Goal: Transaction & Acquisition: Purchase product/service

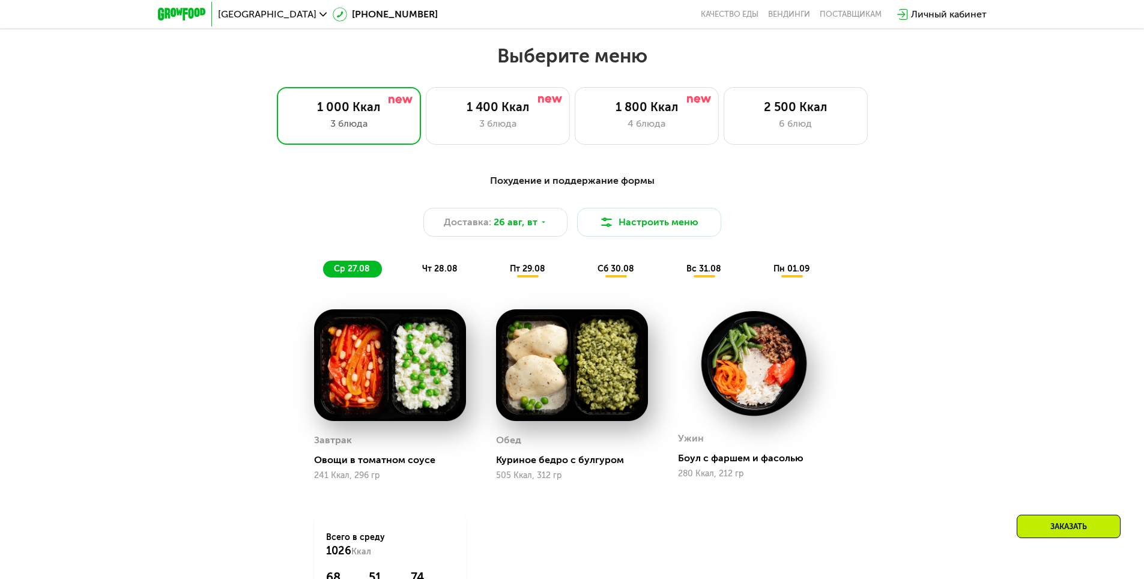
scroll to position [620, 0]
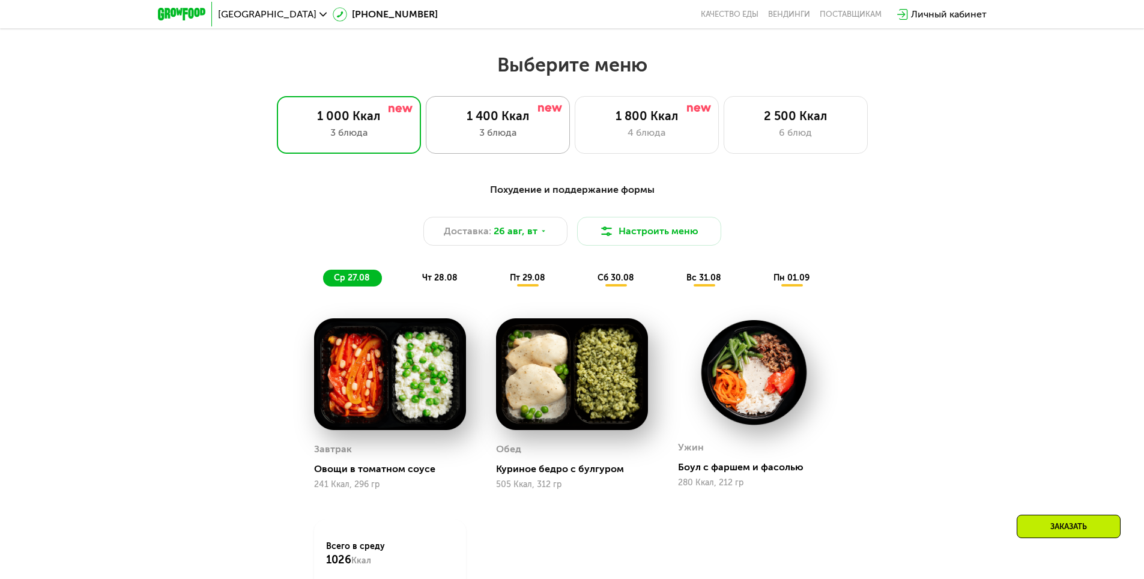
click at [477, 136] on div "3 блюда" at bounding box center [497, 132] width 119 height 14
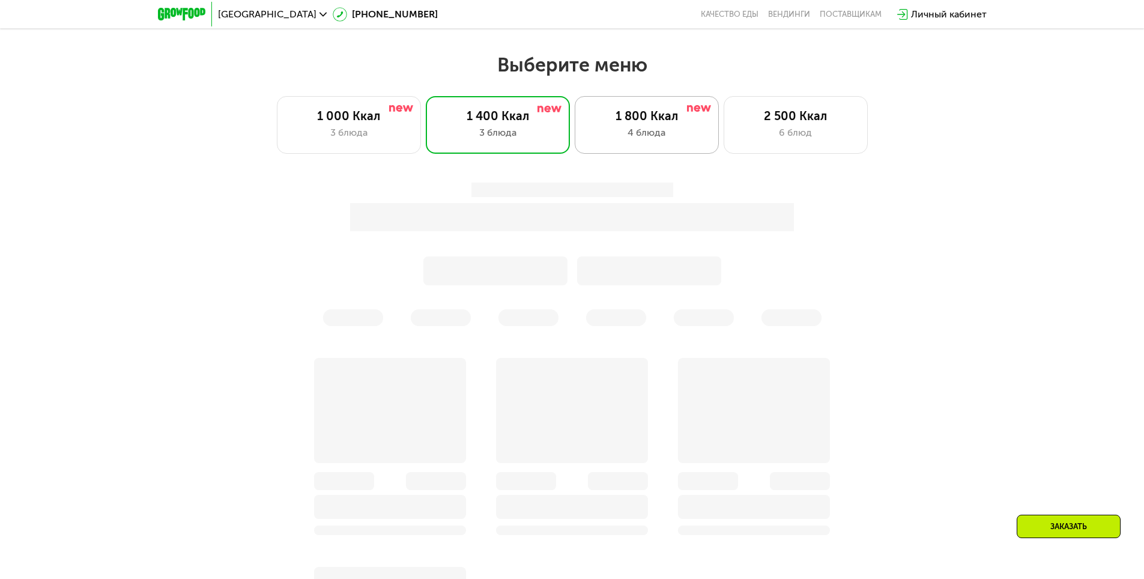
click at [626, 123] on div "1 800 Ккал" at bounding box center [646, 116] width 119 height 14
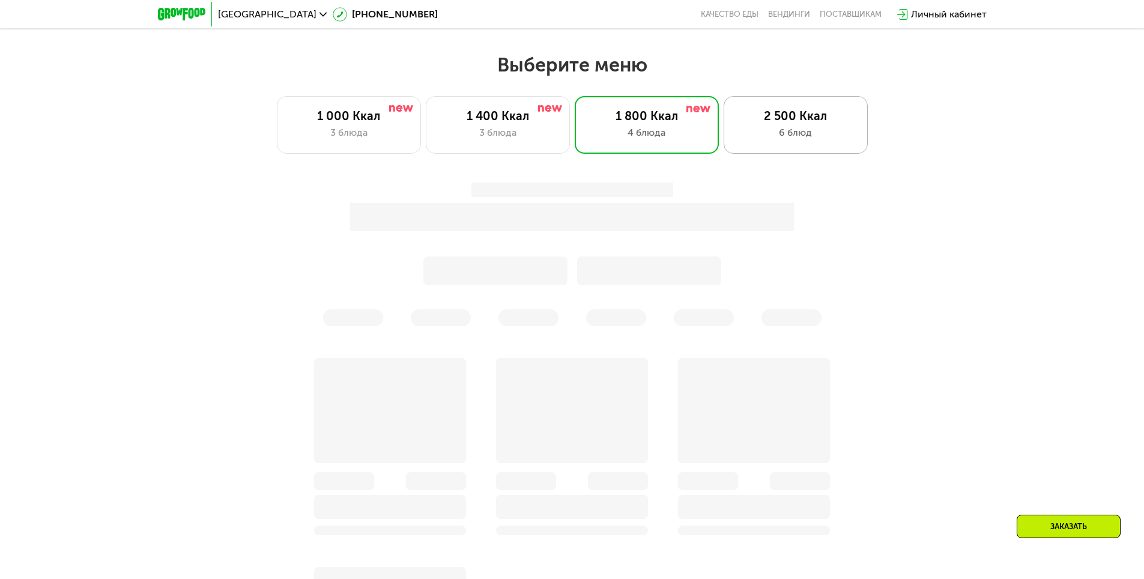
click at [808, 134] on div "6 блюд" at bounding box center [795, 132] width 119 height 14
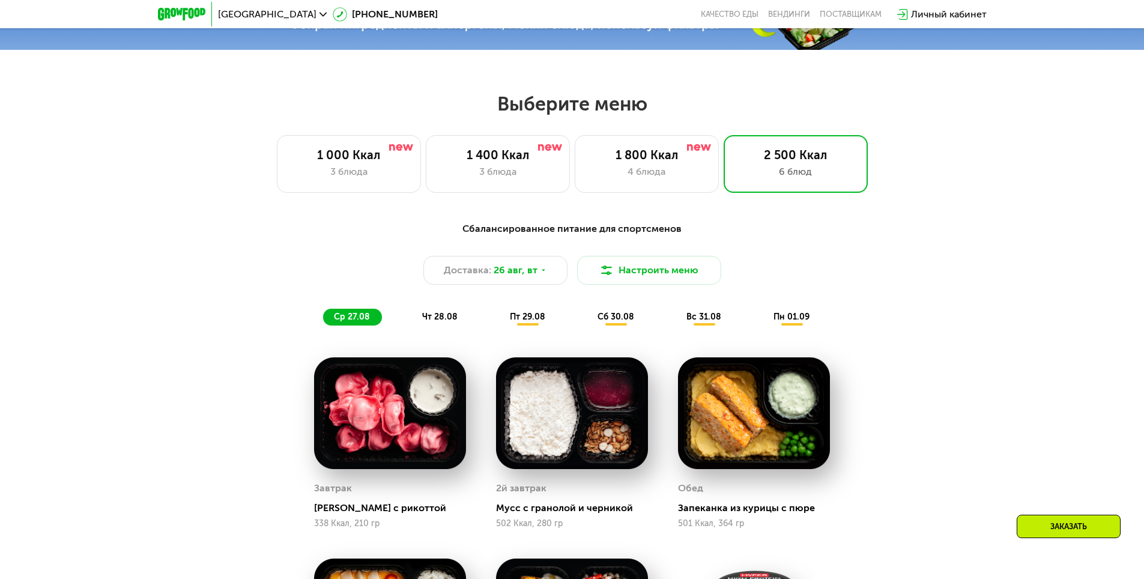
scroll to position [560, 0]
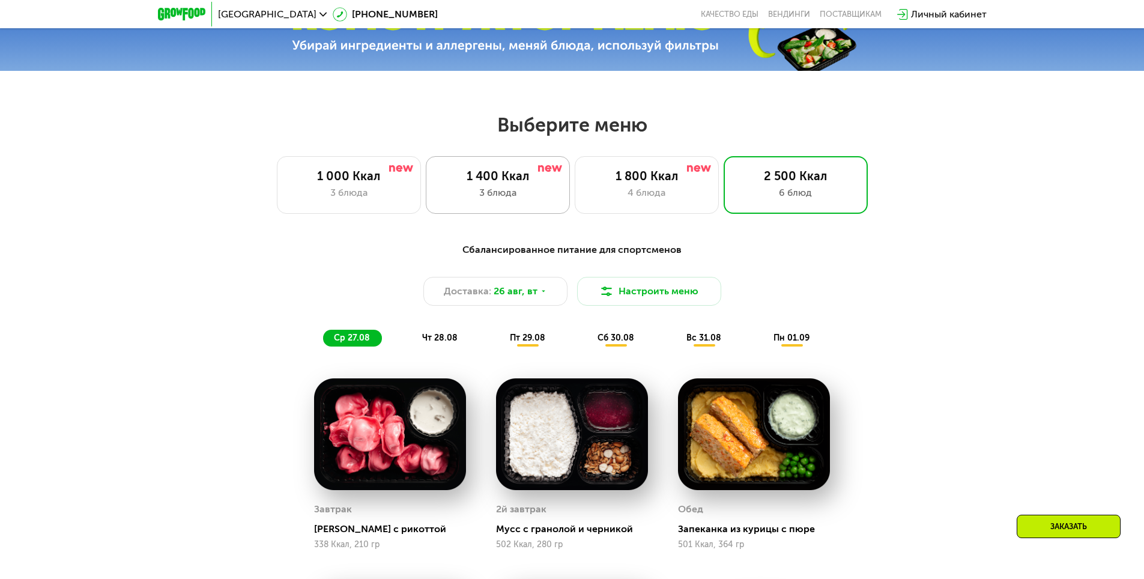
click at [575, 205] on div "1 400 Ккал 3 блюда" at bounding box center [647, 185] width 144 height 58
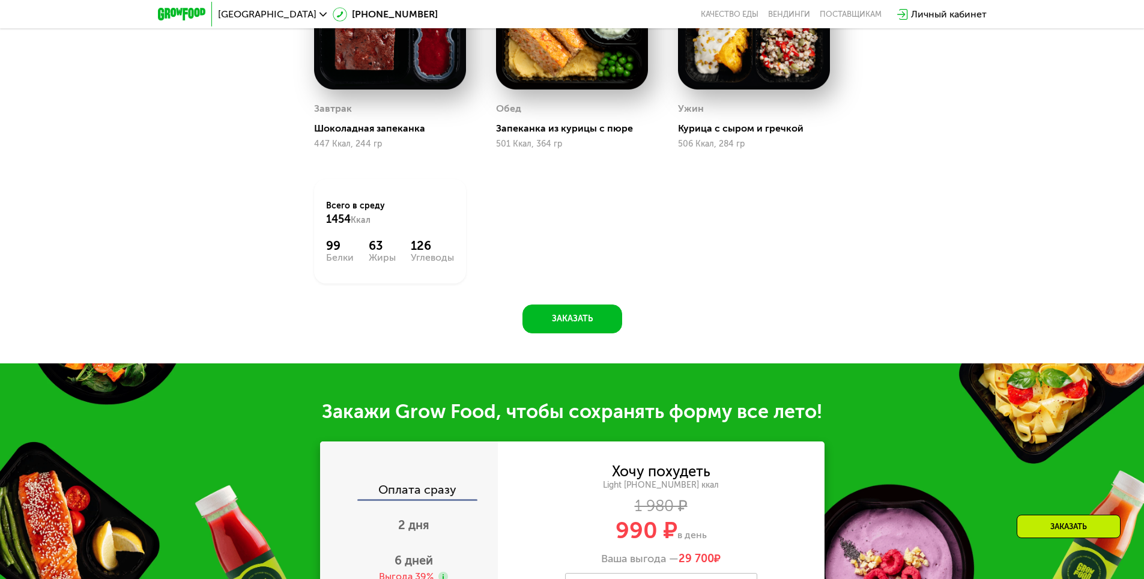
scroll to position [980, 0]
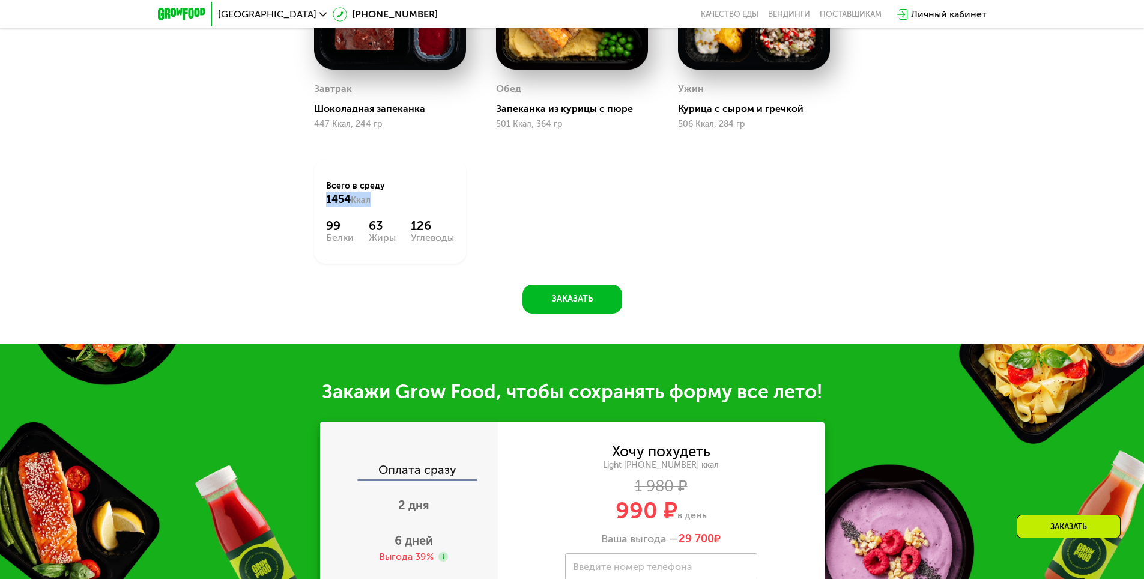
drag, startPoint x: 324, startPoint y: 199, endPoint x: 384, endPoint y: 208, distance: 60.1
click at [384, 208] on div "Всего в [DATE] 1454 Ккал 99 Белки 63 Жиры 126 Углеводы" at bounding box center [390, 211] width 152 height 104
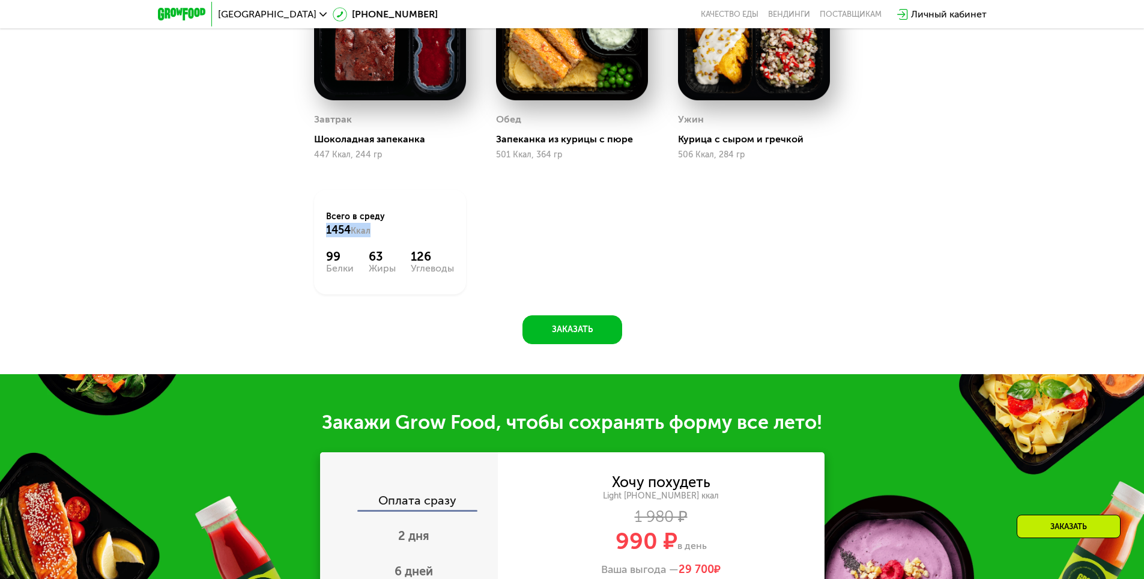
scroll to position [800, 0]
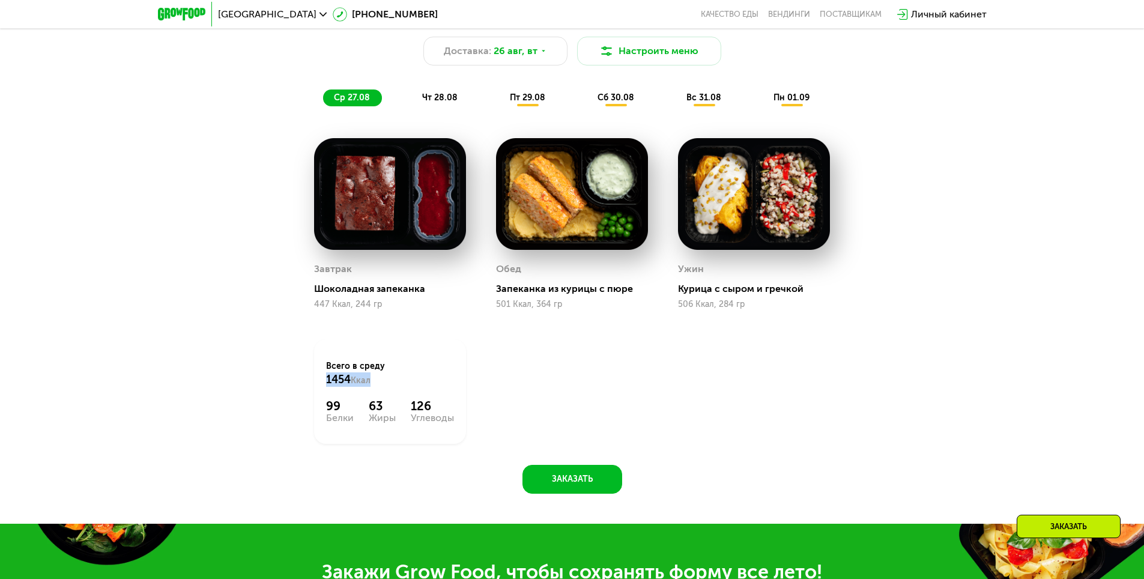
drag, startPoint x: 325, startPoint y: 369, endPoint x: 397, endPoint y: 373, distance: 72.1
click at [397, 373] on div "Всего в [DATE] 1454 Ккал 99 Белки 63 Жиры 126 Углеводы" at bounding box center [390, 391] width 152 height 104
drag, startPoint x: 351, startPoint y: 384, endPoint x: 381, endPoint y: 384, distance: 29.4
click at [381, 384] on div "Всего в [DATE] 1454 Ккал" at bounding box center [390, 373] width 128 height 26
click at [0, 0] on div "Завтрак Шоколадная запеканка 447 Ккал, 244 гр Обед Запеканка из курицы с пюре 5…" at bounding box center [0, 0] width 0 height 0
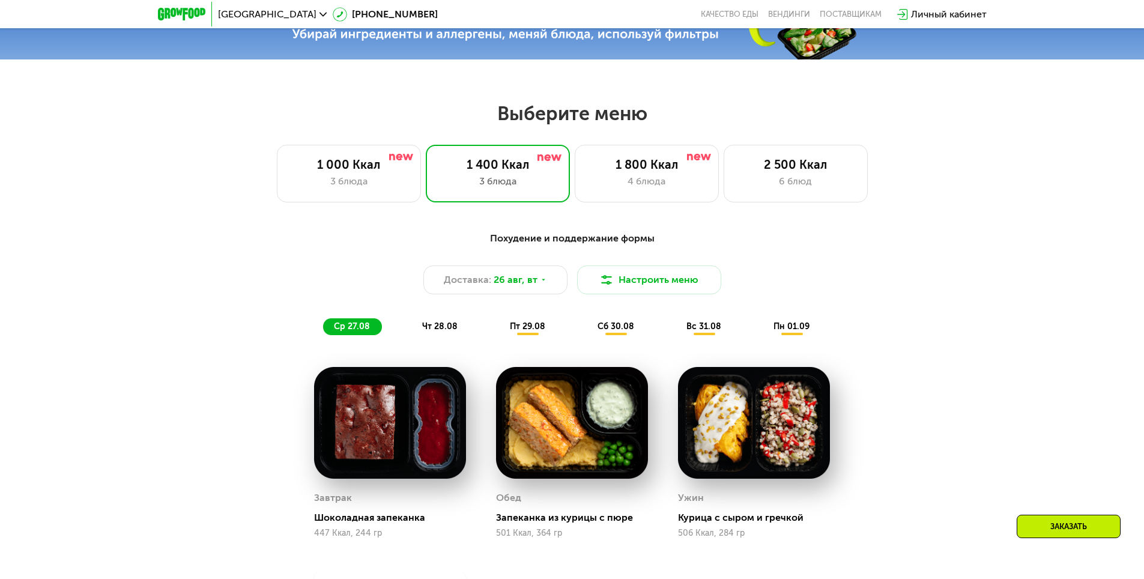
scroll to position [560, 0]
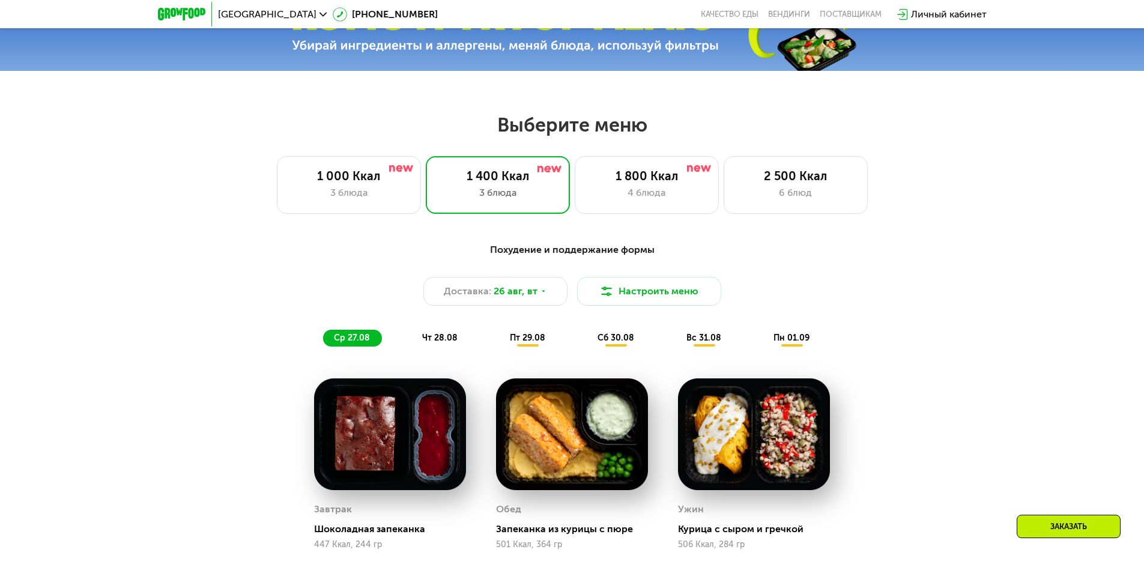
click at [499, 343] on div "чт 28.08" at bounding box center [528, 338] width 58 height 17
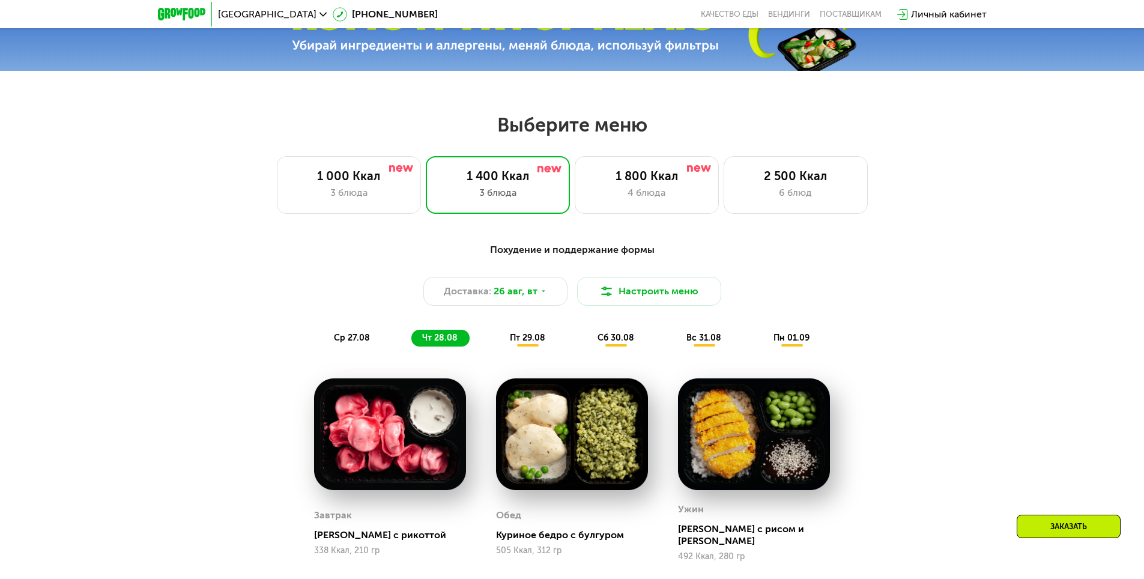
click at [529, 343] on span "пт 29.08" at bounding box center [527, 338] width 35 height 10
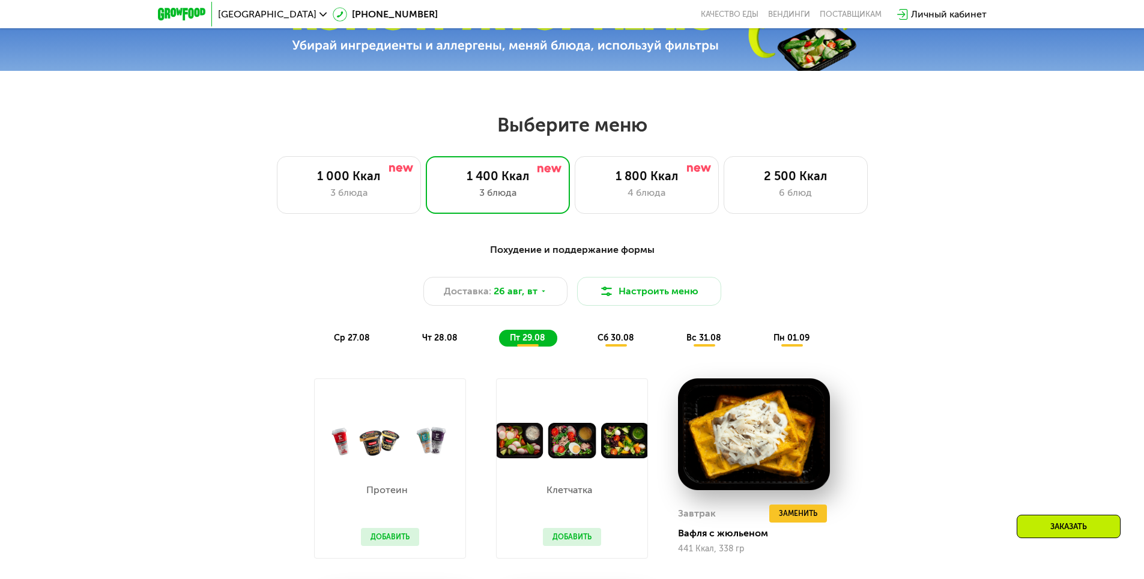
click at [599, 337] on span "сб 30.08" at bounding box center [615, 338] width 37 height 10
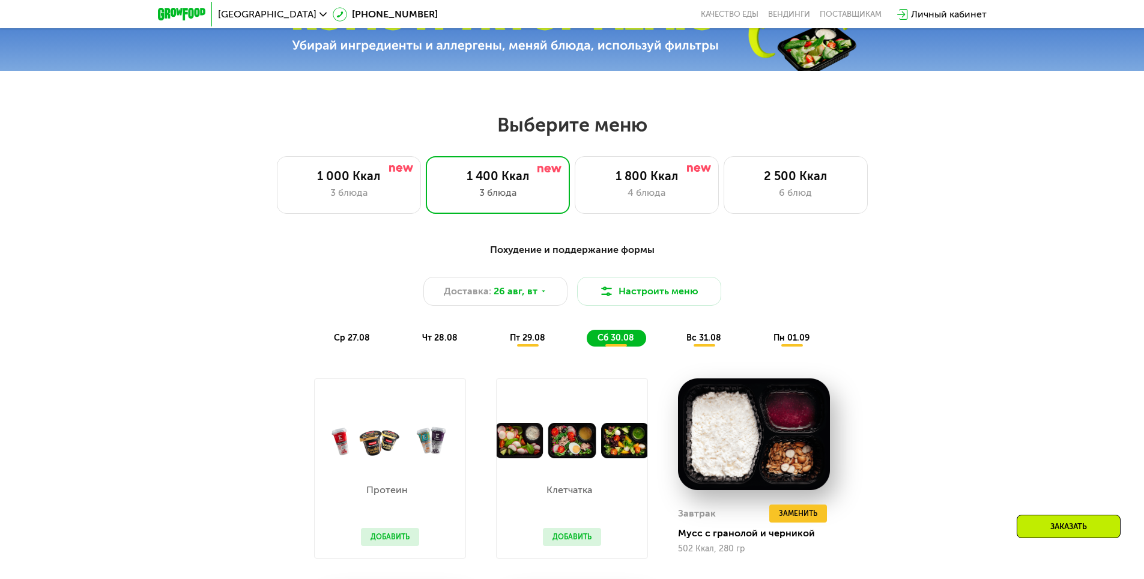
drag, startPoint x: 669, startPoint y: 339, endPoint x: 681, endPoint y: 339, distance: 12.6
click at [669, 339] on div "ср 27.08 чт 28.08 пт 29.08 сб 30.08 вс 31.08 пн 01.09" at bounding box center [572, 338] width 498 height 17
click at [719, 340] on span "вс 31.08" at bounding box center [703, 338] width 35 height 10
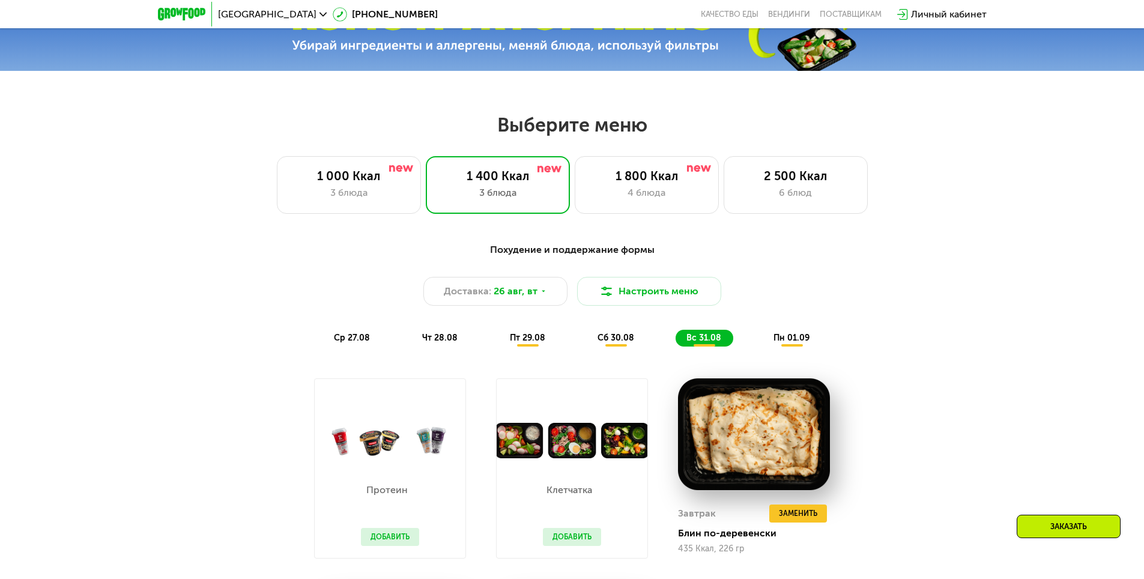
click at [769, 337] on div "пн 01.09" at bounding box center [792, 338] width 59 height 17
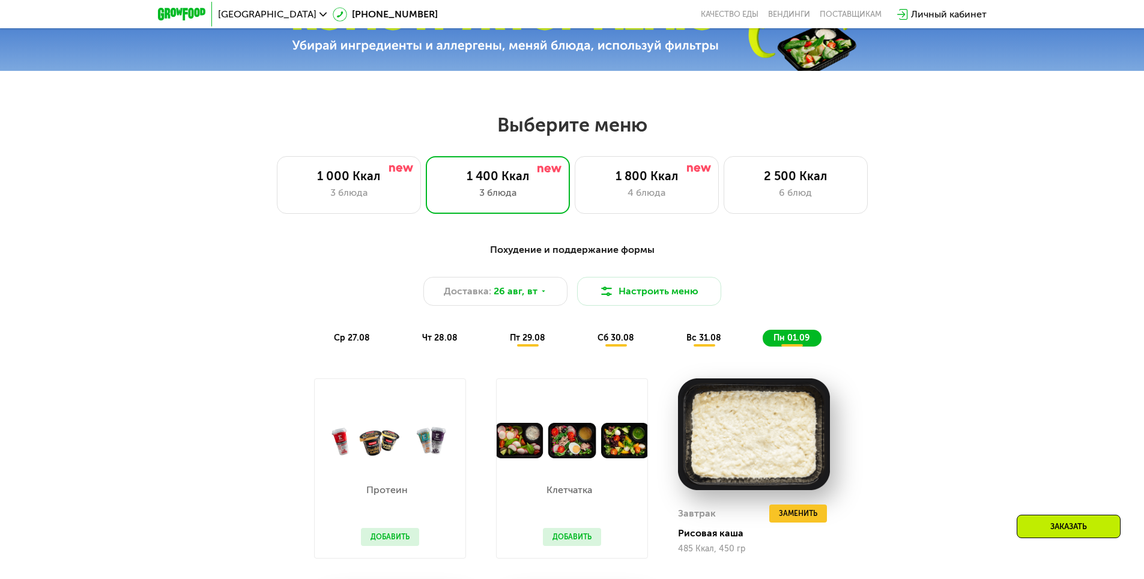
click at [353, 337] on span "ср 27.08" at bounding box center [352, 338] width 36 height 10
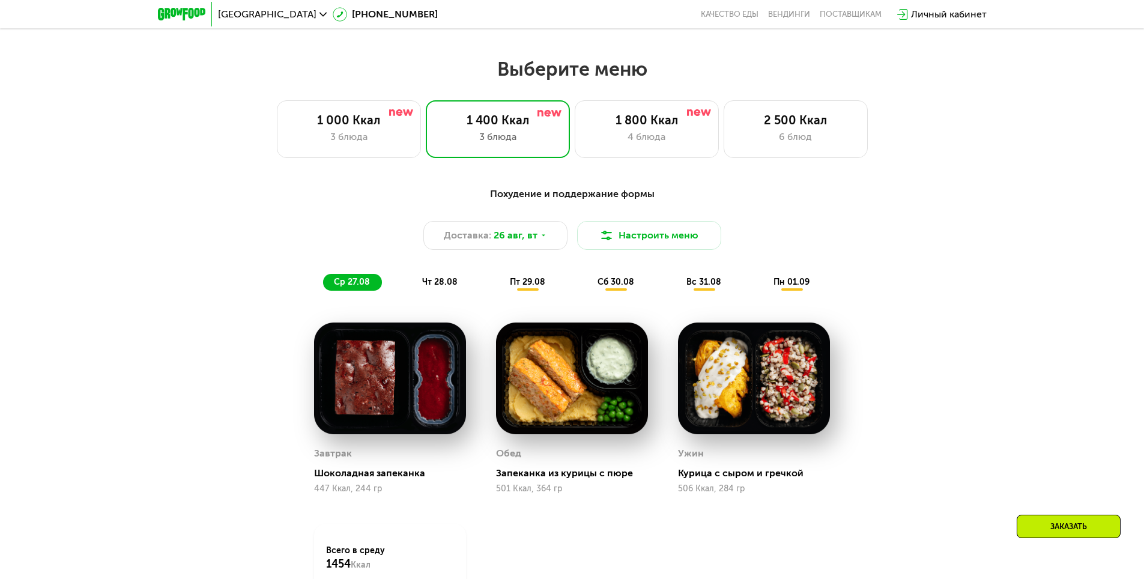
scroll to position [620, 0]
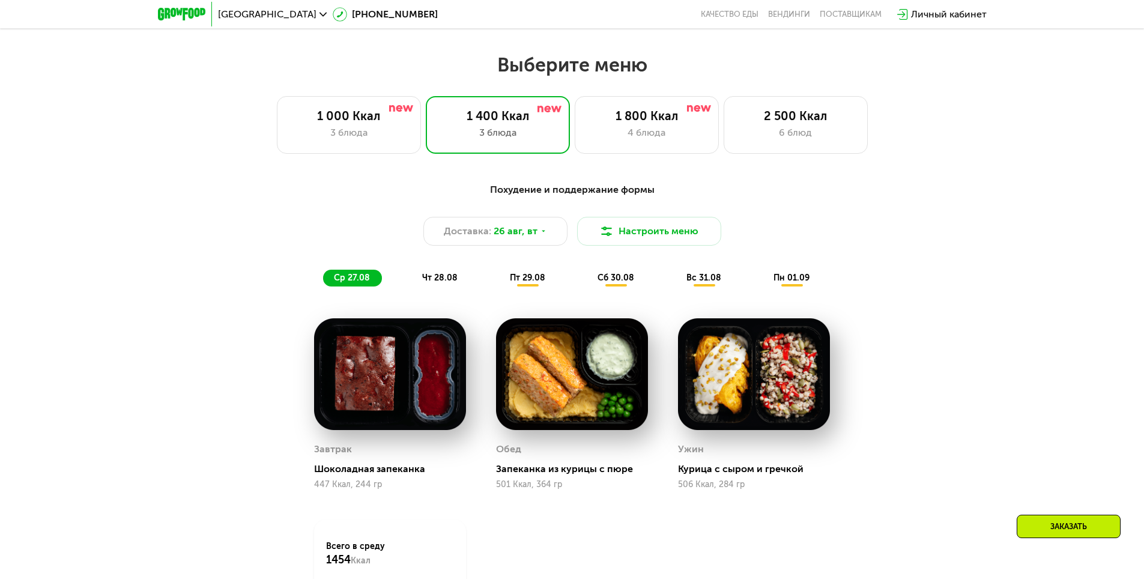
drag, startPoint x: 441, startPoint y: 274, endPoint x: 471, endPoint y: 276, distance: 29.5
click at [499, 274] on div "чт 28.08" at bounding box center [528, 278] width 58 height 17
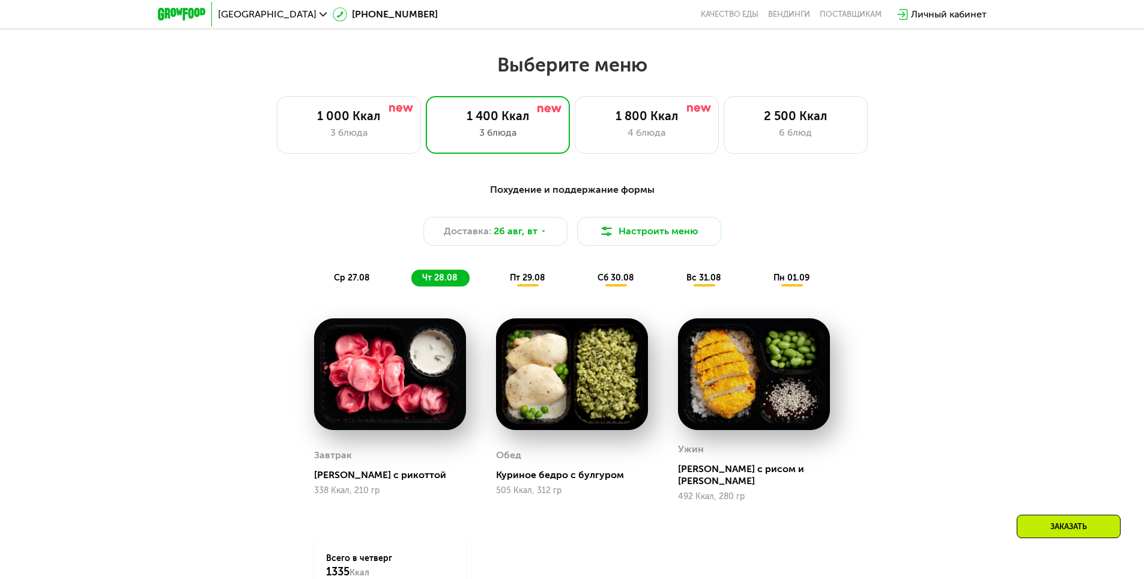
click at [529, 280] on span "пт 29.08" at bounding box center [527, 278] width 35 height 10
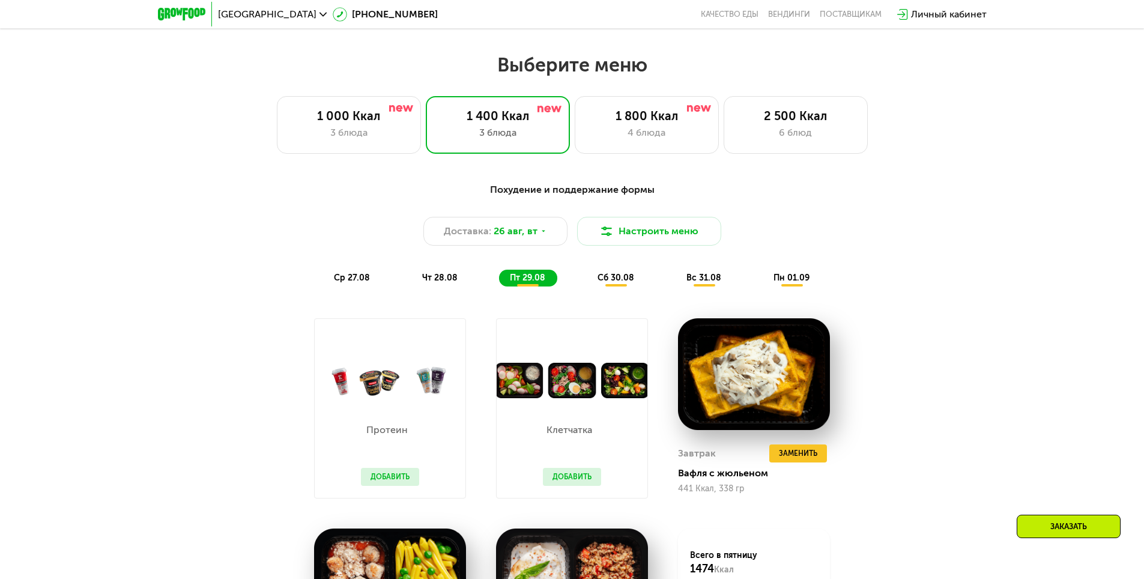
click at [581, 272] on div "Похудение и поддержание формы Доставка: [DATE] Настроить меню ср 27.08 чт 28.08…" at bounding box center [572, 235] width 711 height 104
click at [608, 277] on span "сб 30.08" at bounding box center [615, 278] width 37 height 10
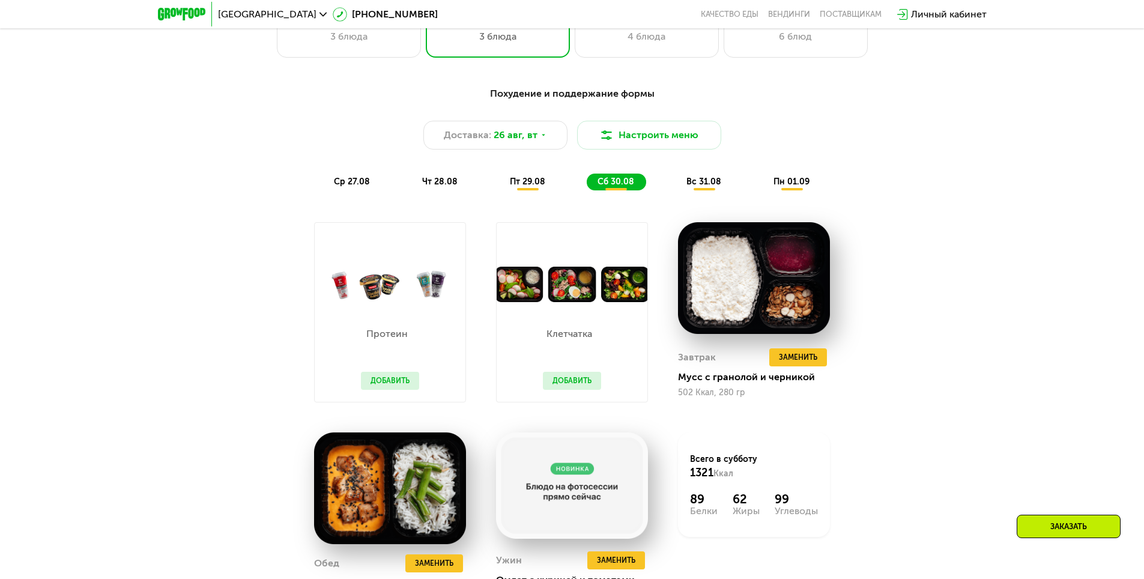
scroll to position [740, 0]
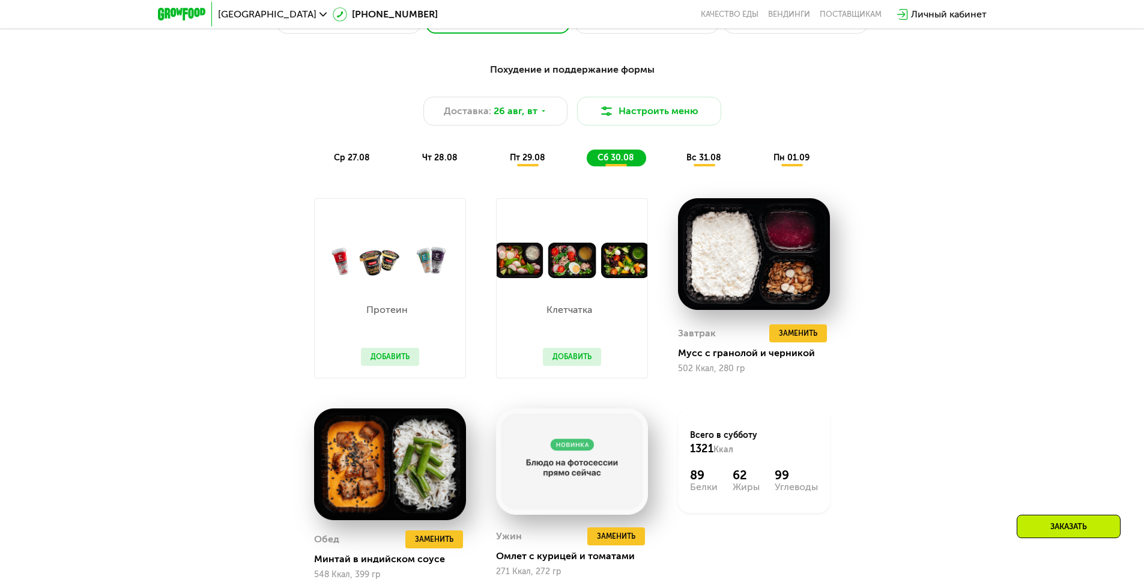
click at [689, 163] on span "вс 31.08" at bounding box center [703, 158] width 35 height 10
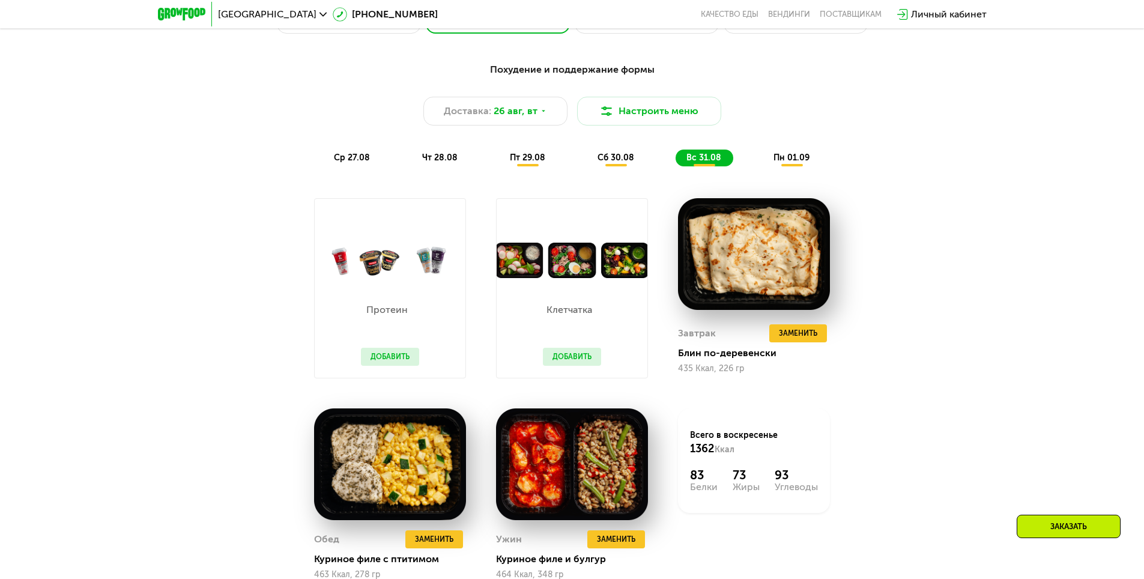
click at [785, 155] on div "пн 01.09" at bounding box center [792, 158] width 59 height 17
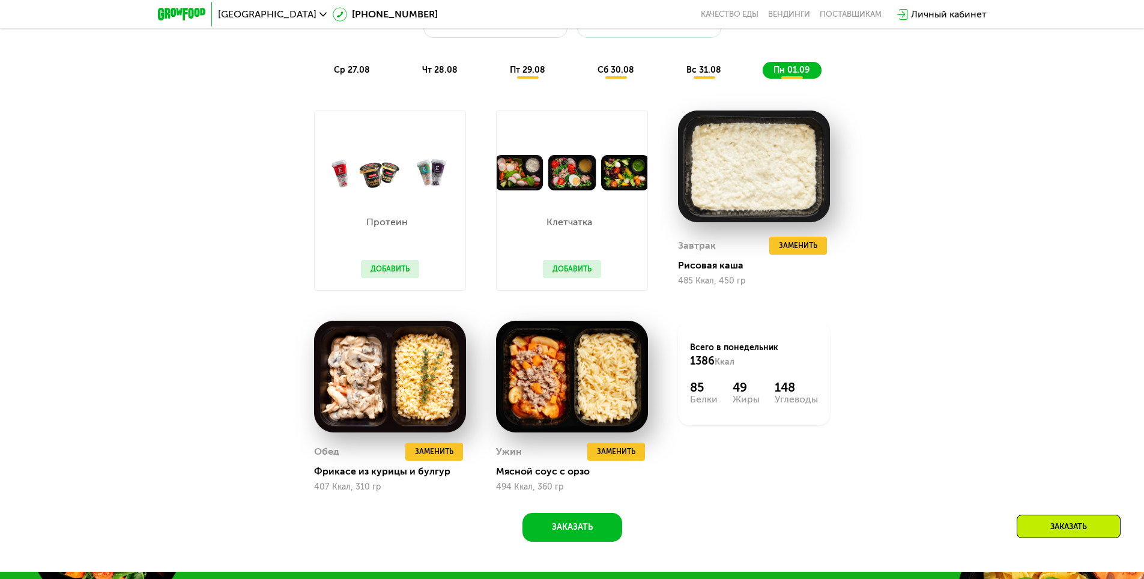
scroll to position [860, 0]
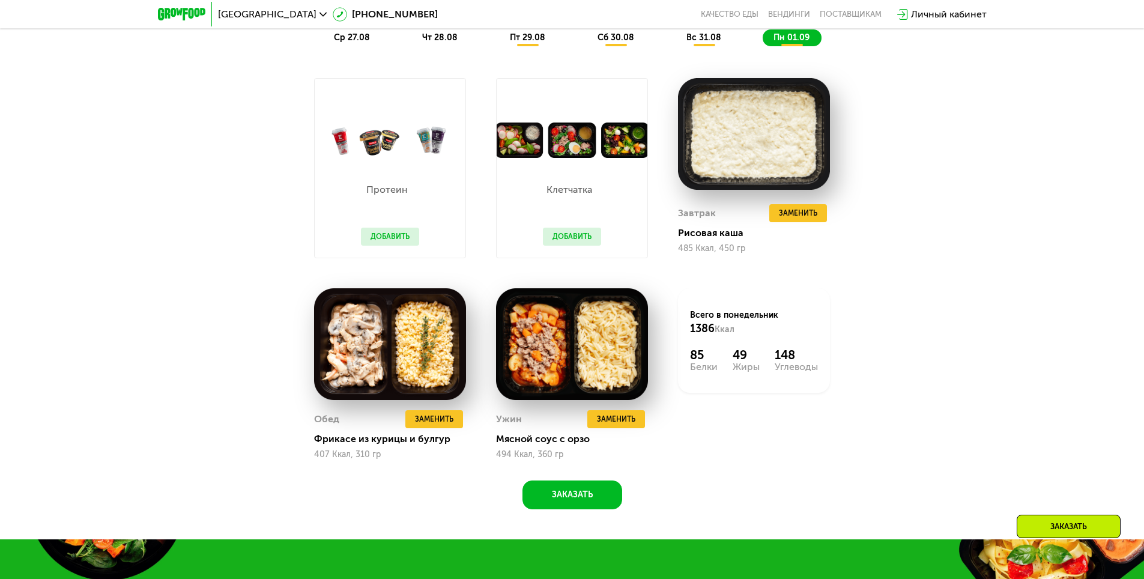
click at [968, 26] on div "Личный кабинет" at bounding box center [941, 14] width 101 height 26
click at [953, 18] on div "Личный кабинет" at bounding box center [949, 14] width 76 height 14
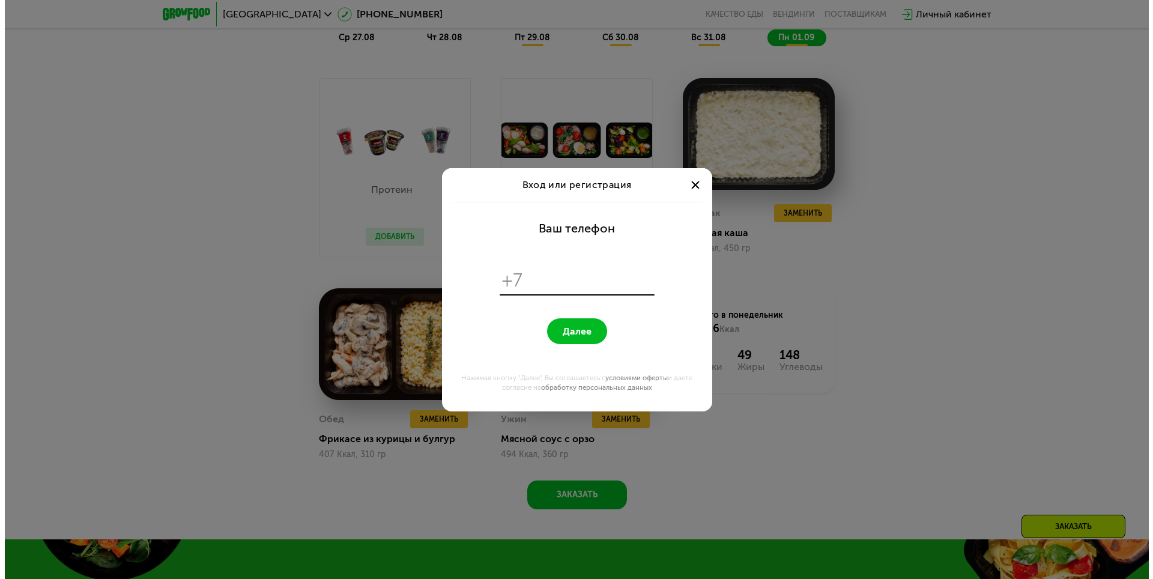
scroll to position [0, 0]
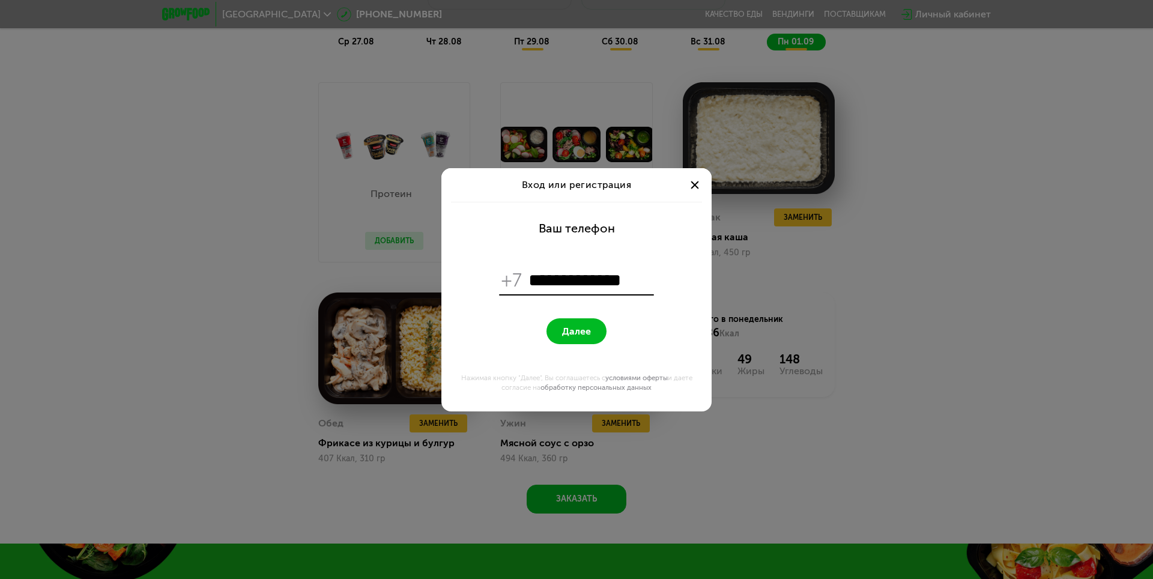
type input "**********"
click at [574, 333] on span "Далее" at bounding box center [576, 330] width 29 height 11
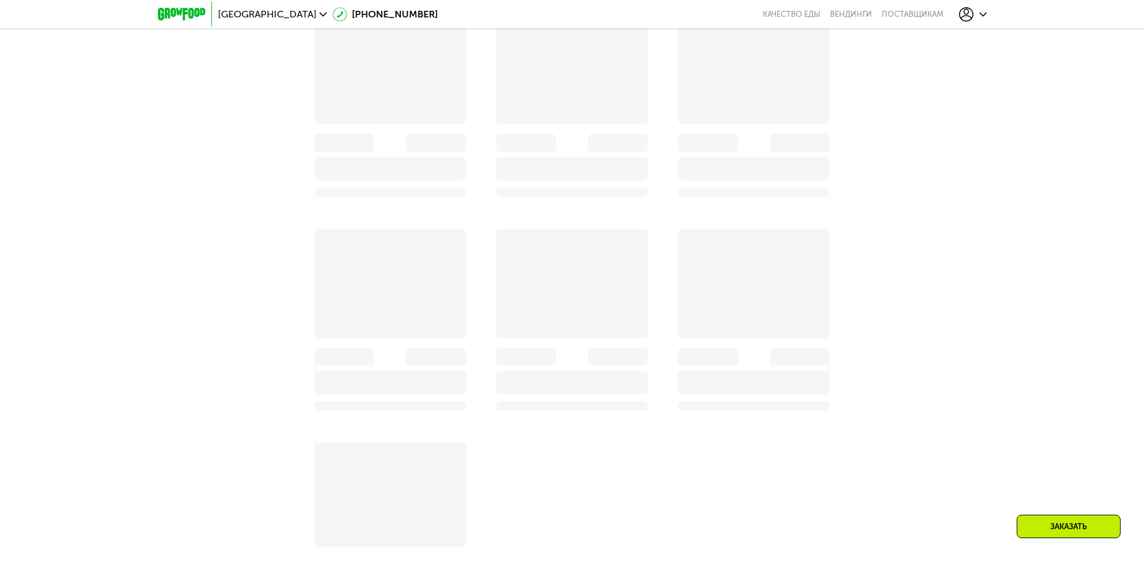
scroll to position [860, 0]
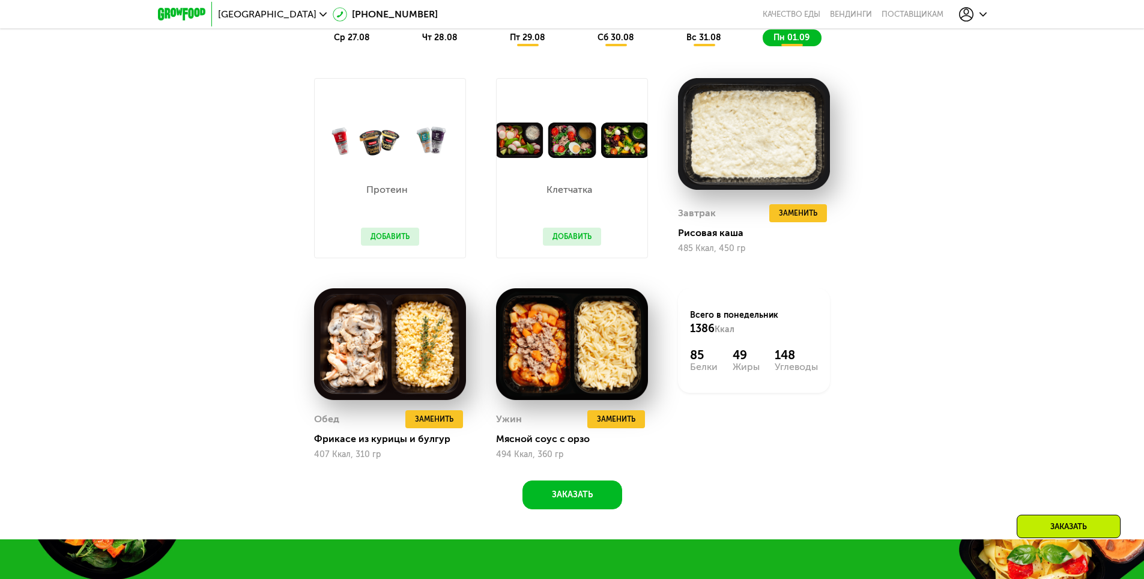
click at [972, 9] on icon at bounding box center [966, 14] width 14 height 14
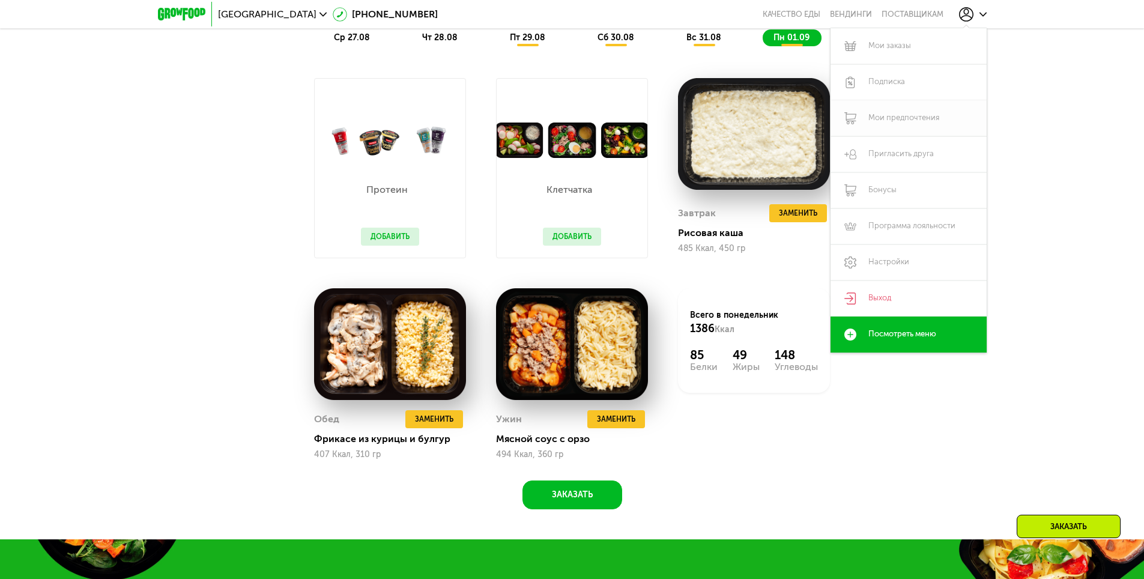
click at [945, 116] on link "Мои предпочтения" at bounding box center [908, 118] width 156 height 36
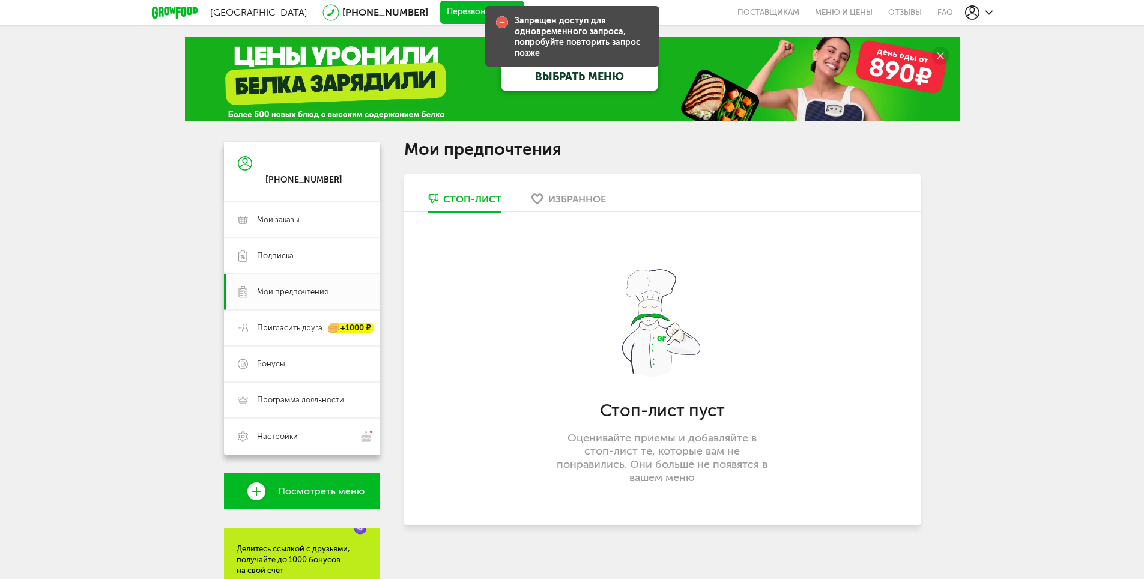
click at [587, 204] on div "Избранное" at bounding box center [577, 198] width 58 height 11
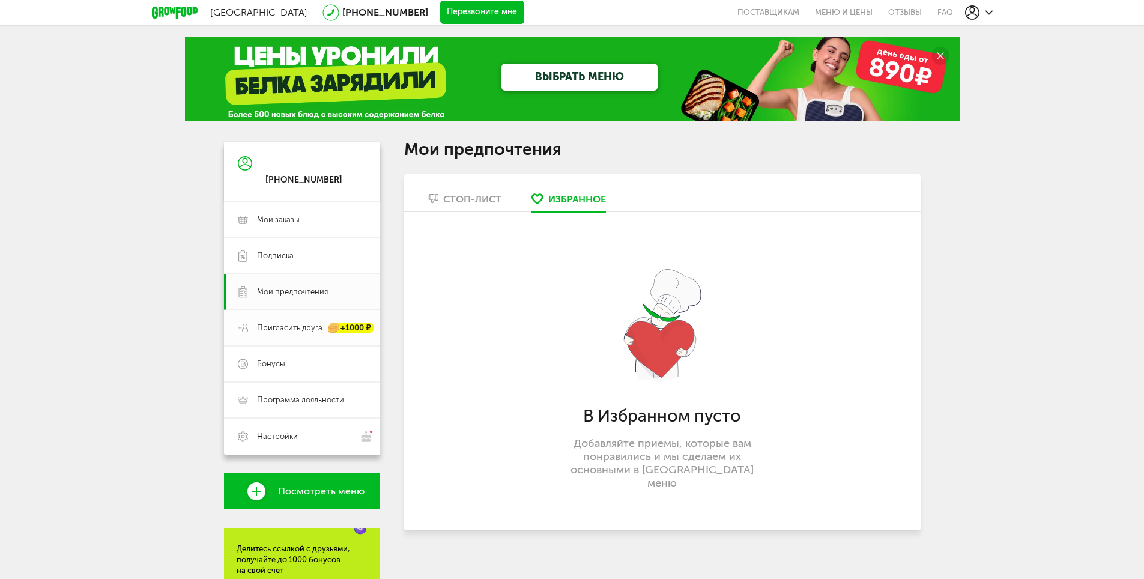
click at [284, 332] on span "Пригласить друга" at bounding box center [289, 327] width 65 height 11
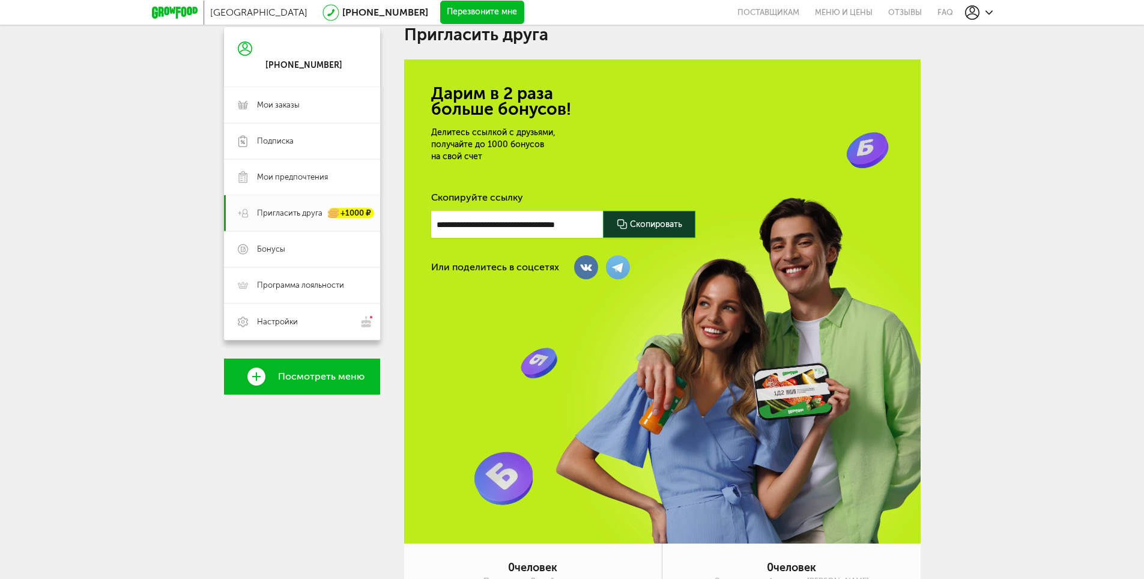
scroll to position [104, 0]
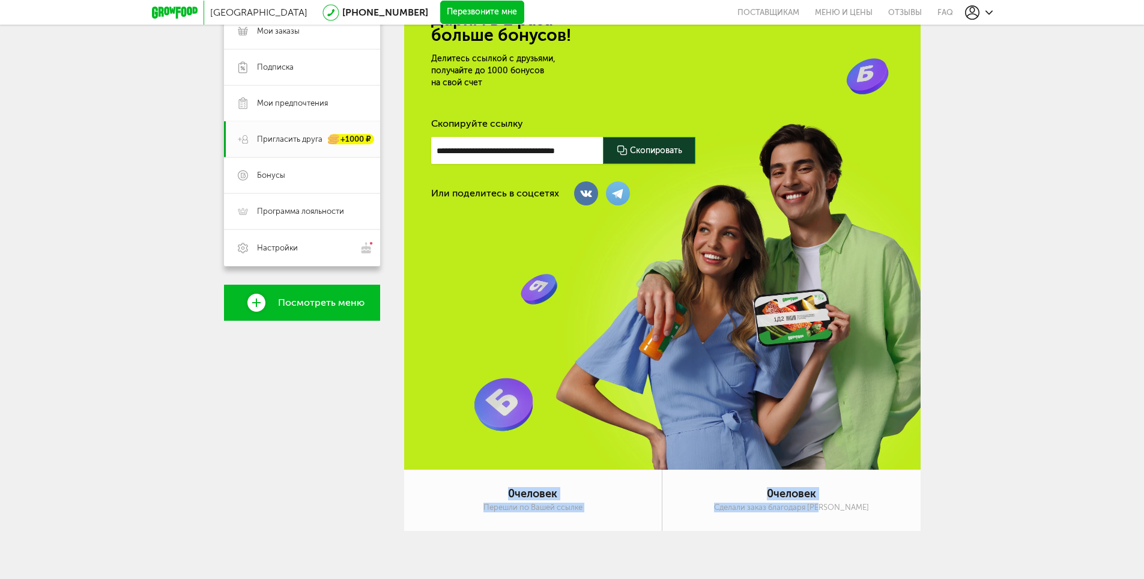
drag, startPoint x: 502, startPoint y: 491, endPoint x: 895, endPoint y: 509, distance: 393.7
click at [895, 509] on div "0 человек Перешли по Вашей ссылке 0 человек Сделали заказ благодаря Вам" at bounding box center [662, 500] width 516 height 61
click at [854, 500] on div "0 человек Сделали заказ благодаря Вам" at bounding box center [791, 500] width 258 height 61
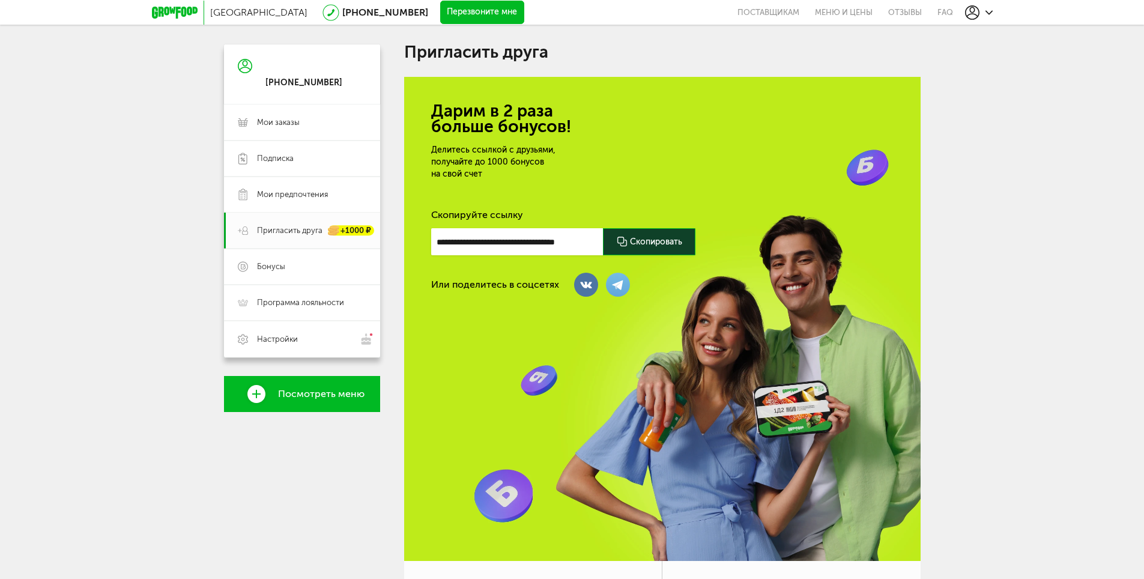
scroll to position [0, 0]
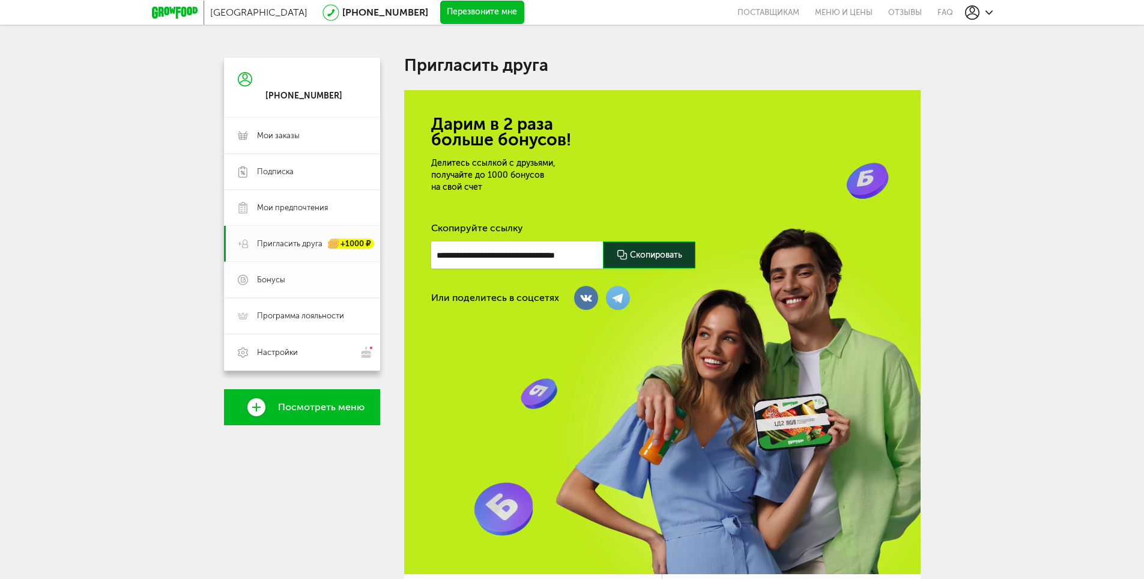
click at [315, 279] on span "Бонусы" at bounding box center [311, 279] width 109 height 11
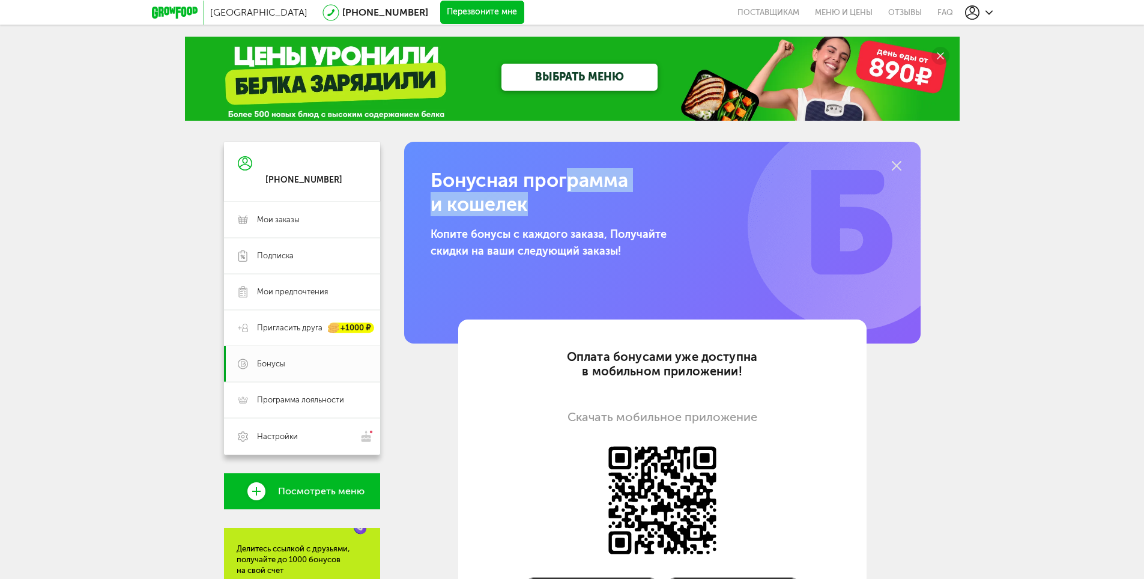
drag, startPoint x: 434, startPoint y: 174, endPoint x: 563, endPoint y: 212, distance: 135.3
click at [563, 212] on h1 "Бонусная программа и кошелек" at bounding box center [598, 192] width 334 height 48
click at [309, 399] on span "Программа лояльности" at bounding box center [300, 399] width 87 height 11
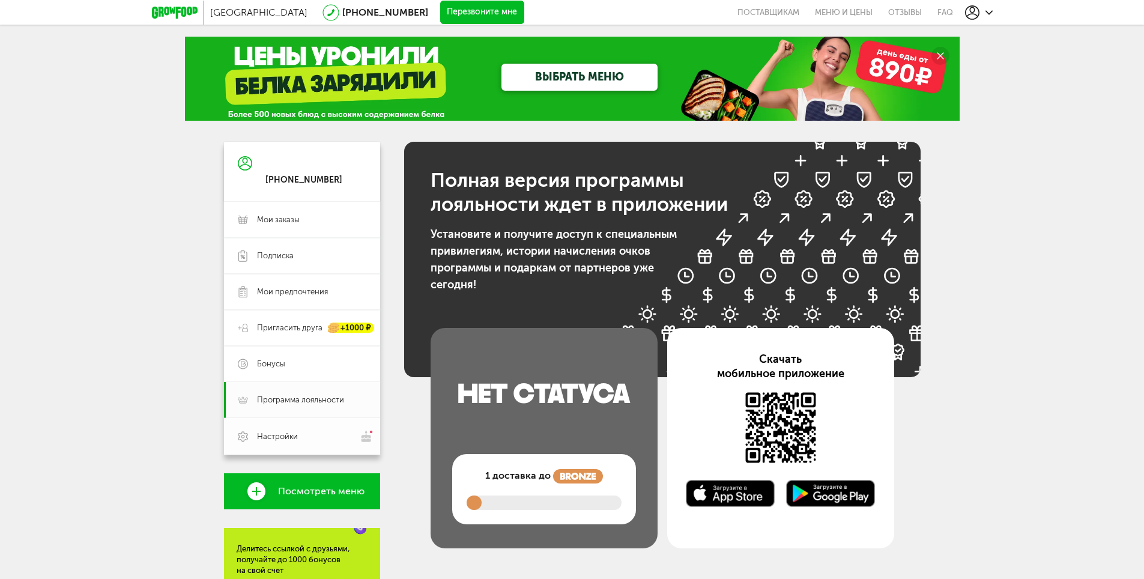
click at [284, 438] on span "Настройки" at bounding box center [277, 436] width 41 height 11
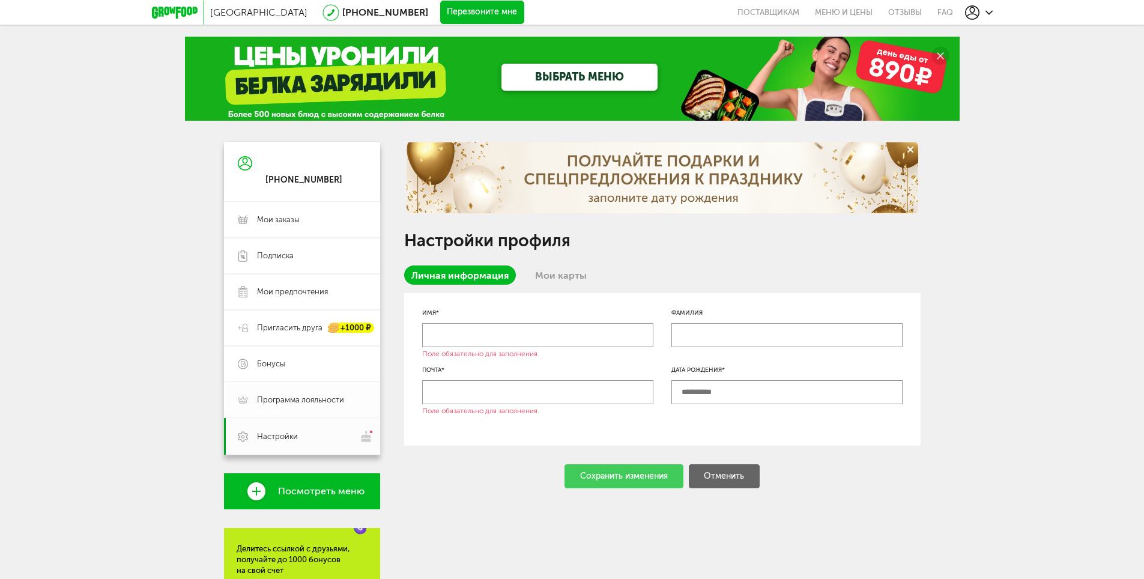
click at [301, 405] on span "Программа лояльности" at bounding box center [300, 399] width 87 height 11
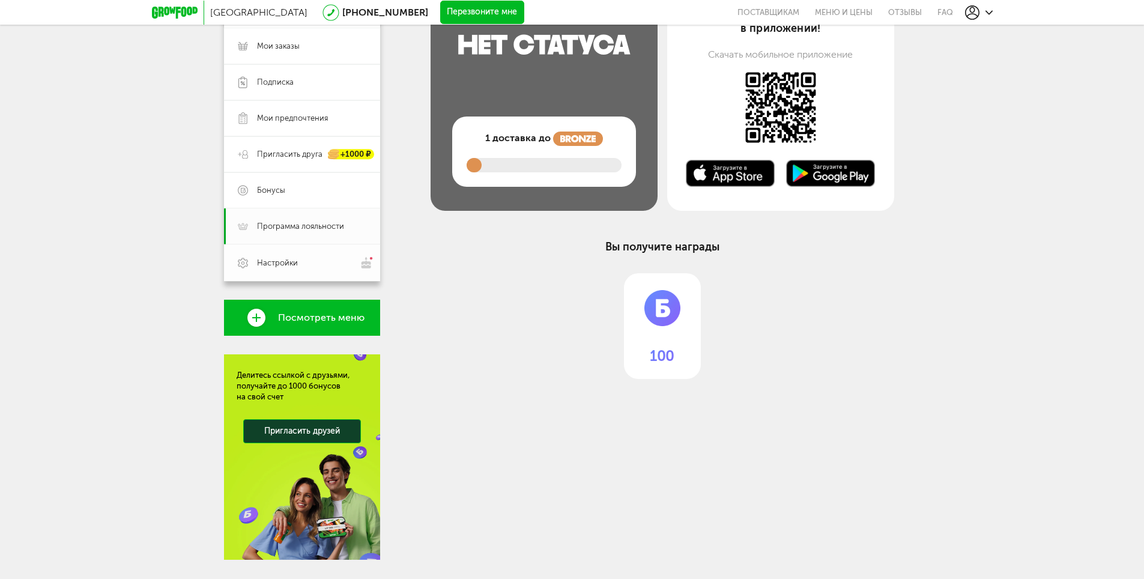
scroll to position [180, 0]
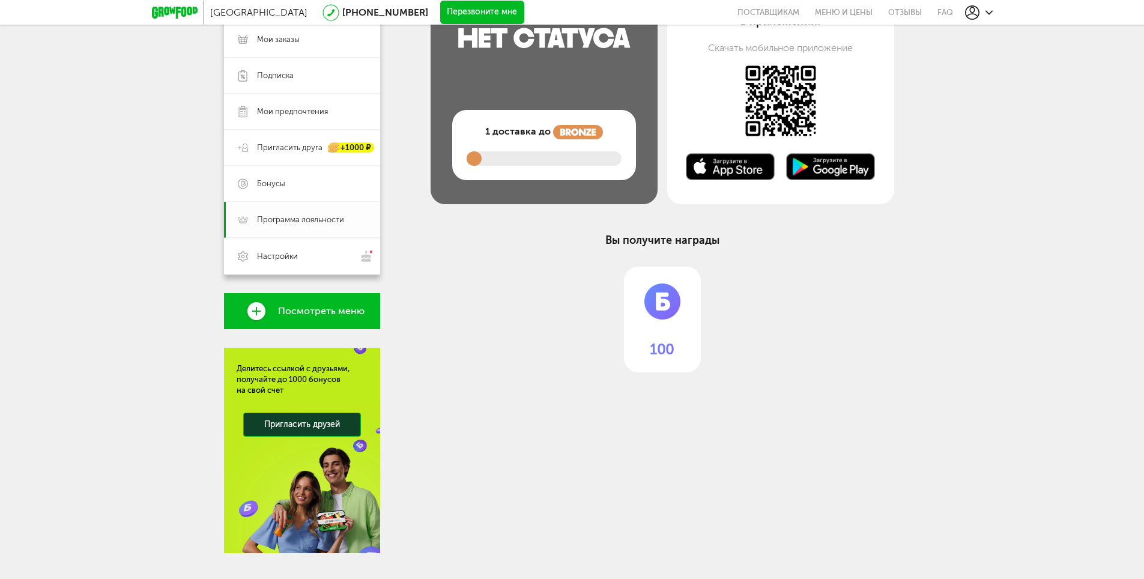
click at [277, 236] on link "Программа лояльности" at bounding box center [302, 220] width 156 height 36
click at [289, 249] on link "Настройки" at bounding box center [302, 256] width 156 height 37
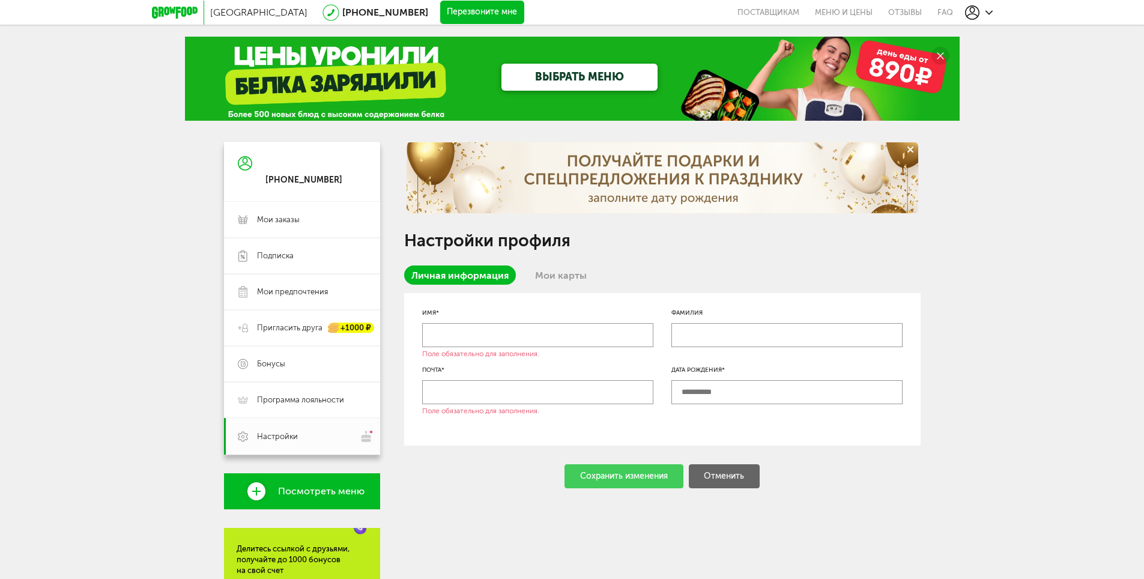
click at [562, 274] on link "Мои карты" at bounding box center [561, 274] width 66 height 19
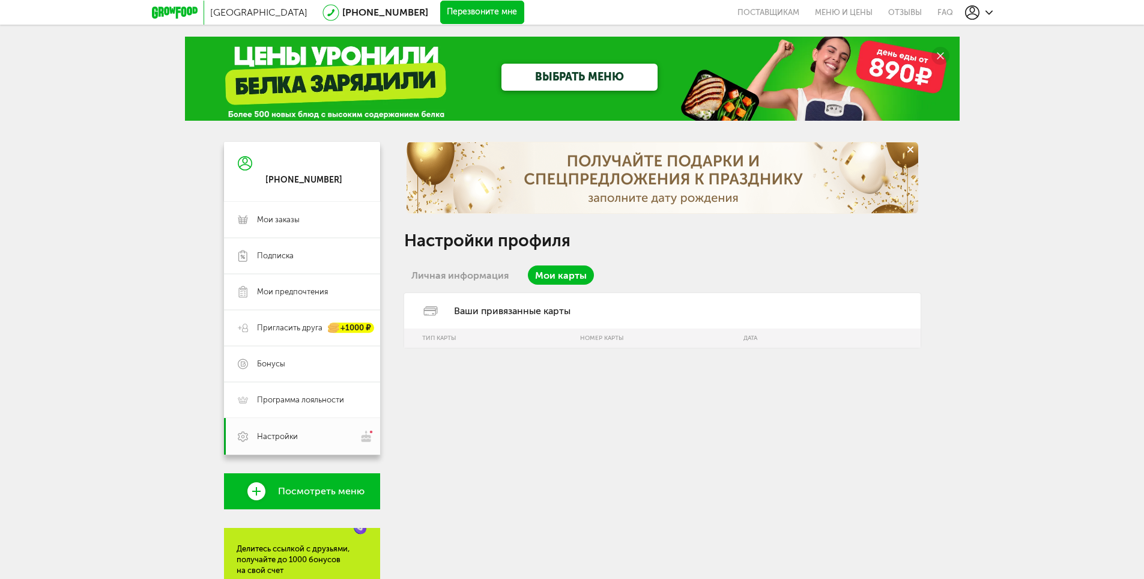
click at [459, 272] on link "Личная информация" at bounding box center [460, 274] width 112 height 19
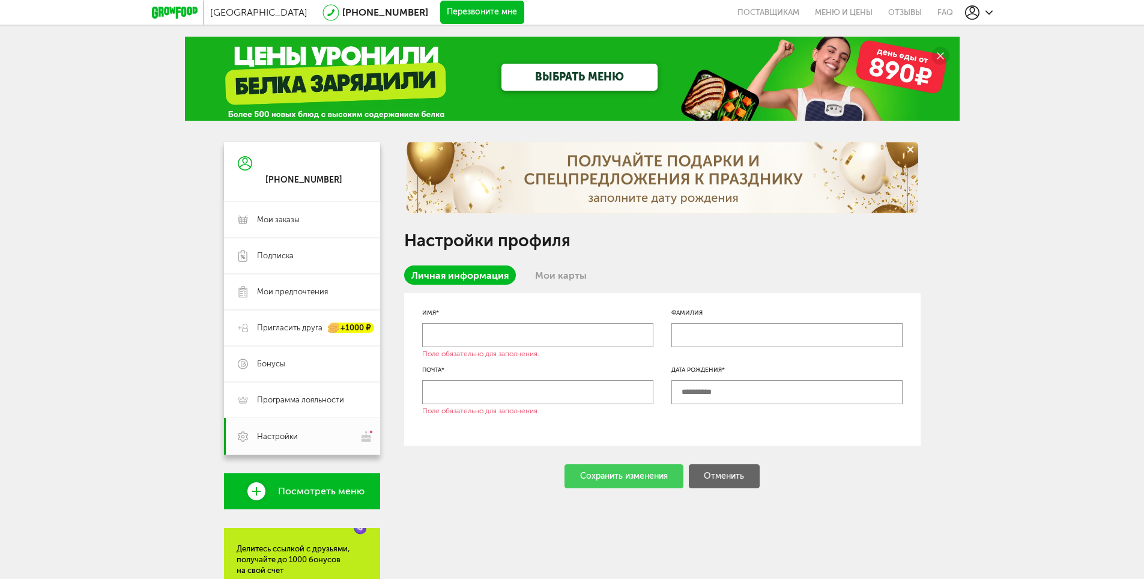
click at [306, 190] on div "+7 (915) 967-15-87" at bounding box center [302, 172] width 156 height 60
click at [288, 240] on link "Подписка" at bounding box center [302, 256] width 156 height 36
click at [287, 229] on link "Мои заказы" at bounding box center [302, 220] width 156 height 36
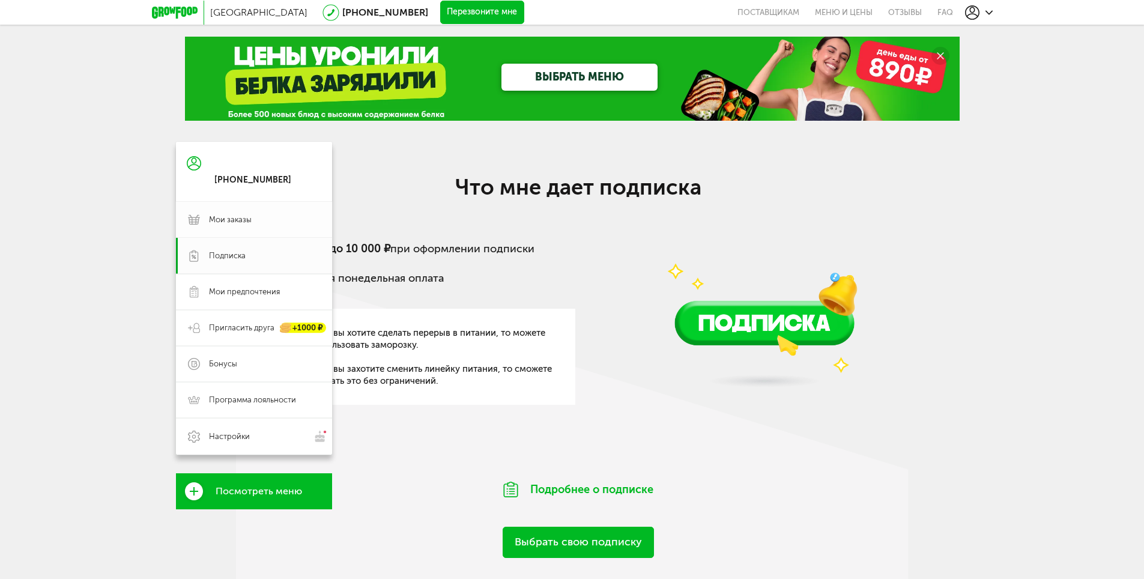
click at [229, 223] on link "Мои заказы" at bounding box center [254, 220] width 156 height 36
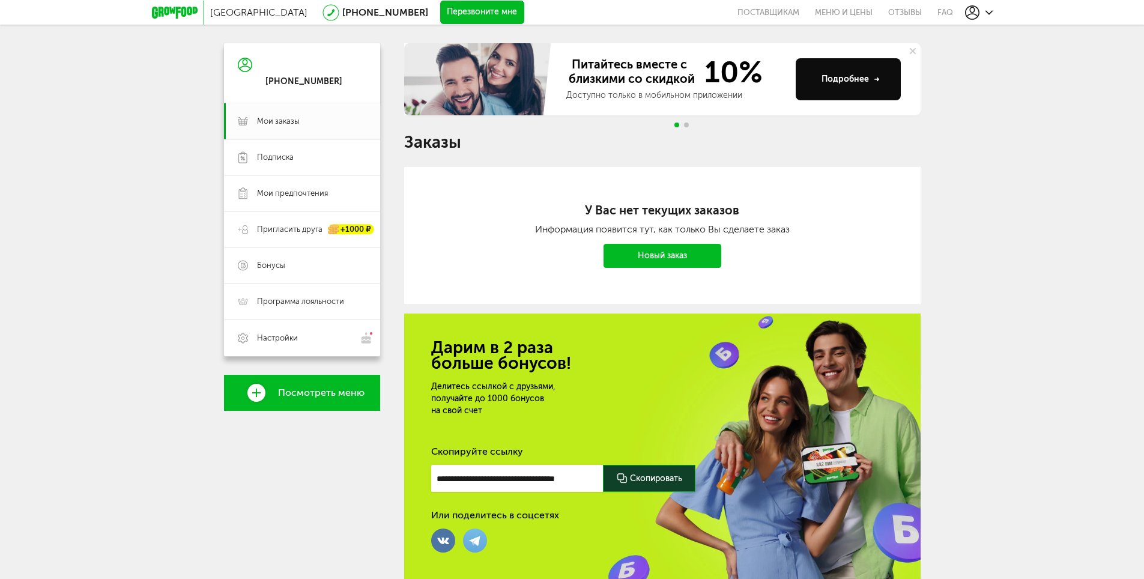
scroll to position [147, 0]
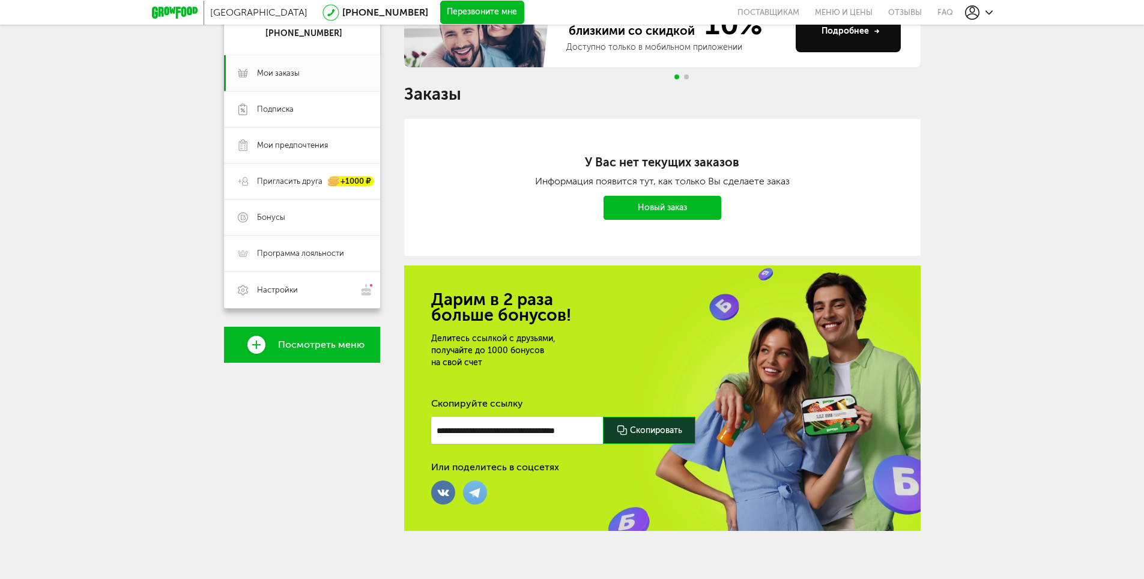
click at [677, 192] on div "У Вас нет текущих заказов Информация появится тут, как только Вы сделаете заказ…" at bounding box center [662, 187] width 516 height 137
click at [704, 219] on link "Новый заказ" at bounding box center [662, 208] width 118 height 24
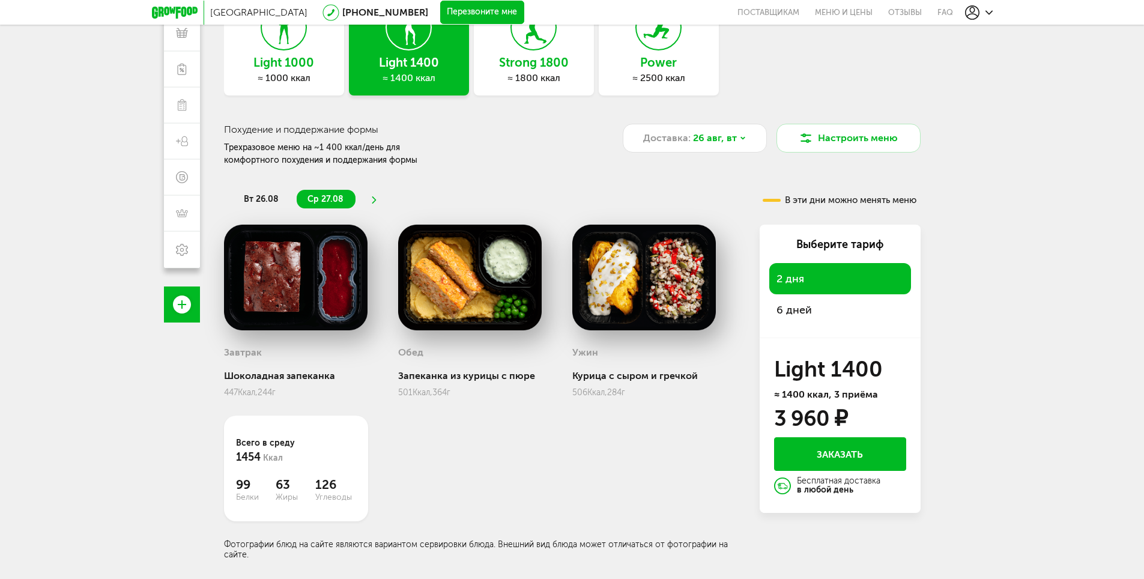
scroll to position [106, 0]
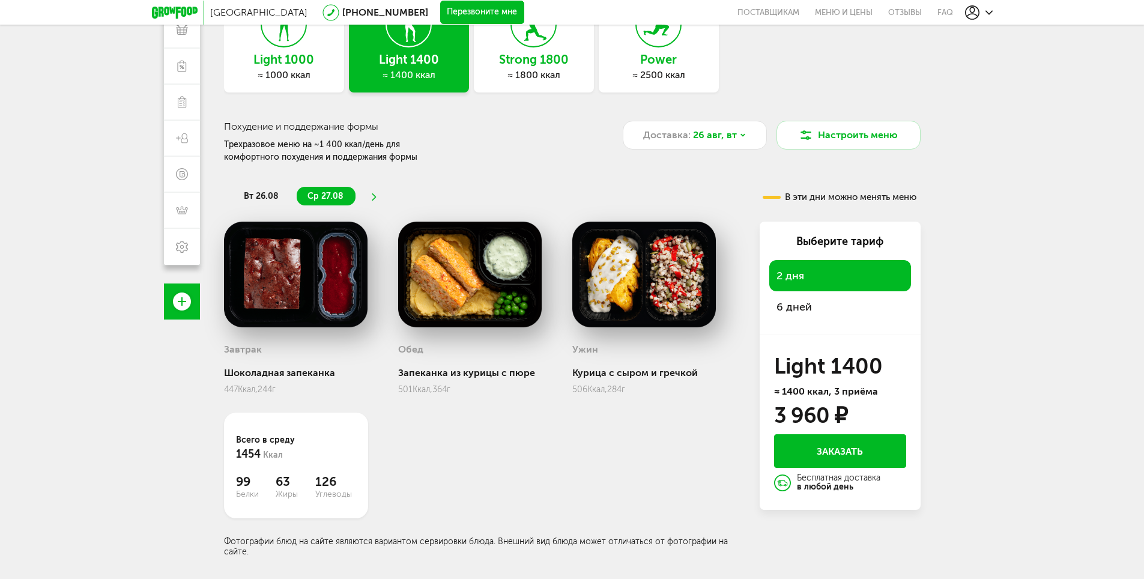
click at [365, 187] on ul "вт 26.08 ср 27.08" at bounding box center [473, 196] width 480 height 19
click at [369, 195] on icon at bounding box center [373, 196] width 8 height 7
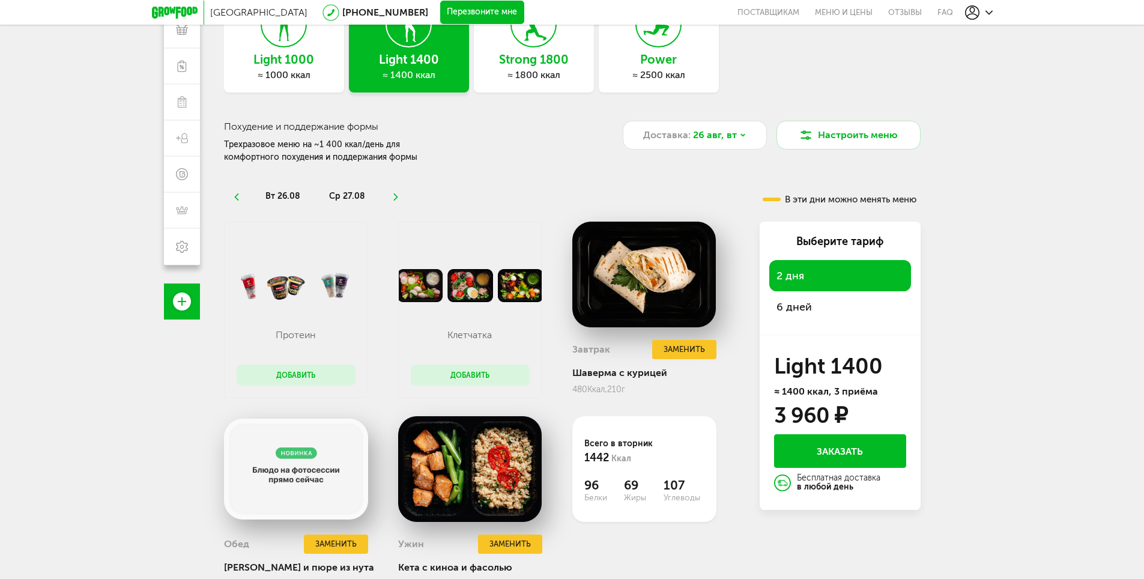
click at [388, 193] on ul "вт 26.08 ср 27.08" at bounding box center [473, 196] width 480 height 19
click at [393, 193] on li at bounding box center [395, 196] width 7 height 19
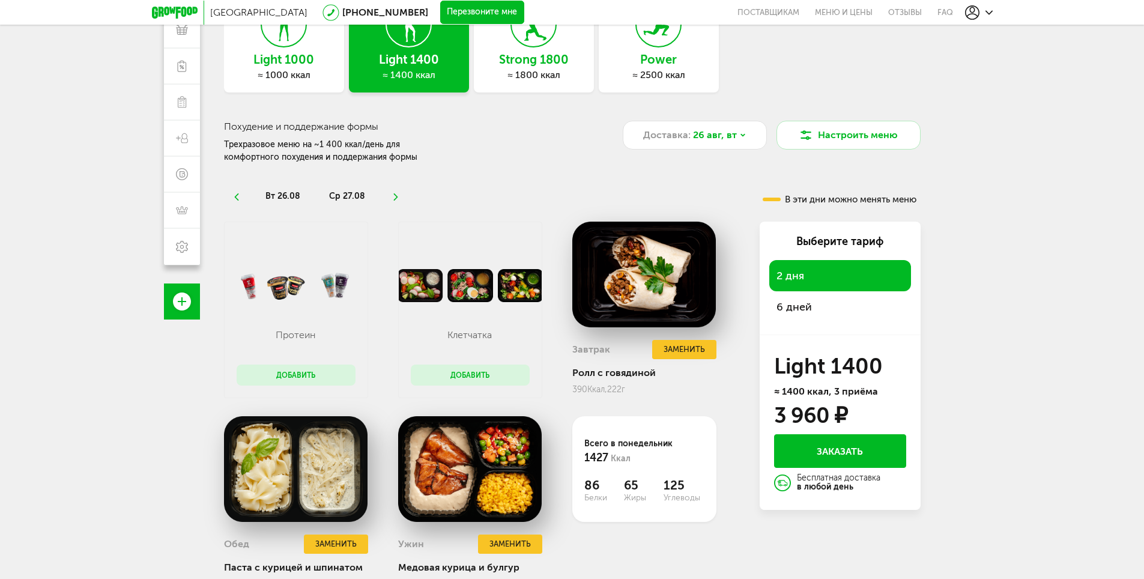
click at [396, 195] on icon at bounding box center [395, 196] width 8 height 7
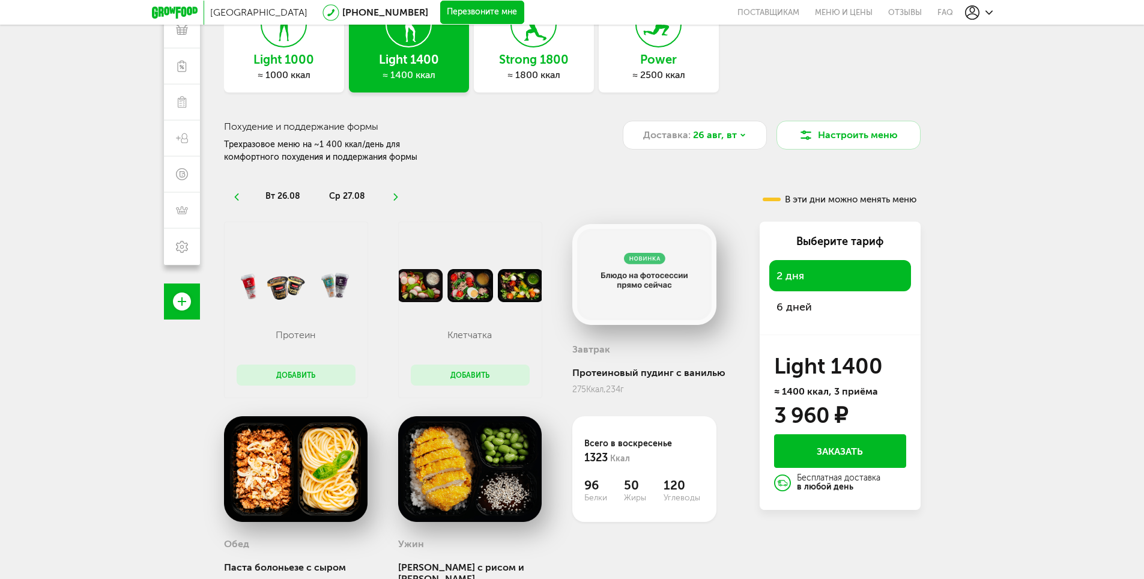
click at [393, 197] on icon at bounding box center [395, 196] width 8 height 7
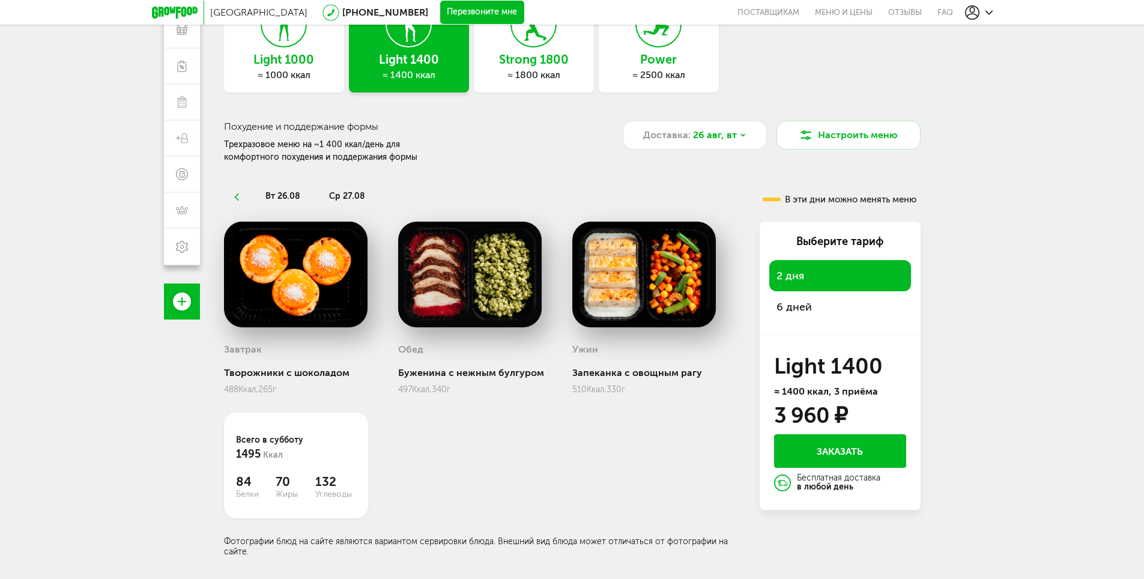
click at [393, 197] on ul "вт 26.08 ср 27.08" at bounding box center [473, 196] width 480 height 19
click at [337, 196] on span "ср 27.08" at bounding box center [347, 196] width 36 height 10
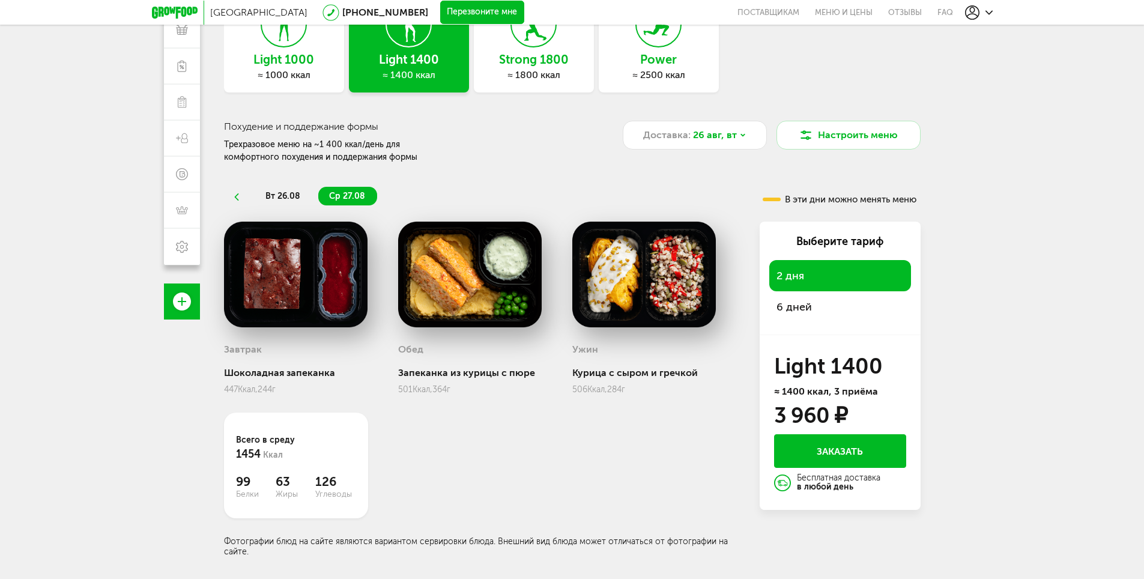
click at [280, 196] on span "вт 26.08" at bounding box center [282, 196] width 35 height 10
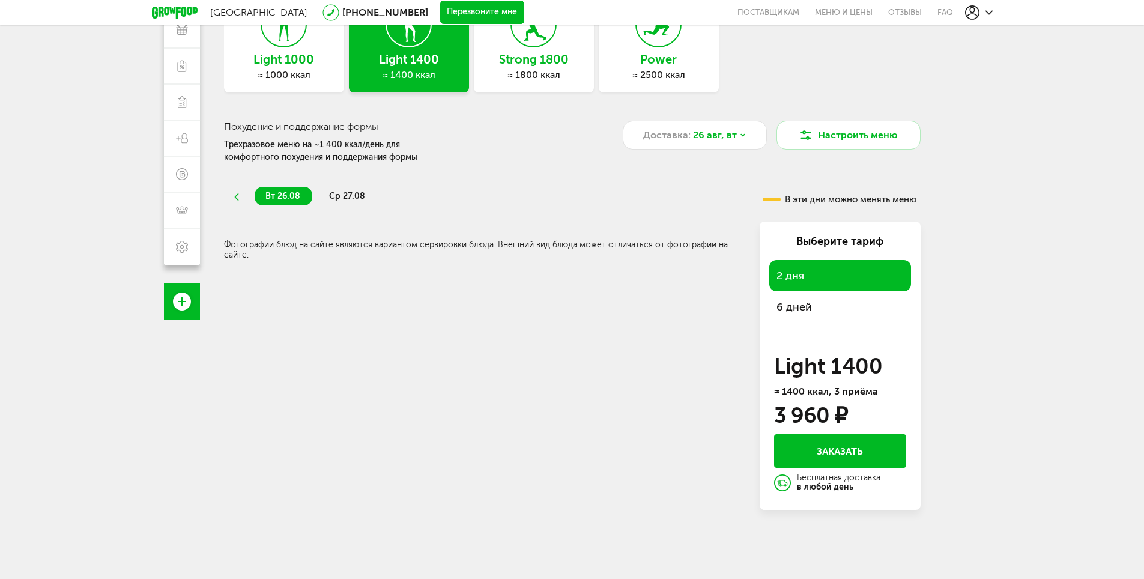
click at [240, 195] on icon at bounding box center [236, 196] width 8 height 7
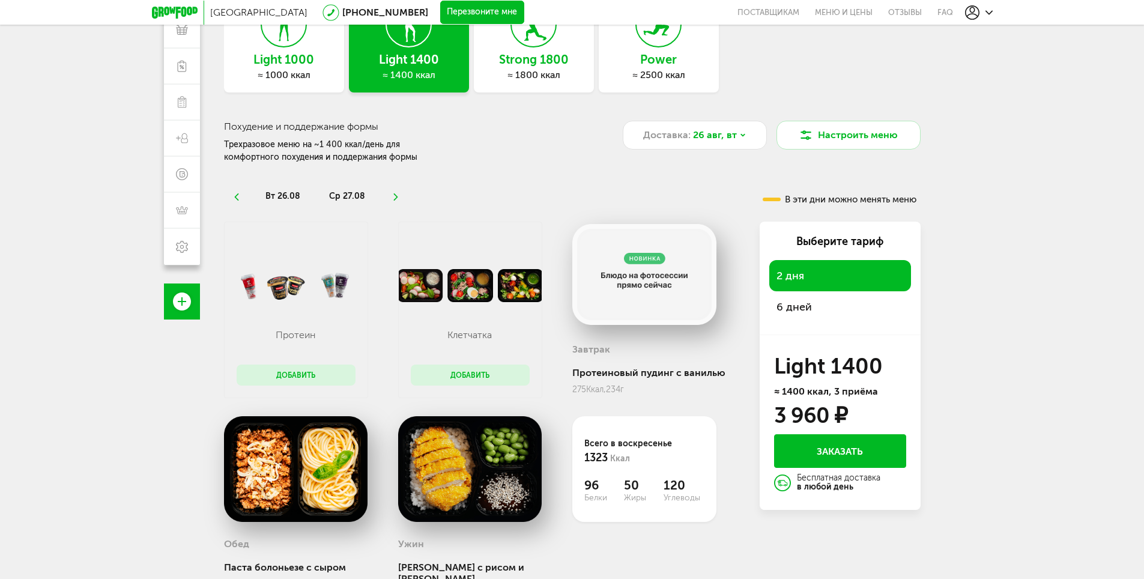
click at [270, 194] on span "вт 26.08" at bounding box center [282, 196] width 35 height 10
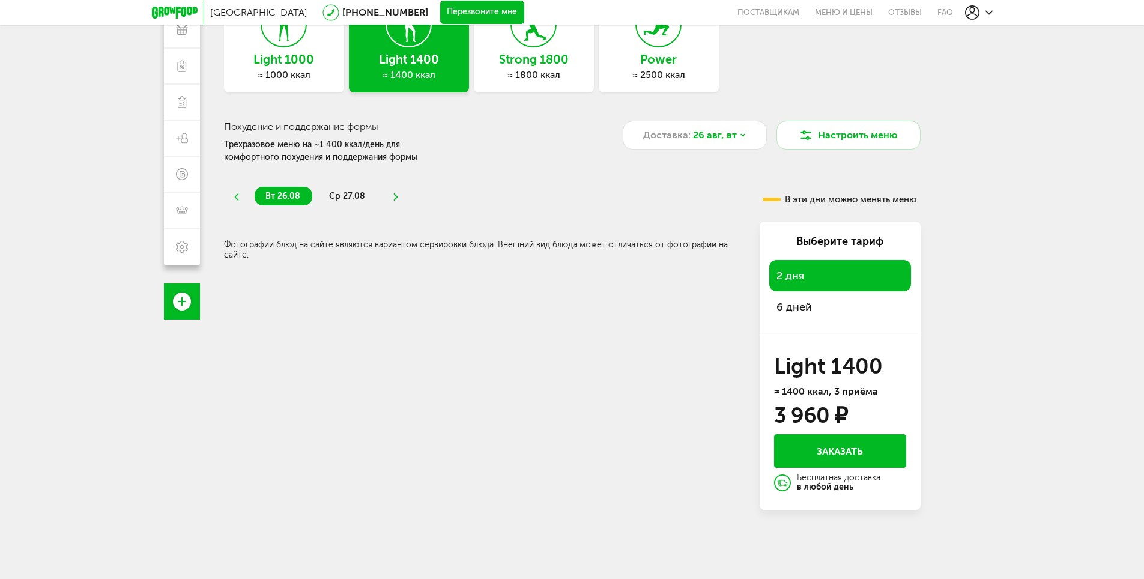
click at [236, 195] on icon at bounding box center [236, 196] width 8 height 7
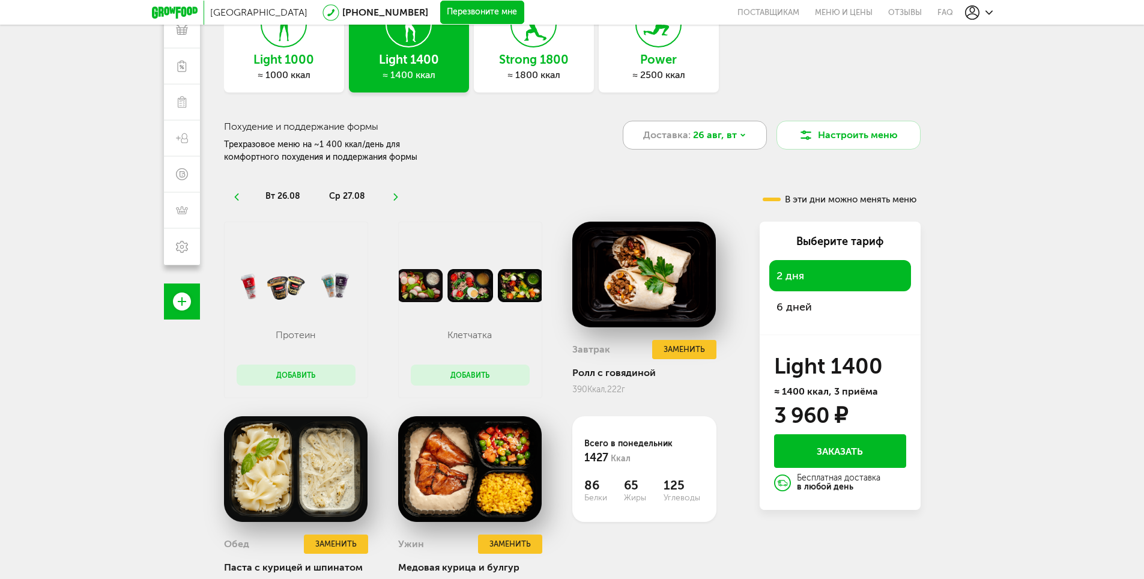
click at [698, 139] on span "26 авг, вт" at bounding box center [715, 135] width 44 height 14
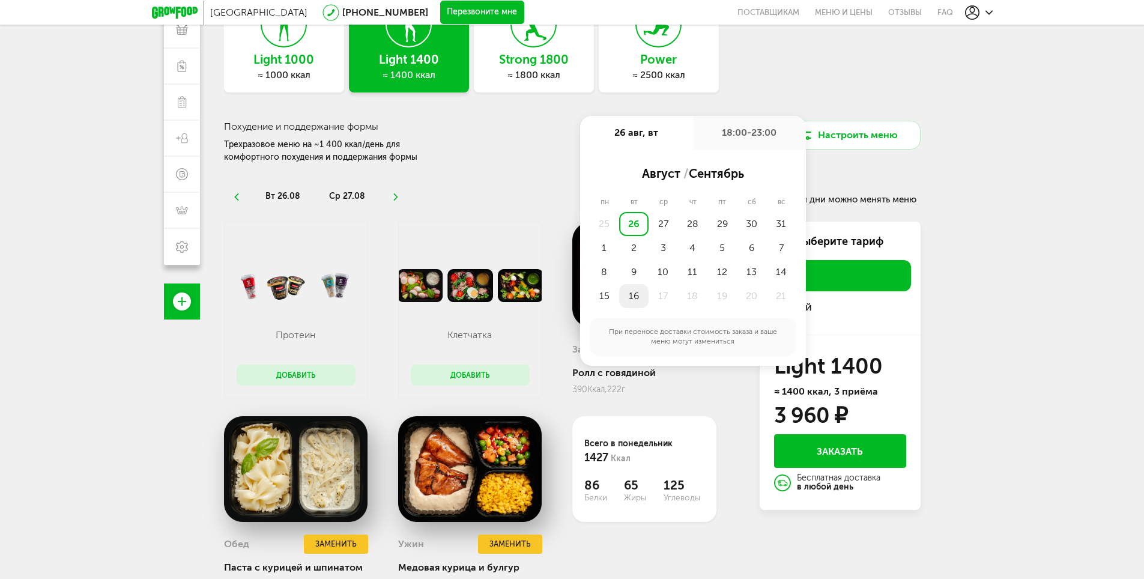
click at [629, 297] on div "16" at bounding box center [633, 296] width 29 height 24
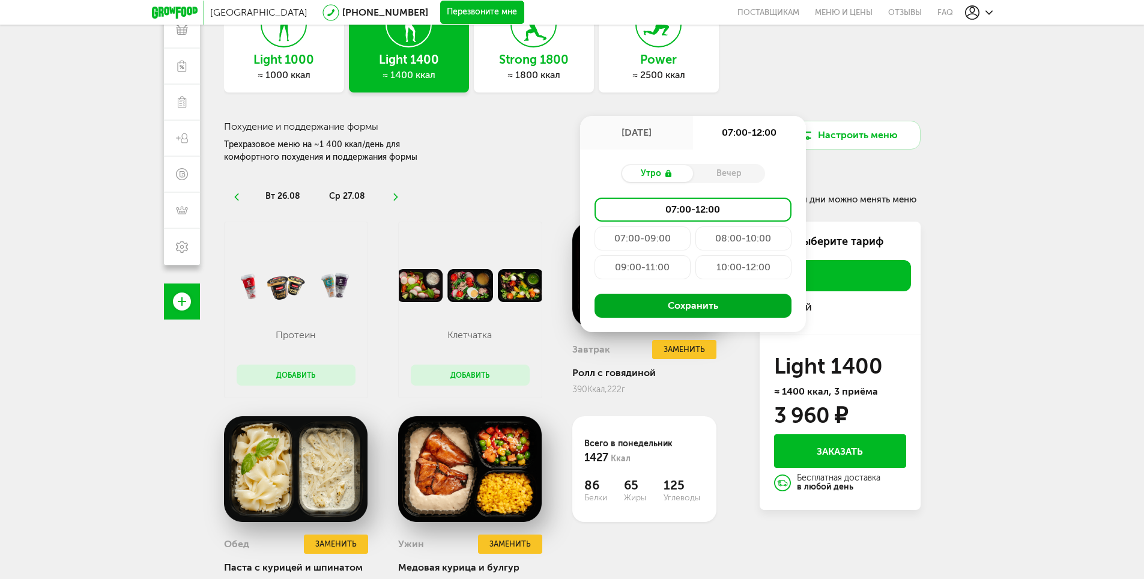
click at [696, 308] on button "Сохранить" at bounding box center [692, 306] width 197 height 24
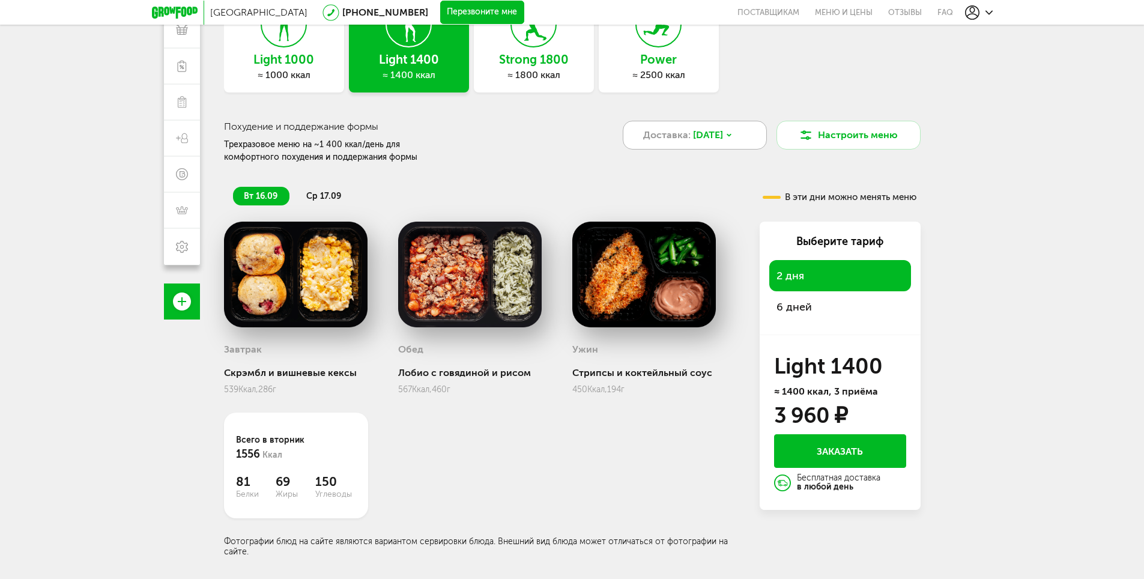
click at [734, 127] on div "Доставка: 16 сен, вт" at bounding box center [695, 135] width 144 height 29
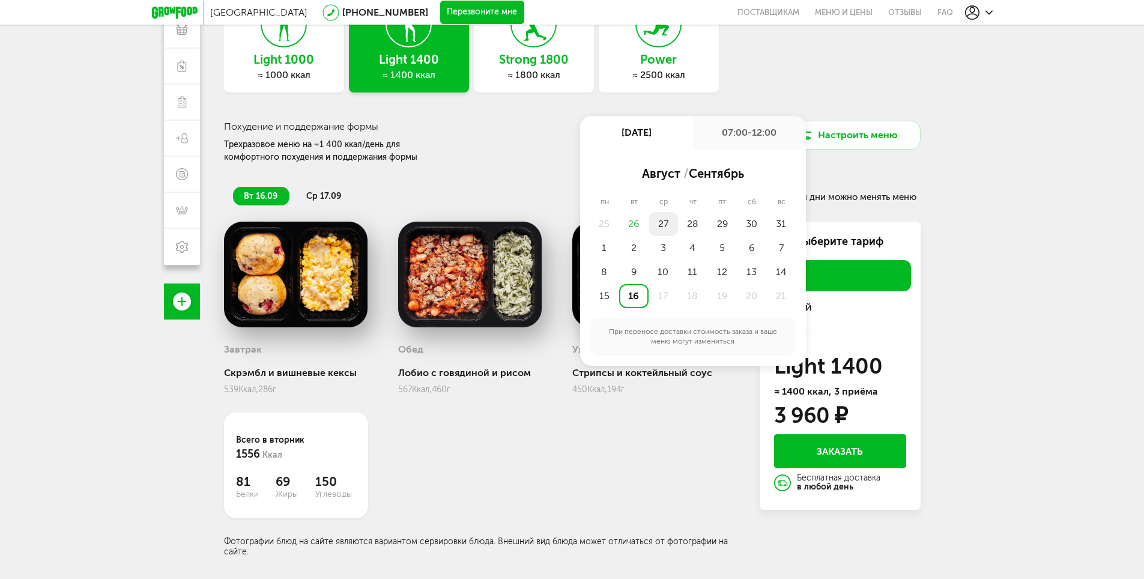
click at [657, 226] on div "27" at bounding box center [662, 224] width 29 height 24
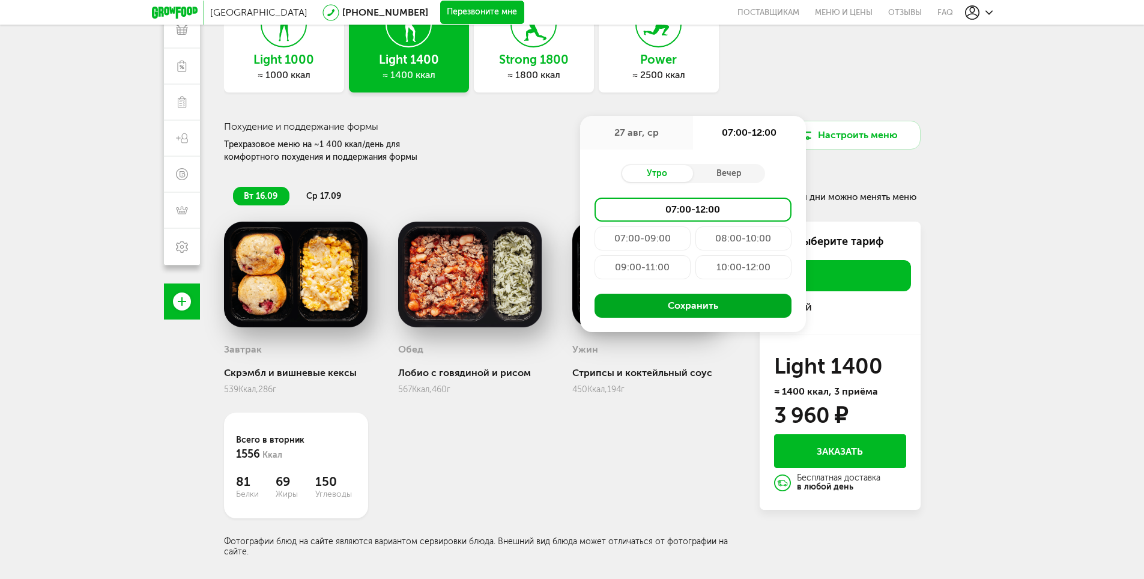
click at [731, 304] on button "Сохранить" at bounding box center [692, 306] width 197 height 24
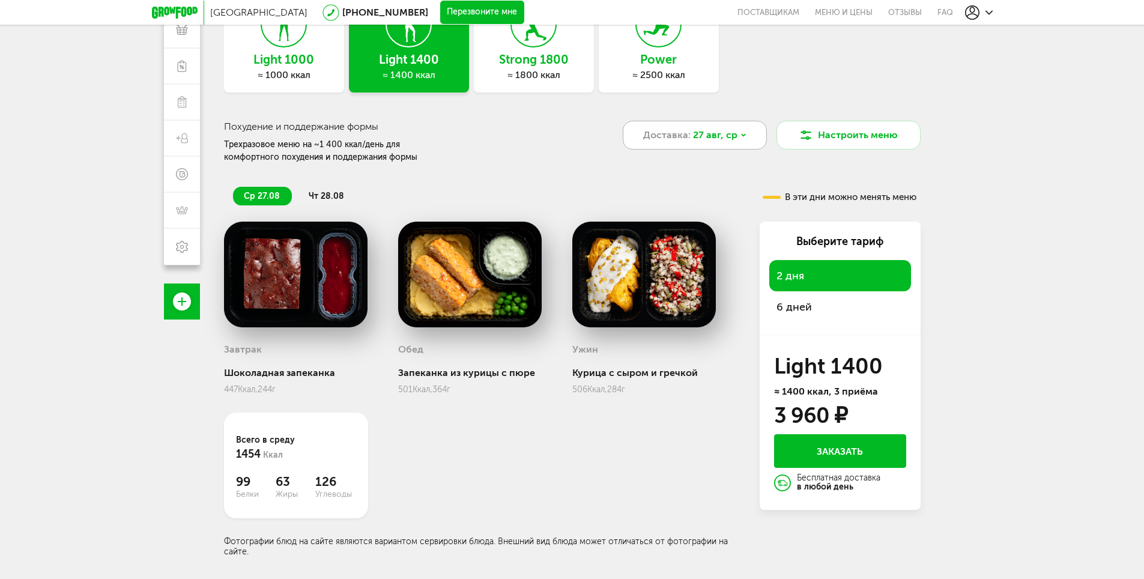
click at [706, 133] on span "27 авг, ср" at bounding box center [715, 135] width 44 height 14
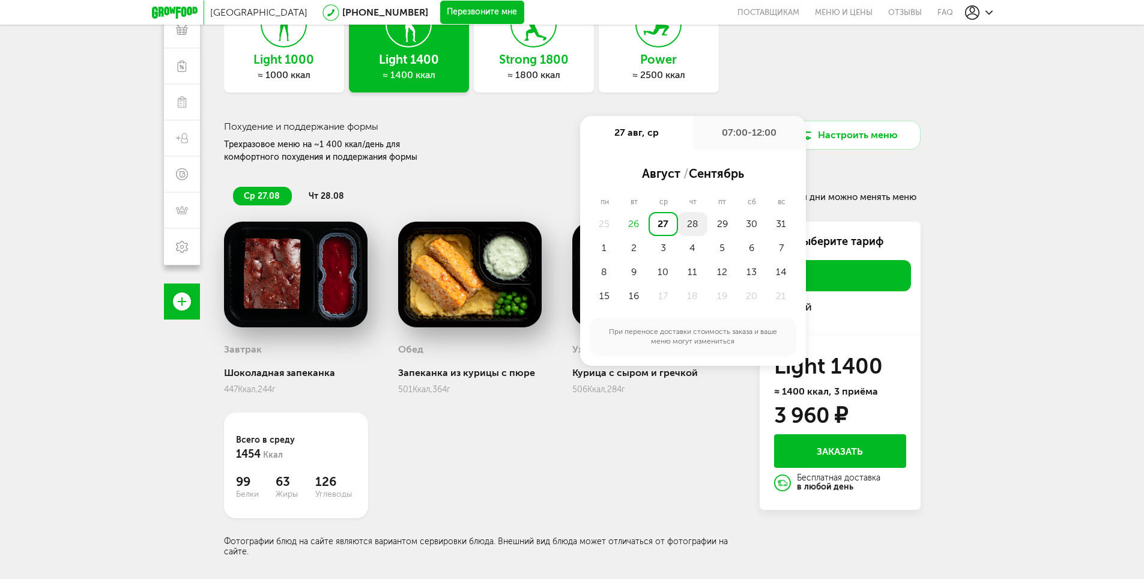
click at [686, 223] on div "28" at bounding box center [692, 224] width 29 height 24
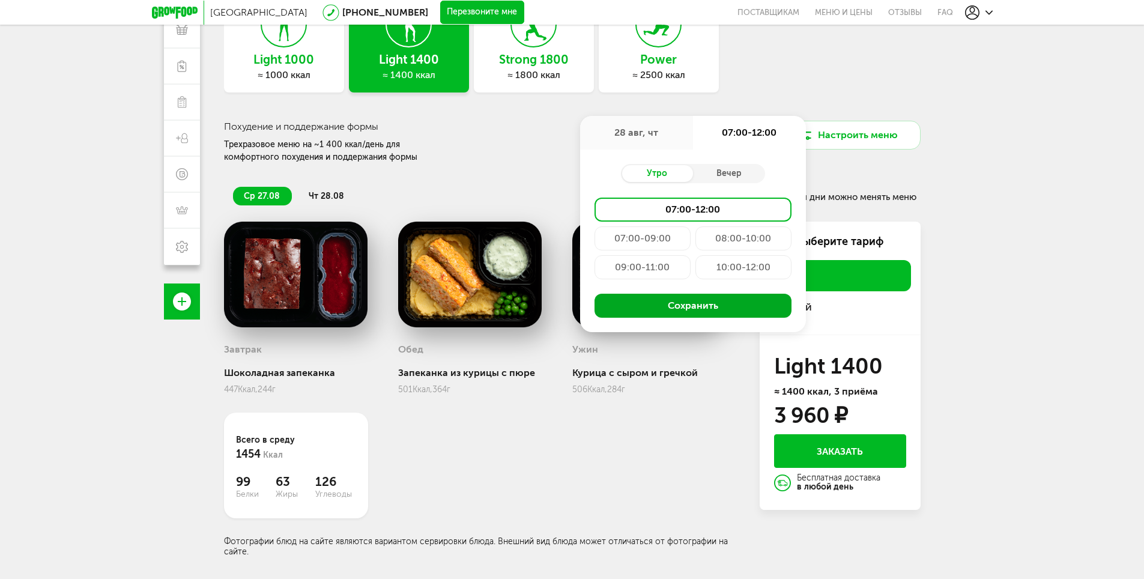
click at [708, 313] on button "Сохранить" at bounding box center [692, 306] width 197 height 24
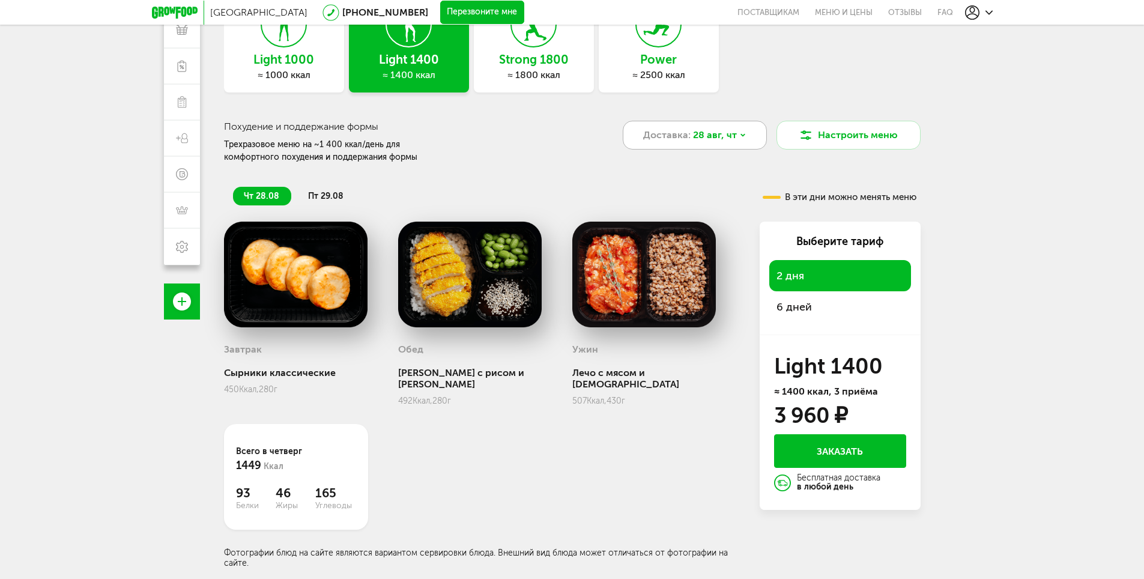
click at [721, 136] on span "28 авг, чт" at bounding box center [715, 135] width 44 height 14
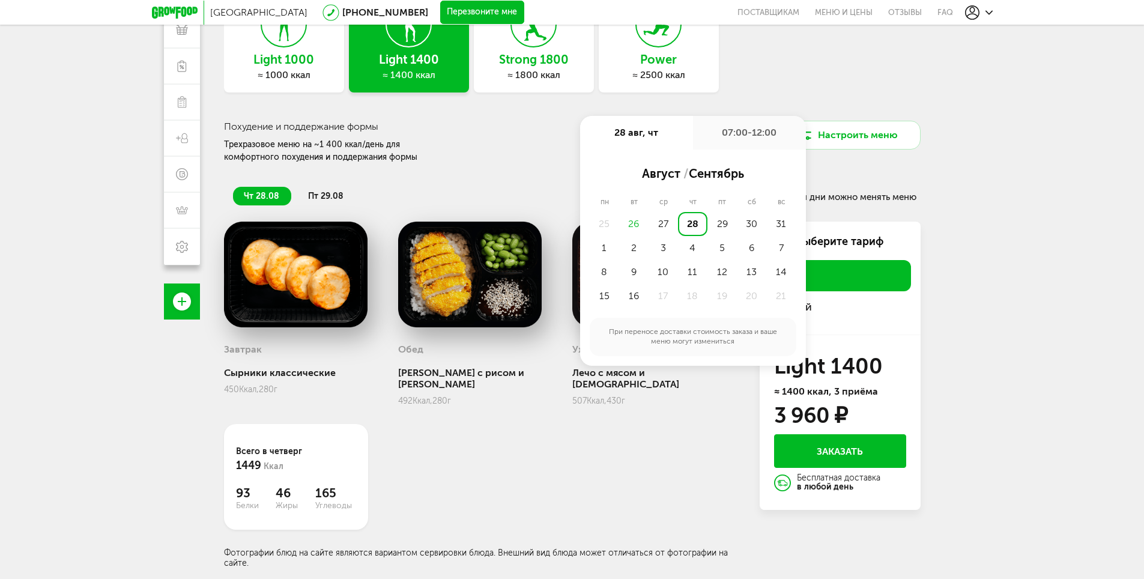
click at [572, 144] on div "Похудение и поддержание формы Трехразовое меню на ~1 400 ккал/день для комфортн…" at bounding box center [410, 142] width 372 height 43
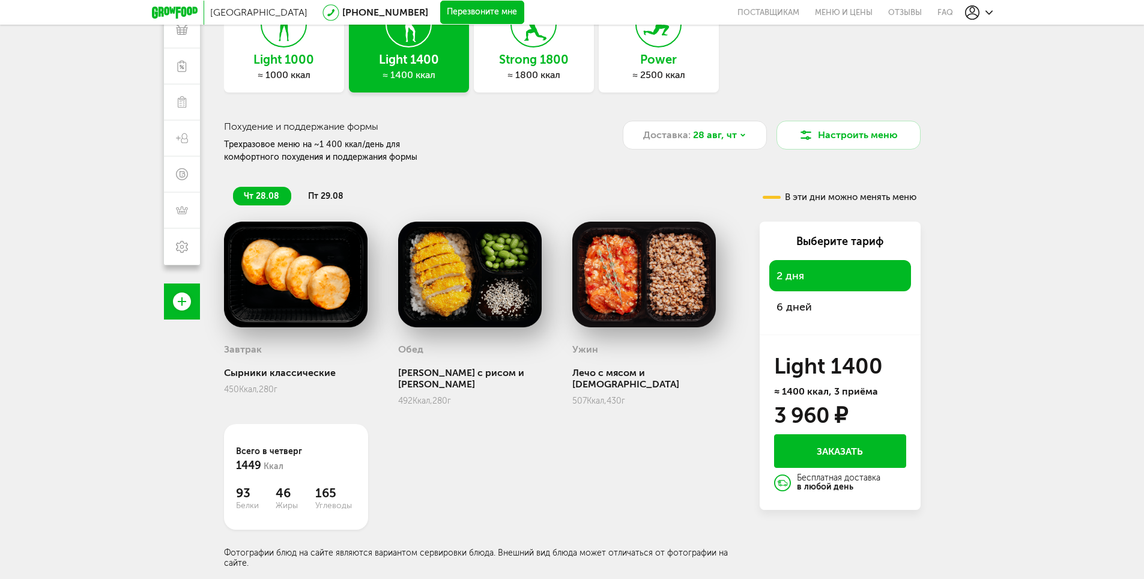
click at [843, 366] on h3 "Light 1400" at bounding box center [840, 366] width 132 height 19
click at [807, 309] on span "6 дней" at bounding box center [793, 306] width 35 height 13
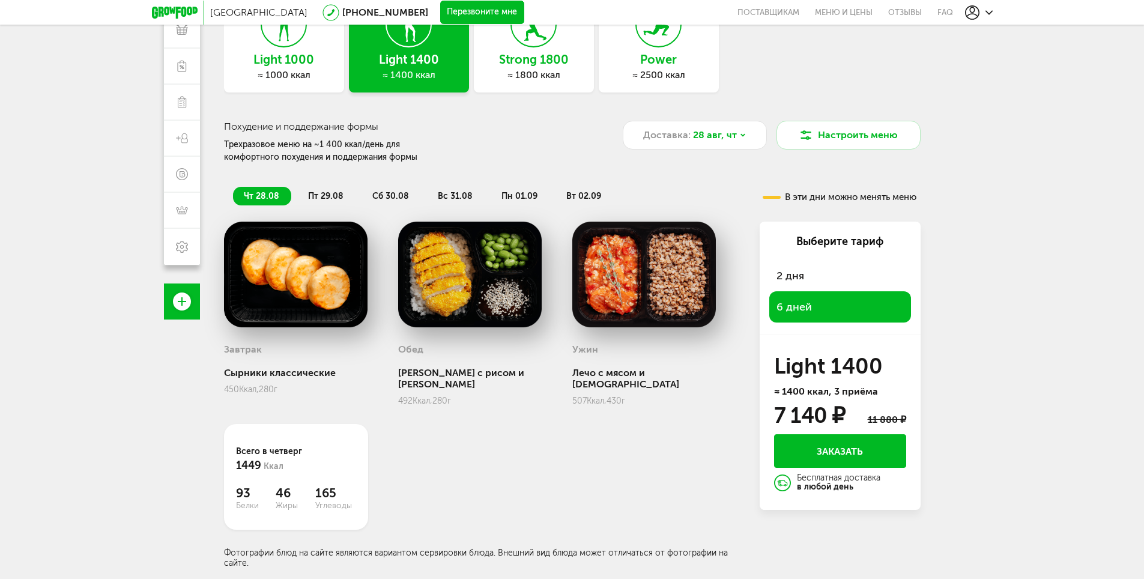
click at [826, 282] on div "2 дня" at bounding box center [840, 275] width 142 height 31
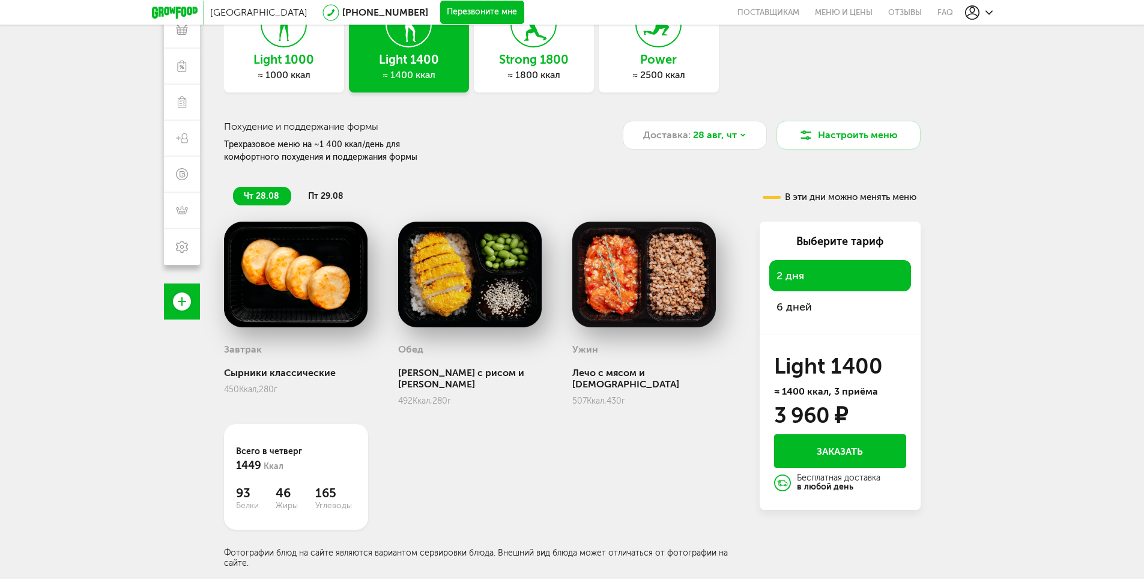
click at [822, 304] on div "6 дней" at bounding box center [840, 306] width 142 height 31
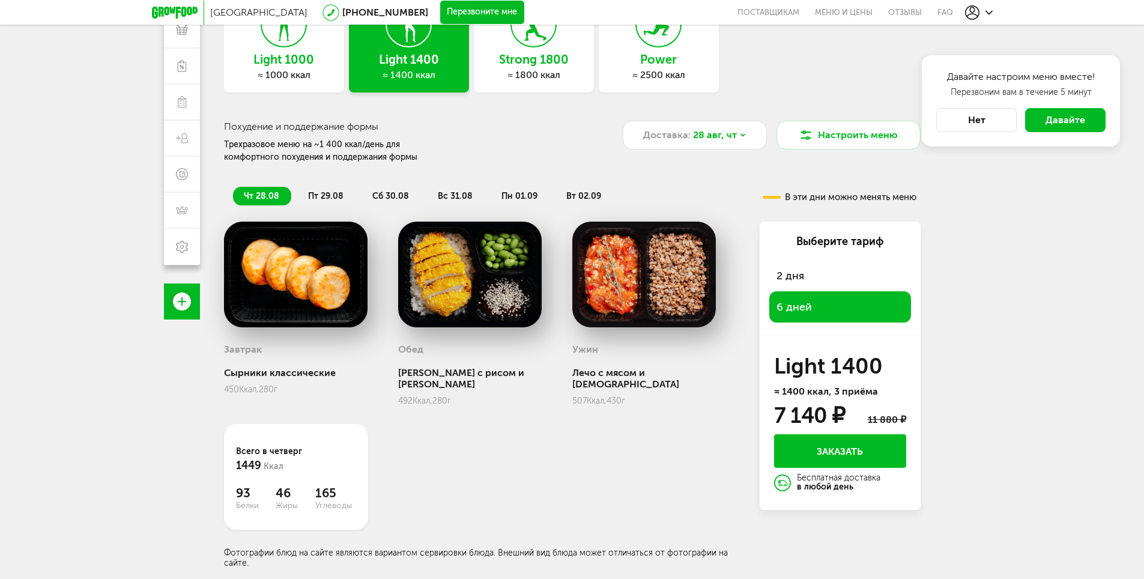
click at [964, 116] on button "Нет" at bounding box center [976, 120] width 80 height 24
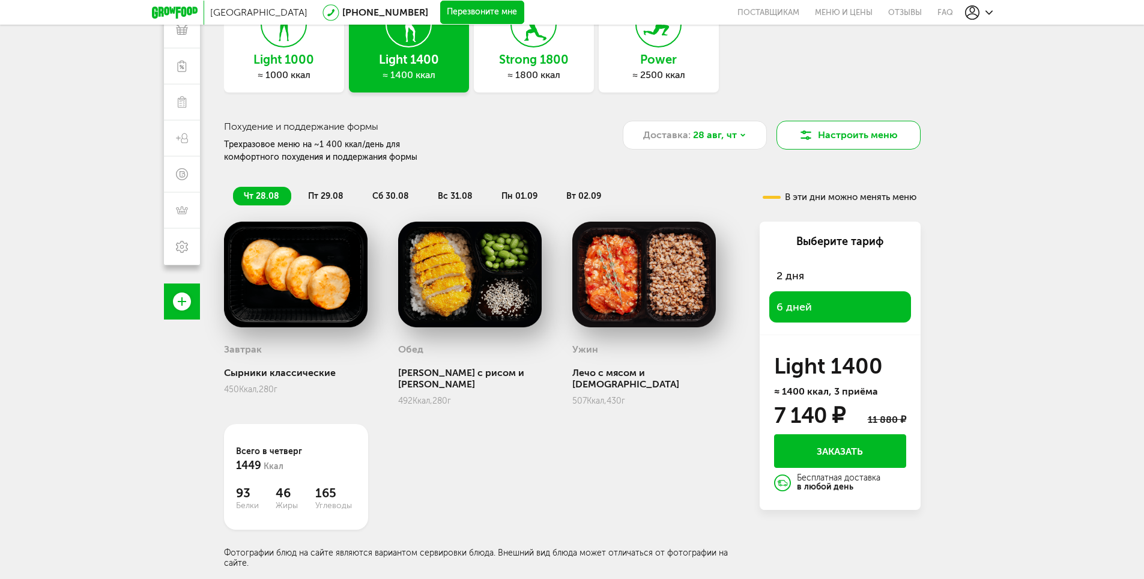
click at [868, 145] on button "Настроить меню" at bounding box center [848, 135] width 144 height 29
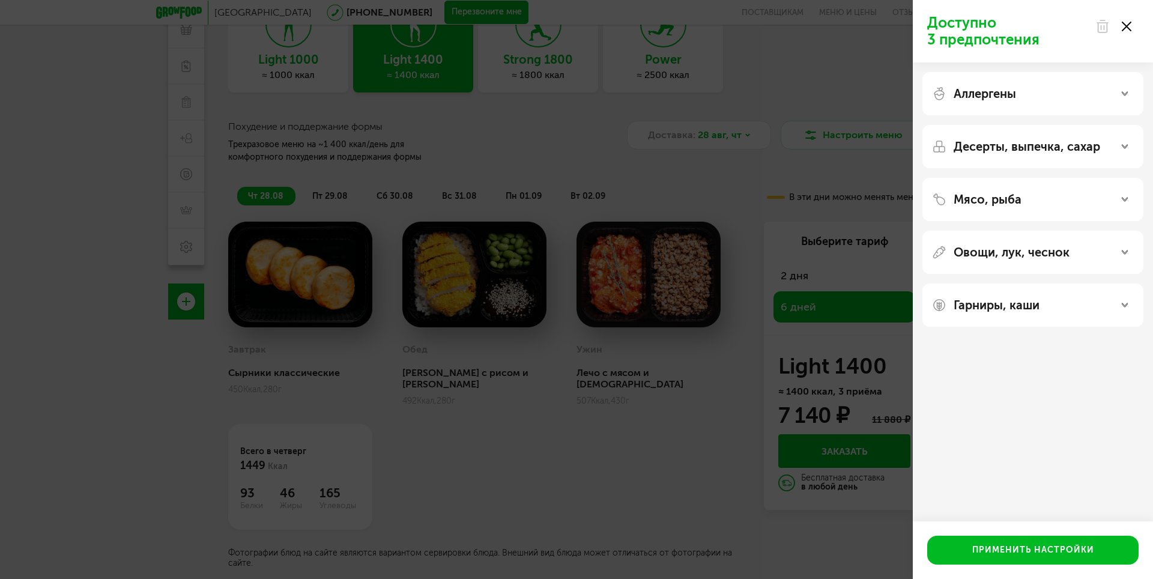
click at [852, 130] on div "Доступно 3 предпочтения Аллергены Десерты, выпечка, сахар Мясо, рыба Овощи, лук…" at bounding box center [576, 289] width 1153 height 579
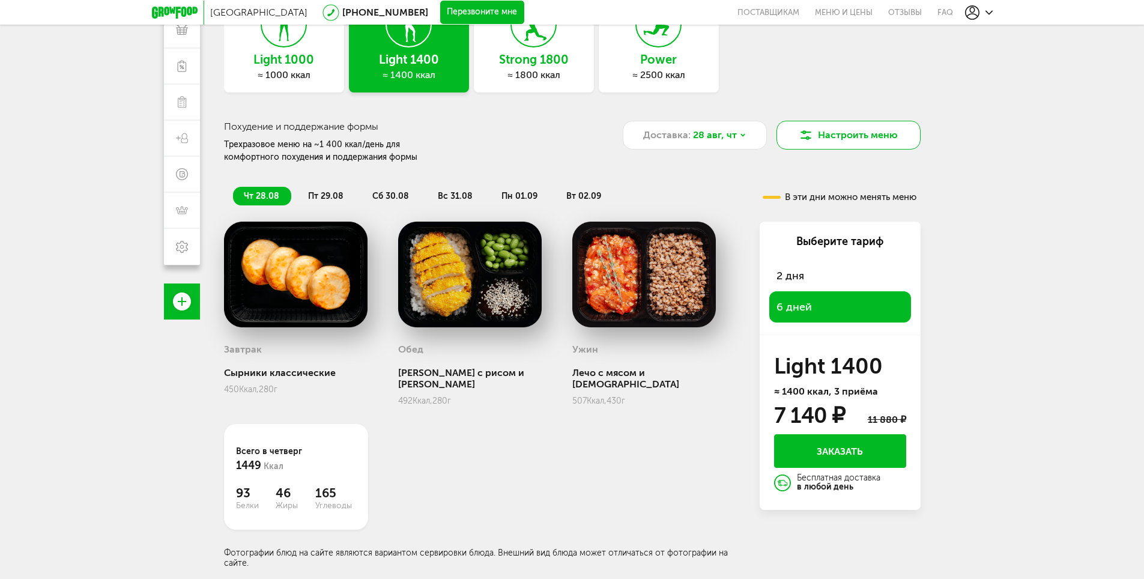
click at [886, 136] on button "Настроить меню" at bounding box center [848, 135] width 144 height 29
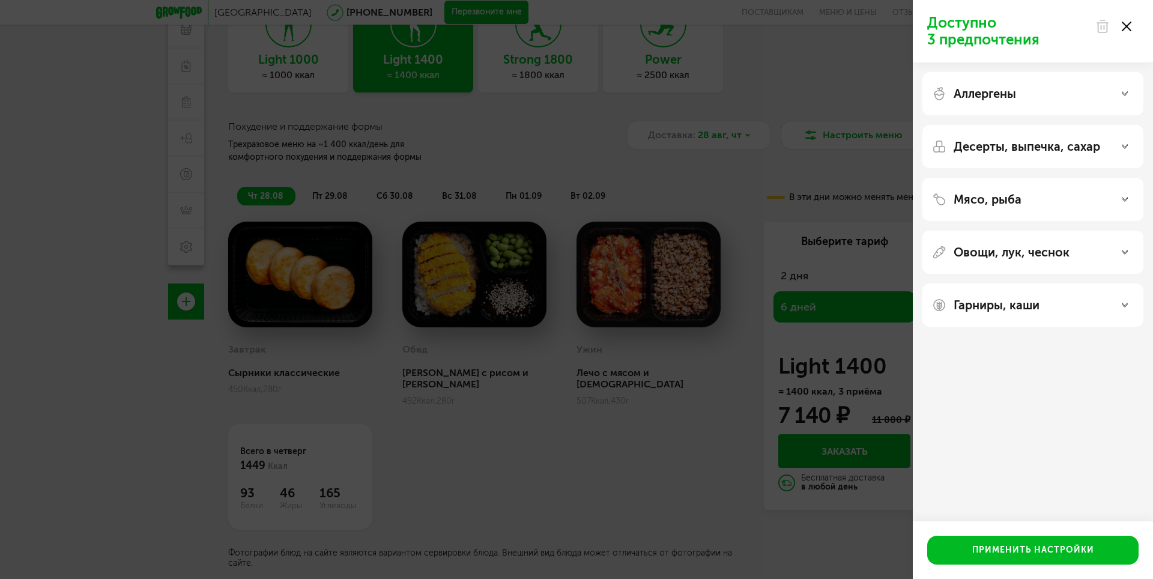
click at [1038, 85] on div "Аллергены" at bounding box center [1032, 93] width 221 height 43
click at [1058, 100] on div "Аллергены" at bounding box center [1033, 93] width 202 height 14
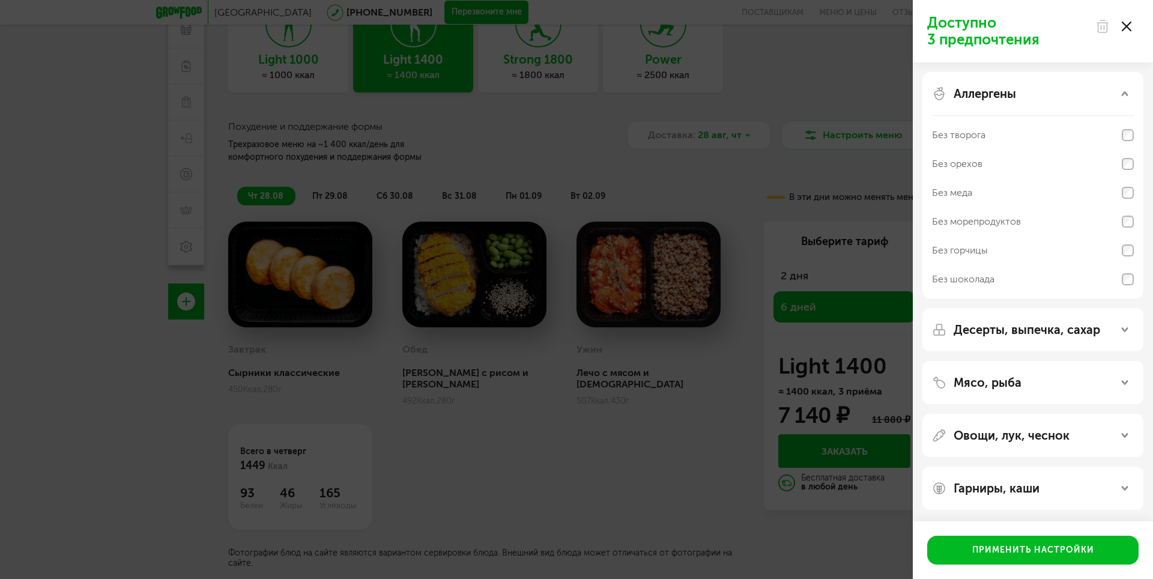
click at [1058, 100] on div "Аллергены" at bounding box center [1033, 93] width 202 height 14
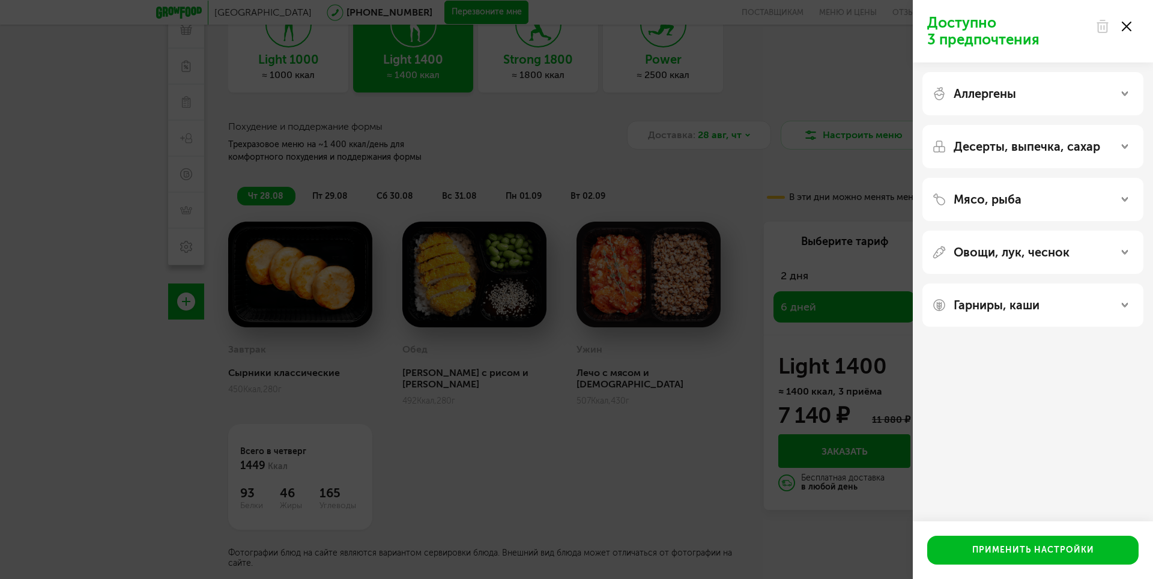
click at [1045, 163] on div "Десерты, выпечка, сахар" at bounding box center [1032, 146] width 221 height 43
click at [1039, 147] on p "Десерты, выпечка, сахар" at bounding box center [1026, 146] width 147 height 14
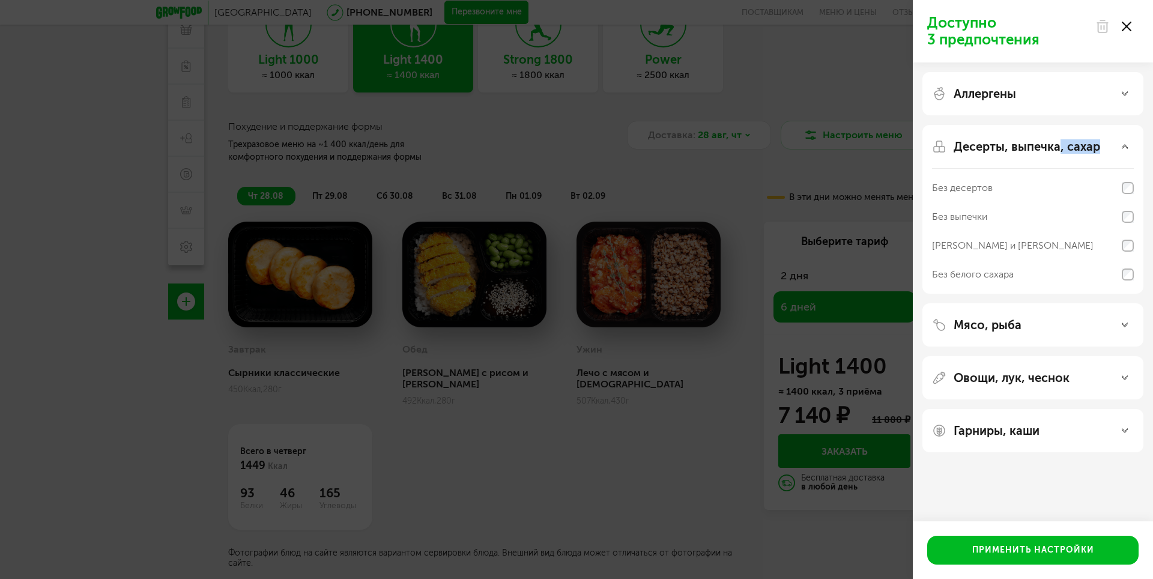
click at [1039, 147] on p "Десерты, выпечка, сахар" at bounding box center [1026, 146] width 147 height 14
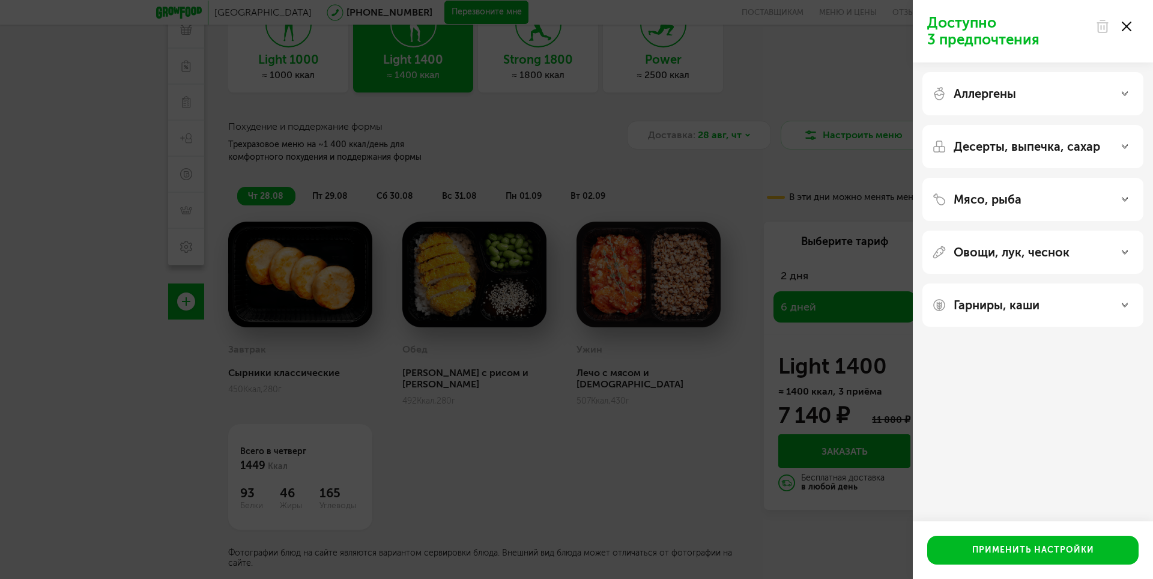
click at [1021, 210] on div "Мясо, рыба" at bounding box center [1032, 199] width 221 height 43
click at [1014, 198] on p "Мясо, рыба" at bounding box center [987, 199] width 68 height 14
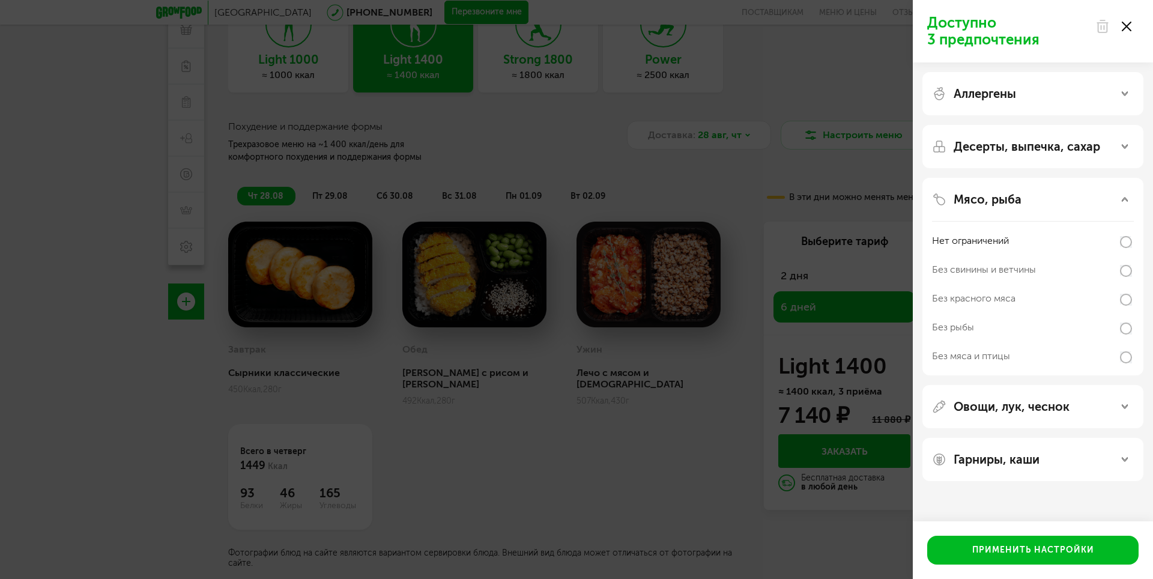
click at [1014, 198] on p "Мясо, рыба" at bounding box center [987, 199] width 68 height 14
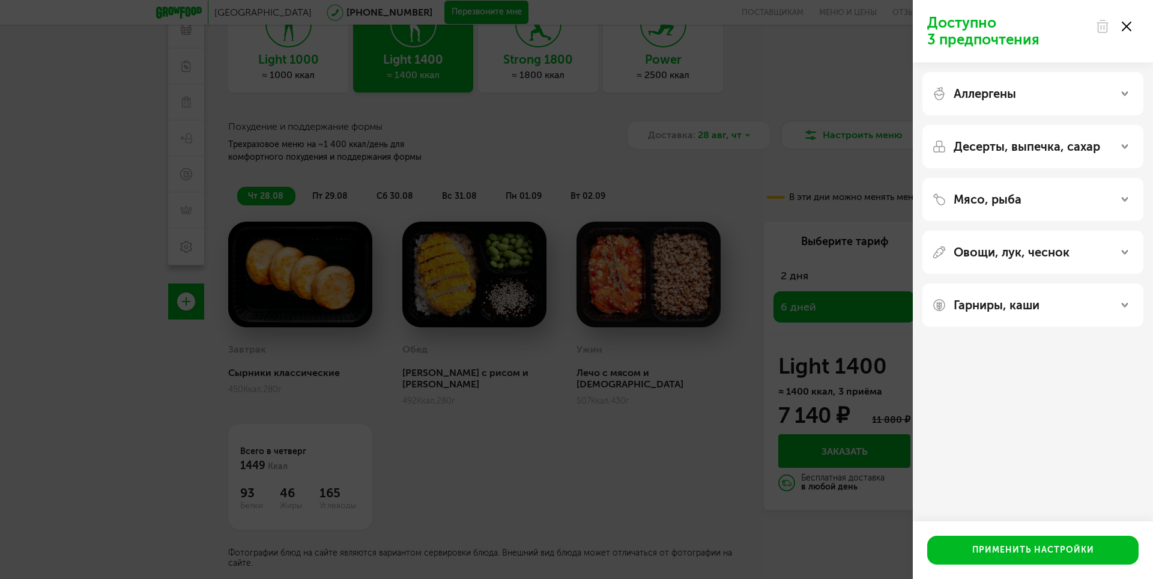
click at [1005, 142] on p "Десерты, выпечка, сахар" at bounding box center [1026, 146] width 147 height 14
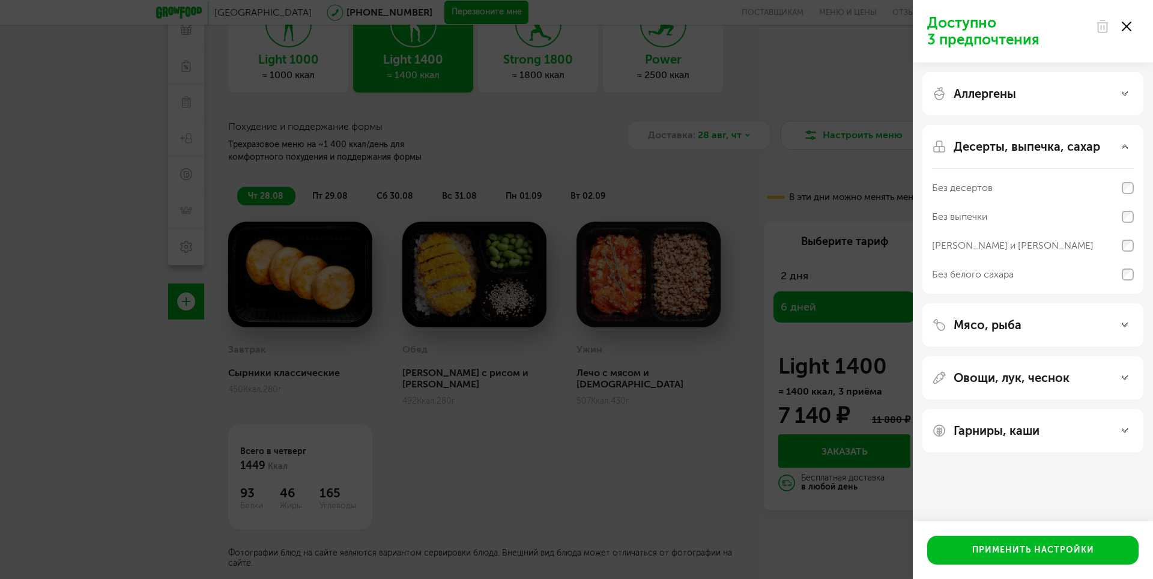
click at [1005, 142] on p "Десерты, выпечка, сахар" at bounding box center [1026, 146] width 147 height 14
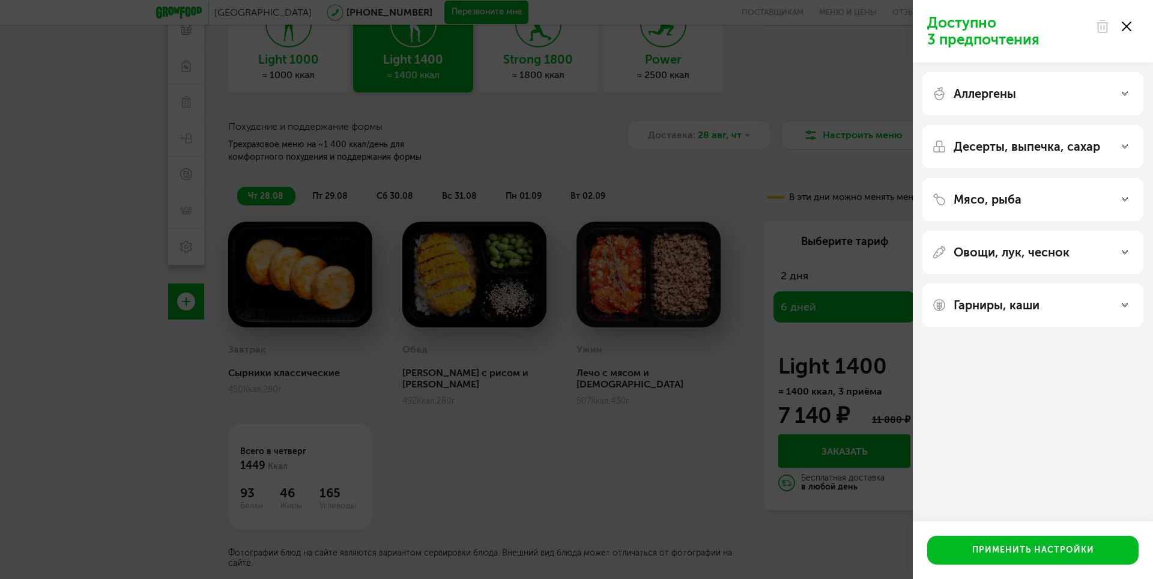
click at [1004, 252] on p "Овощи, лук, чеснок" at bounding box center [1011, 252] width 116 height 14
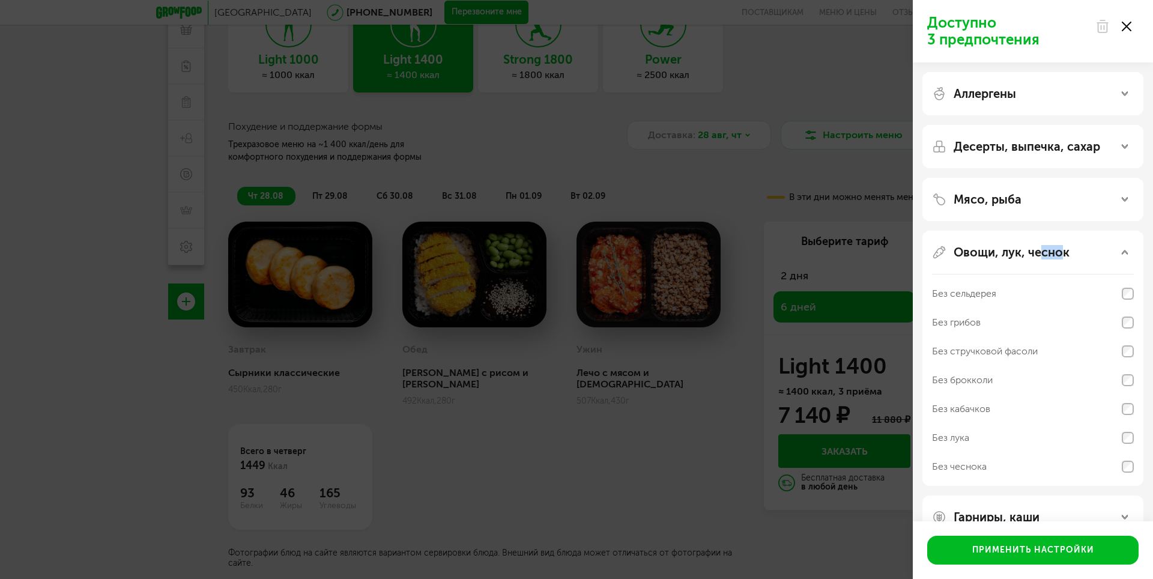
click at [1004, 252] on p "Овощи, лук, чеснок" at bounding box center [1011, 252] width 116 height 14
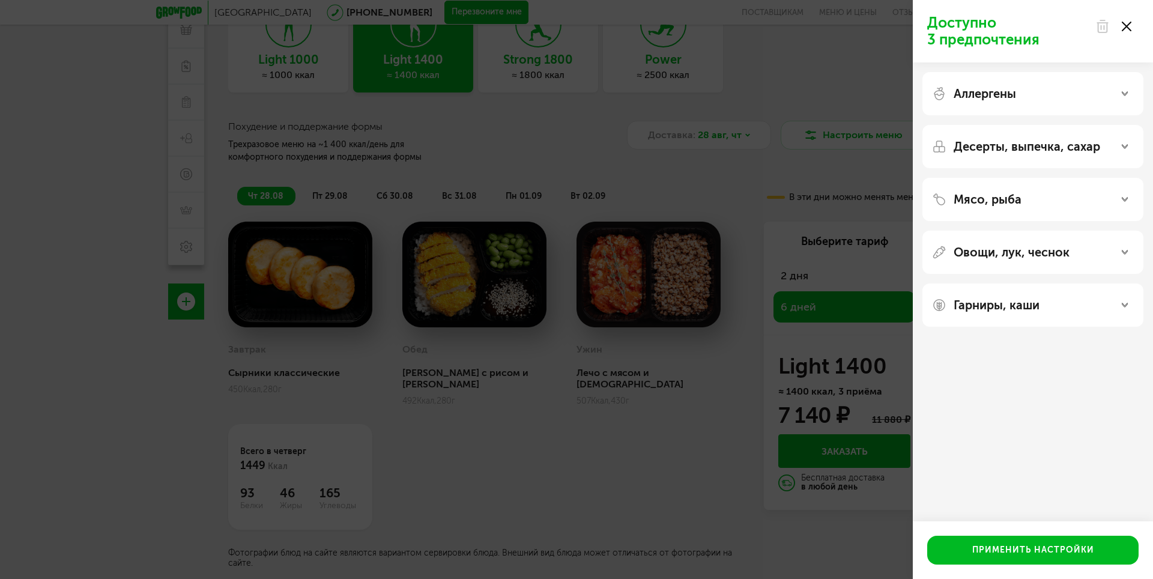
click at [988, 300] on p "Гарниры, каши" at bounding box center [996, 305] width 86 height 14
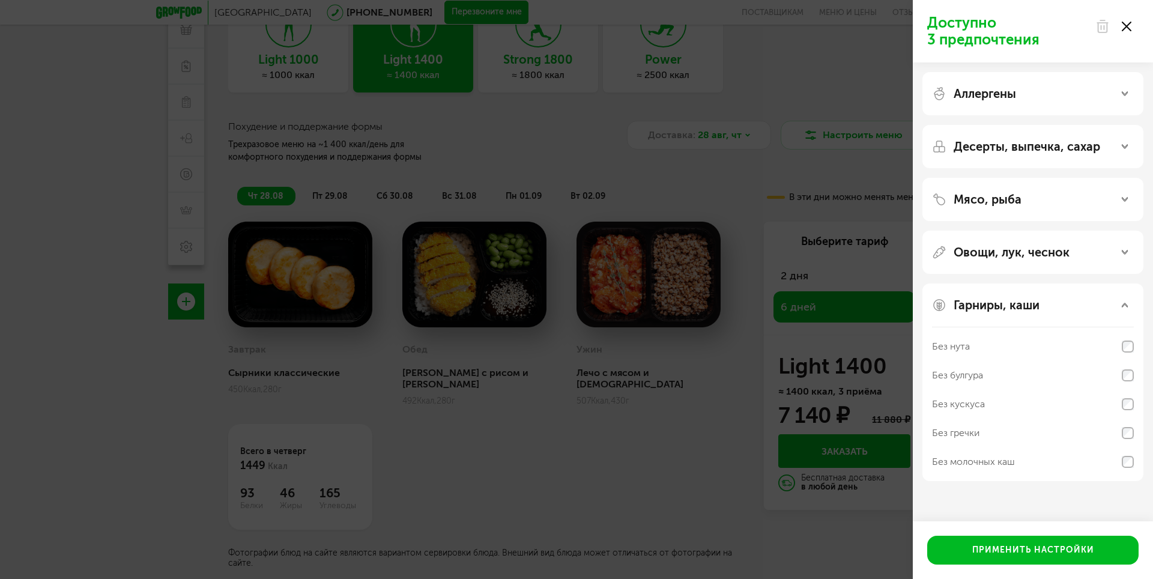
click at [988, 304] on p "Гарниры, каши" at bounding box center [996, 305] width 86 height 14
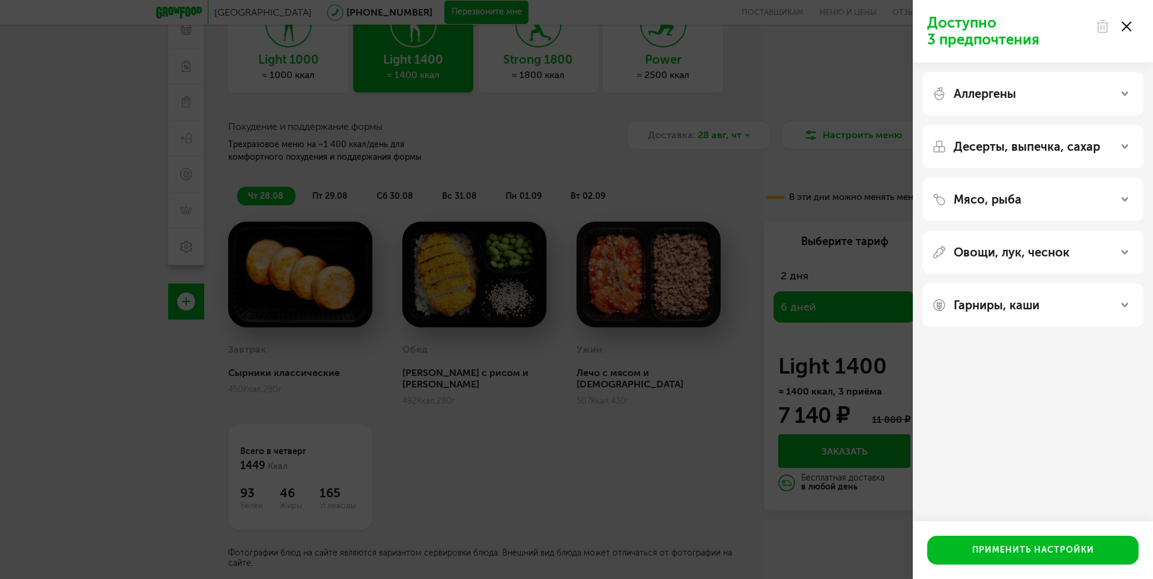
click at [739, 195] on div "Доступно 3 предпочтения Аллергены Десерты, выпечка, сахар Мясо, рыба Овощи, лук…" at bounding box center [576, 289] width 1153 height 579
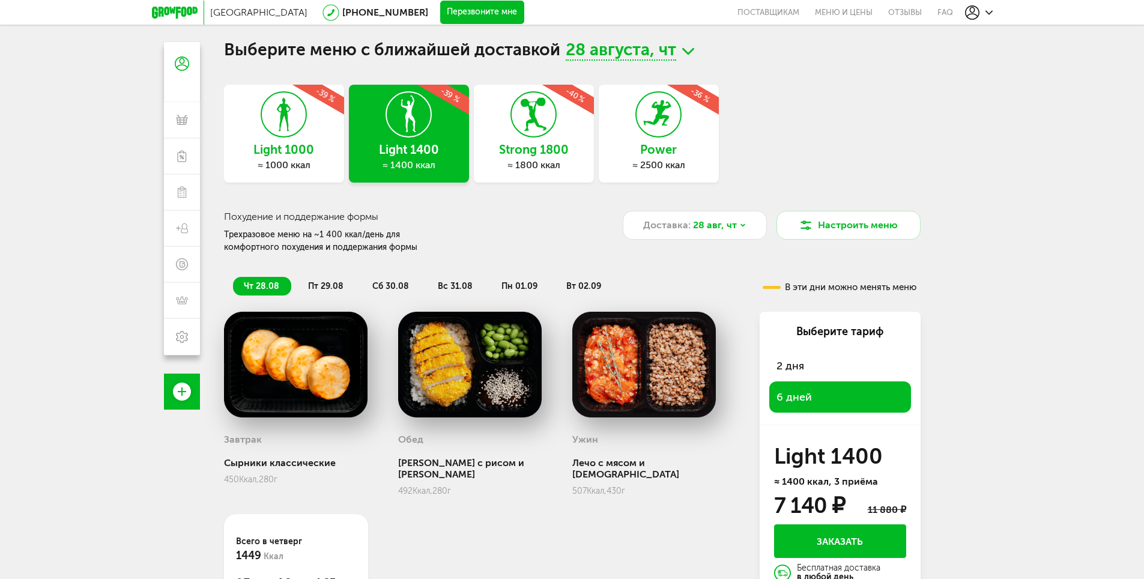
scroll to position [0, 0]
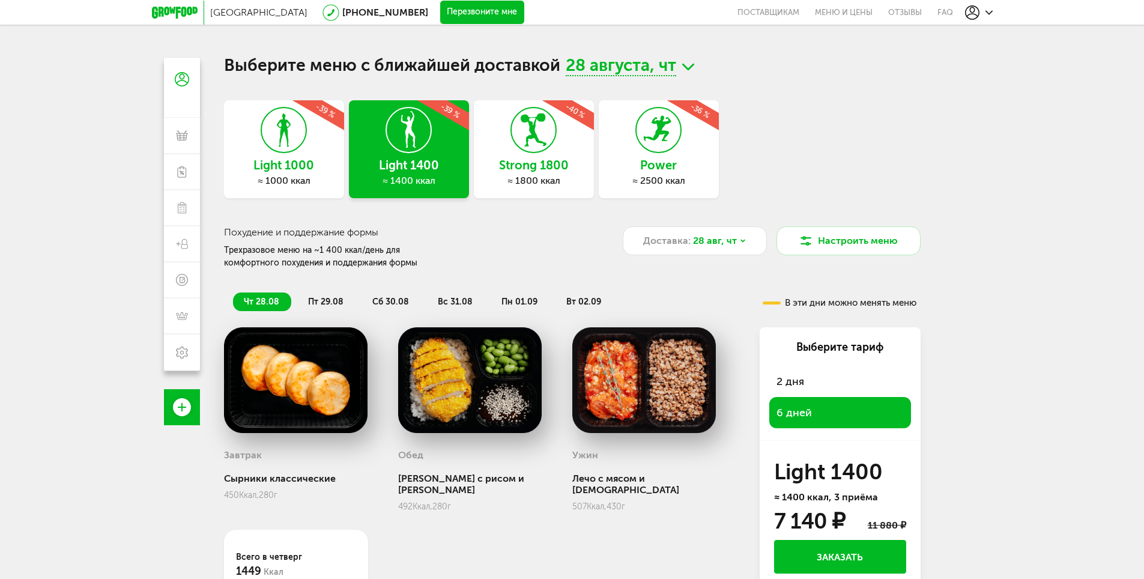
click at [531, 171] on h3 "Strong 1800" at bounding box center [534, 165] width 120 height 13
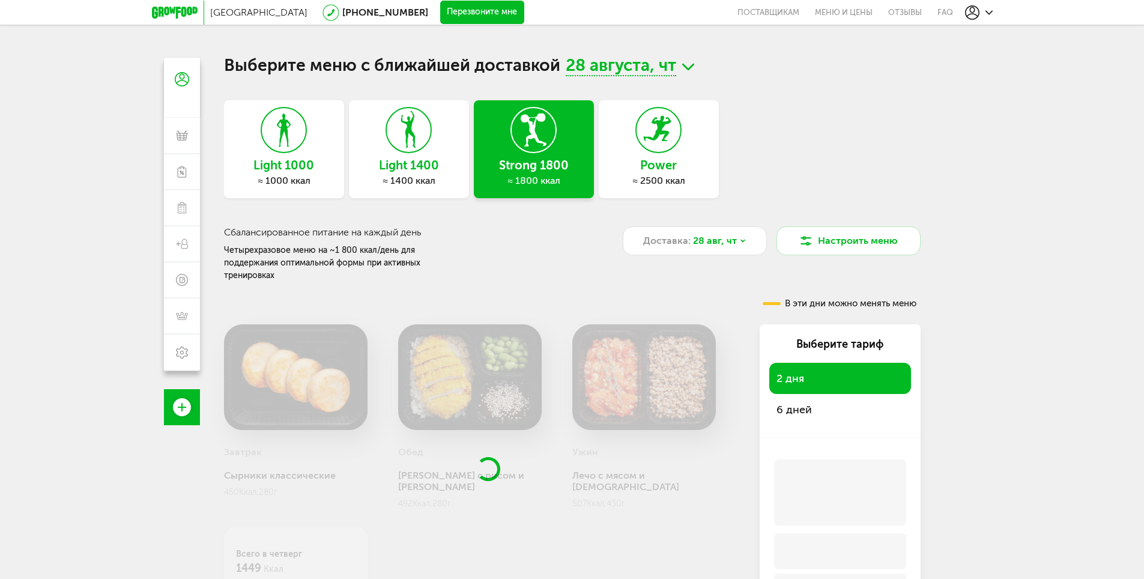
click at [677, 174] on div "Power ≈ 2500 ккал" at bounding box center [659, 149] width 120 height 98
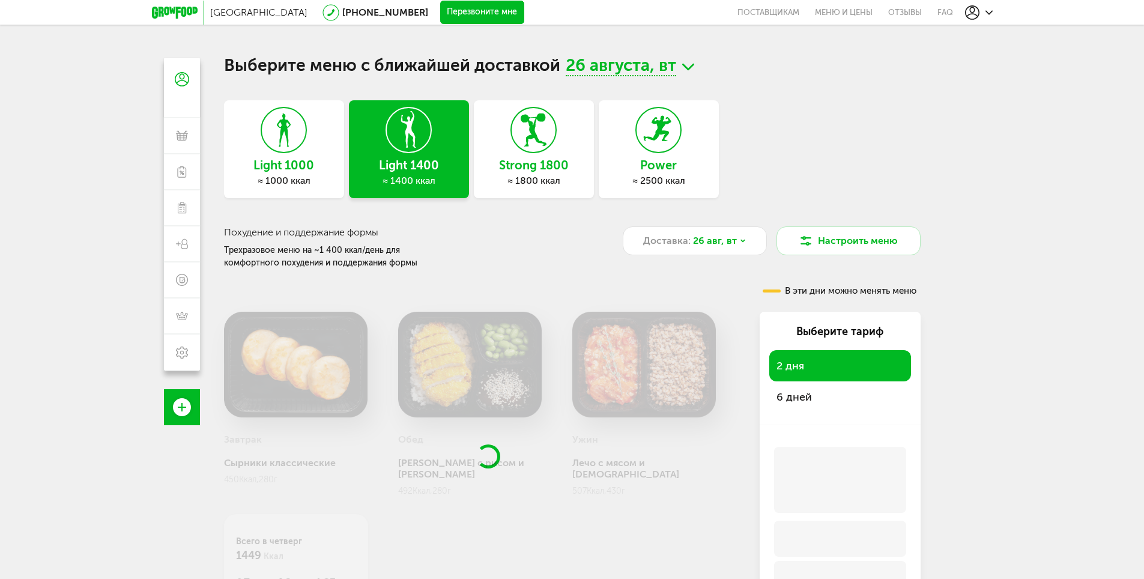
click at [667, 171] on div "Light 1000 ≈ 1000 ккал Light 1400 ≈ 1400 ккал Strong 1800 ≈ 1800 ккал Power ≈ 2…" at bounding box center [572, 152] width 696 height 104
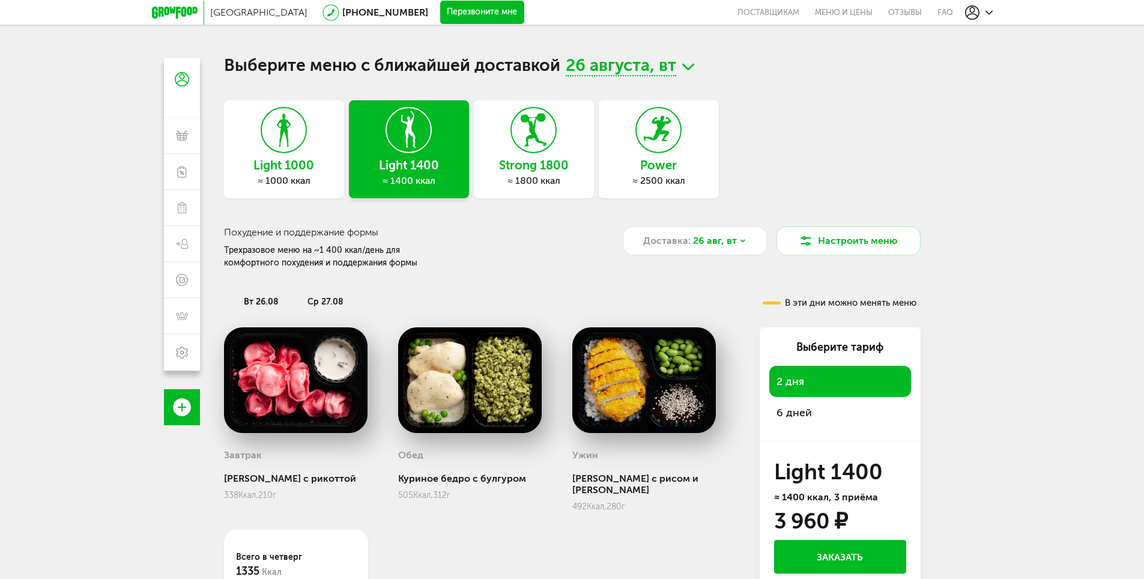
click at [522, 169] on h3 "Strong 1800" at bounding box center [534, 165] width 120 height 13
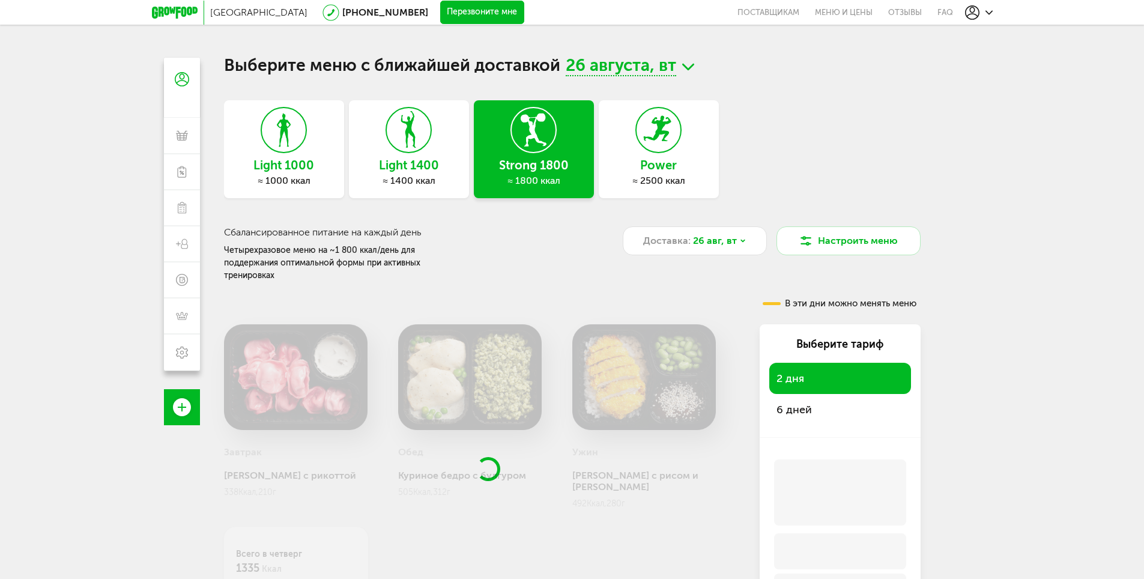
click at [388, 166] on h3 "Light 1400" at bounding box center [409, 165] width 120 height 13
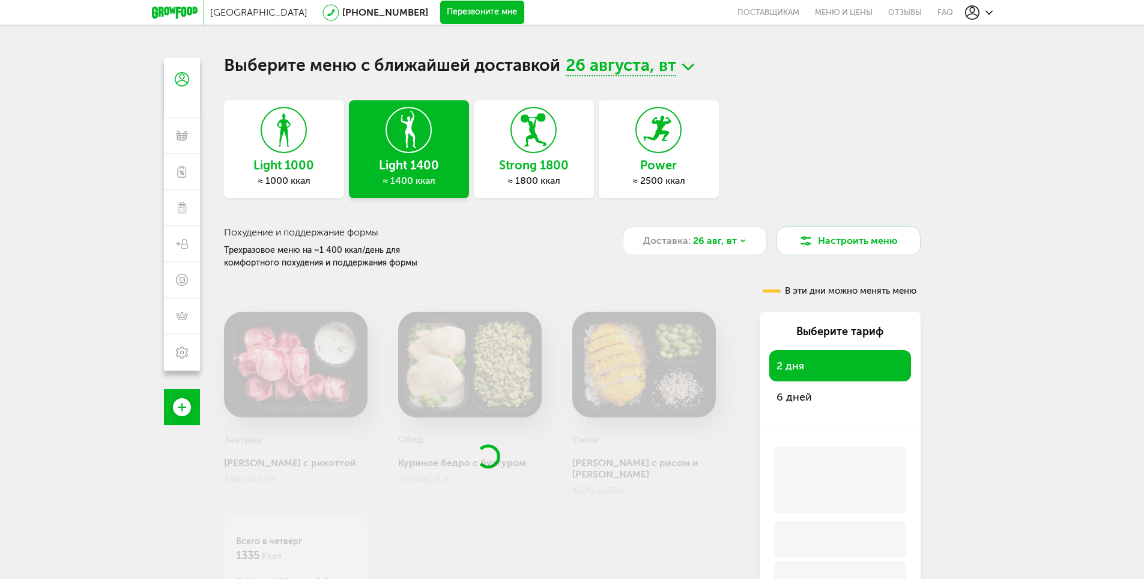
click at [274, 164] on div "Light 1000 ≈ 1000 ккал Light 1400 ≈ 1400 ккал Strong 1800 ≈ 1800 ккал Power ≈ 2…" at bounding box center [572, 152] width 696 height 104
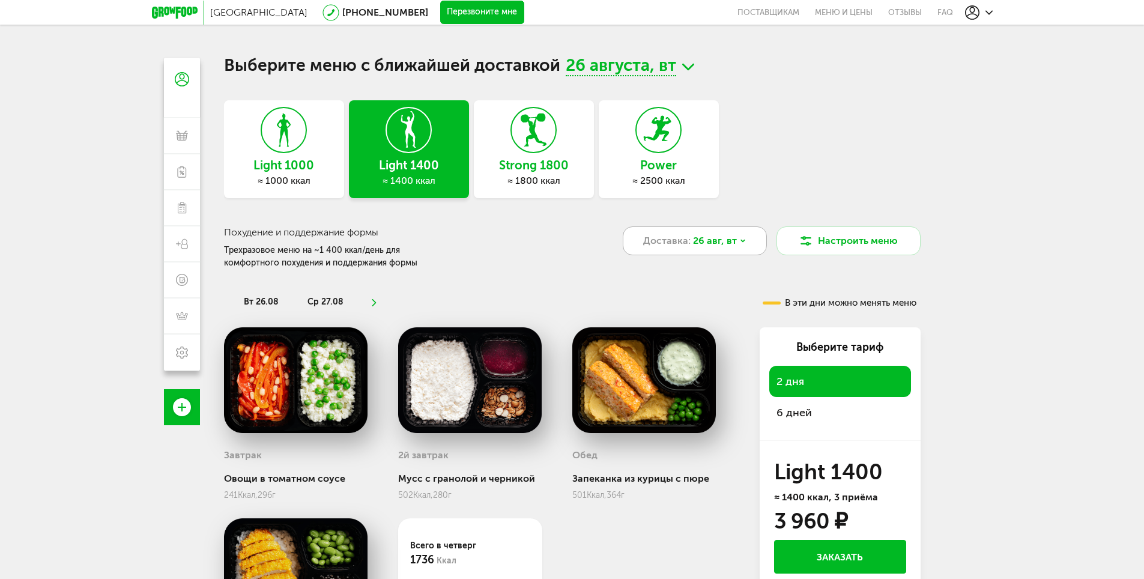
click at [731, 246] on span "26 авг, вт" at bounding box center [715, 241] width 44 height 14
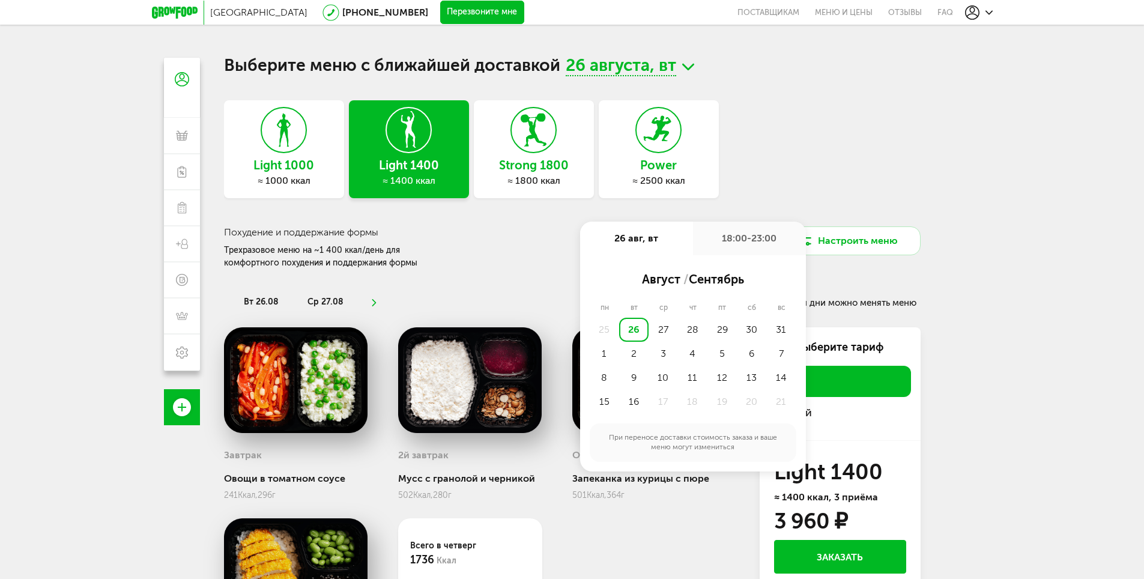
click at [1000, 333] on div "Санкт-Петербург 8 (800) 555-21-78 Перезвоните мне поставщикам Меню и цены Отзыв…" at bounding box center [572, 342] width 1144 height 684
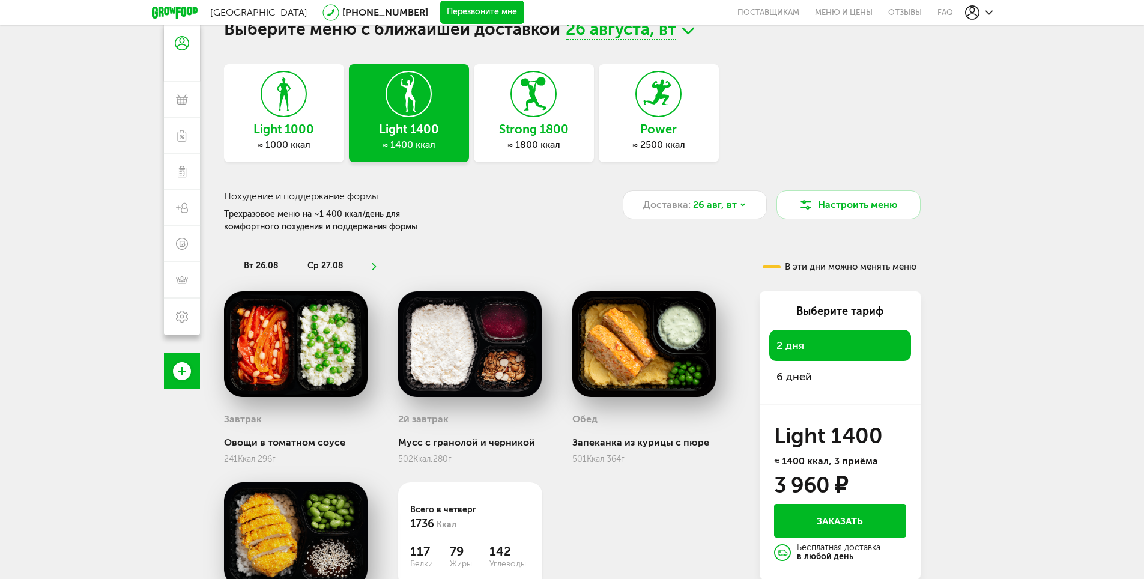
scroll to position [151, 0]
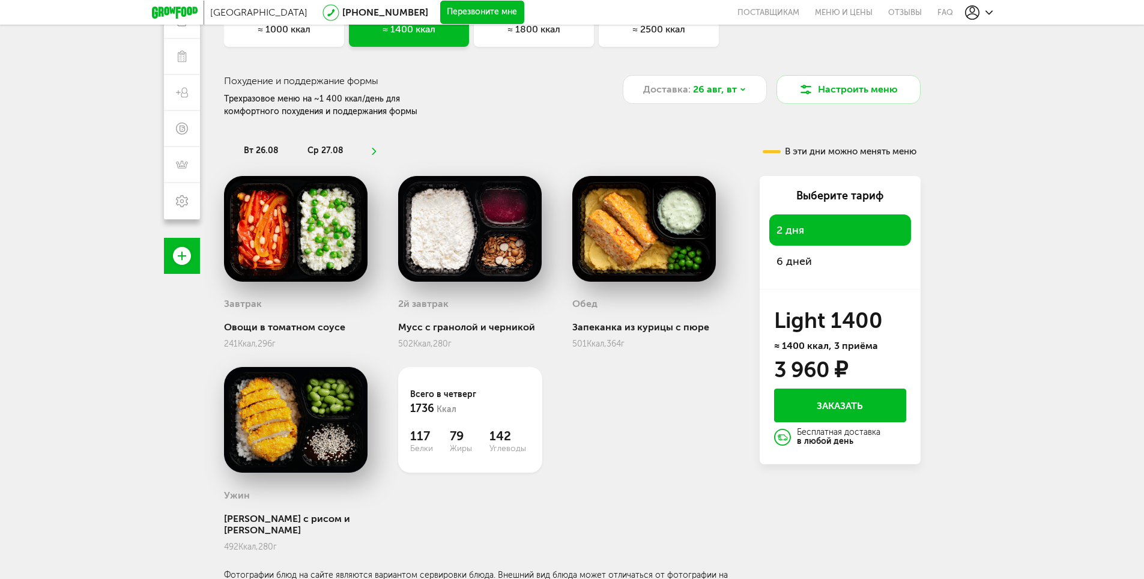
click at [829, 247] on div "6 дней" at bounding box center [840, 261] width 142 height 31
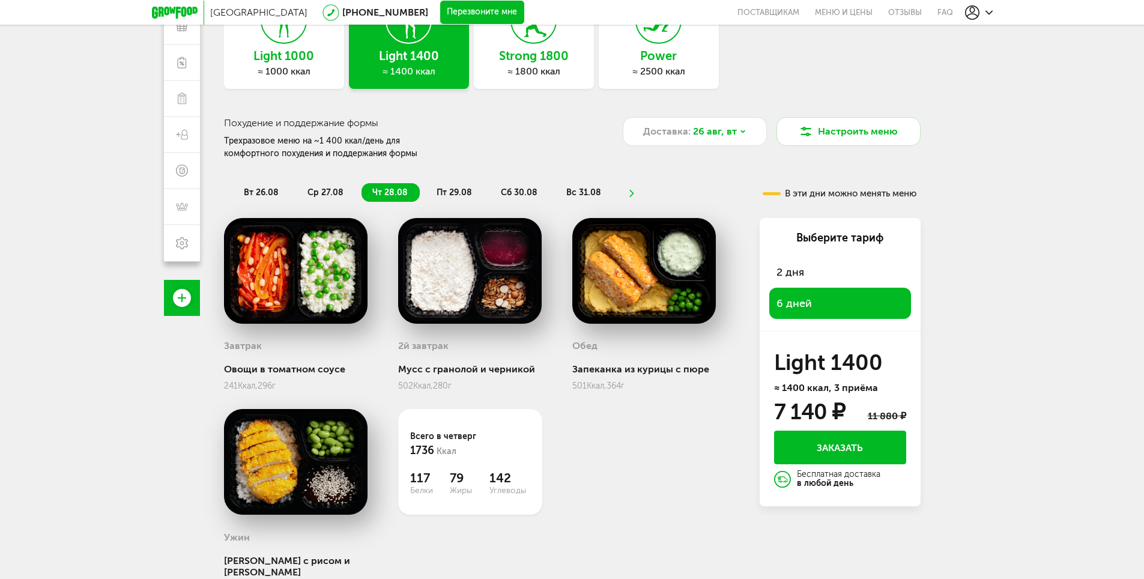
scroll to position [0, 0]
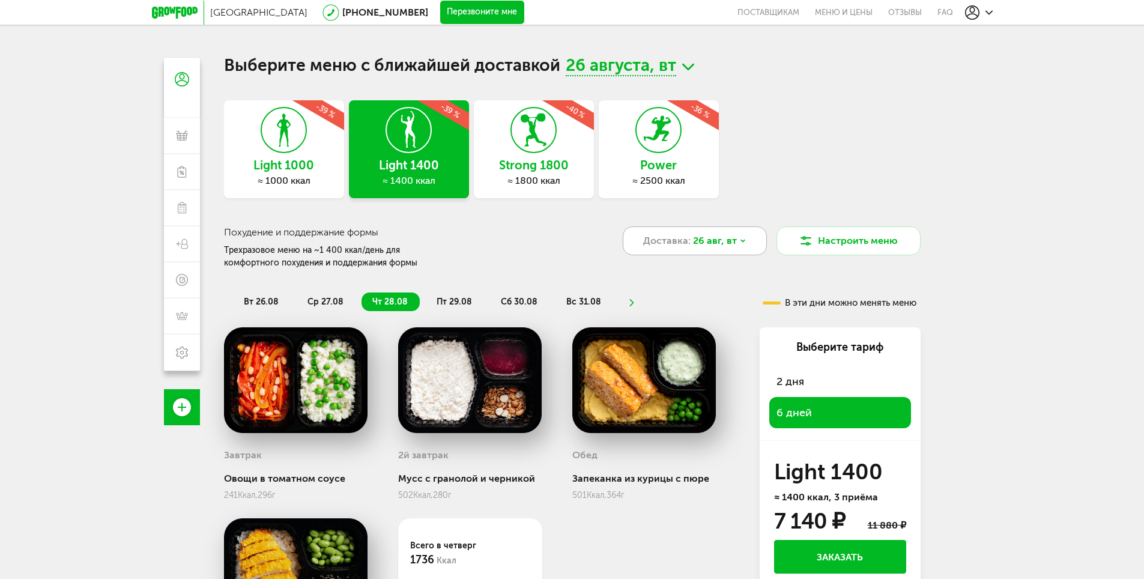
click at [722, 230] on div "Доставка: 26 авг, вт" at bounding box center [695, 240] width 144 height 29
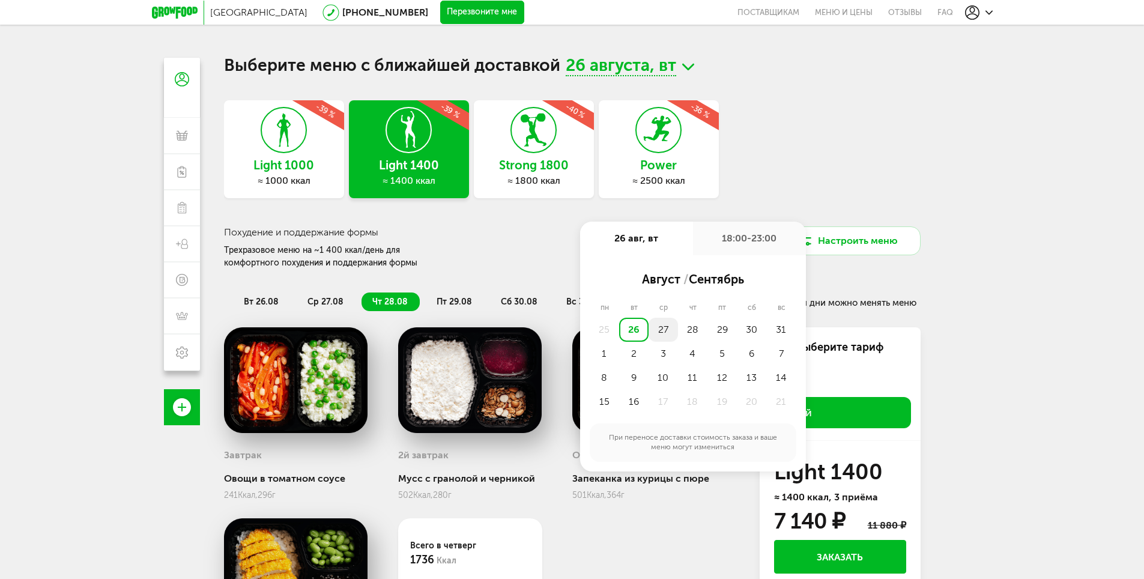
click at [658, 327] on div "27" at bounding box center [662, 330] width 29 height 24
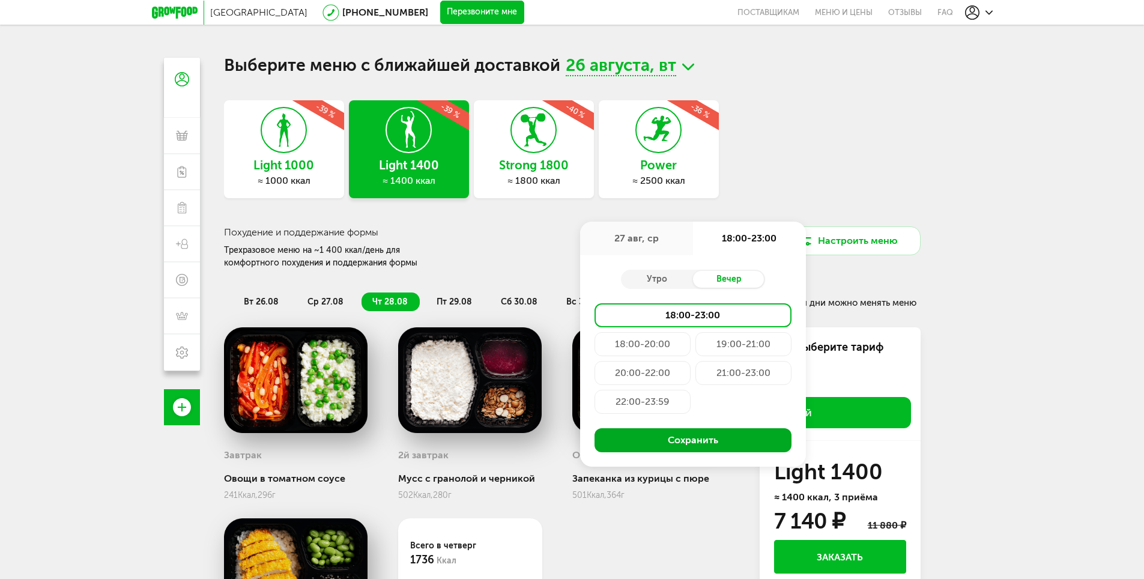
click at [684, 447] on button "Сохранить" at bounding box center [692, 440] width 197 height 24
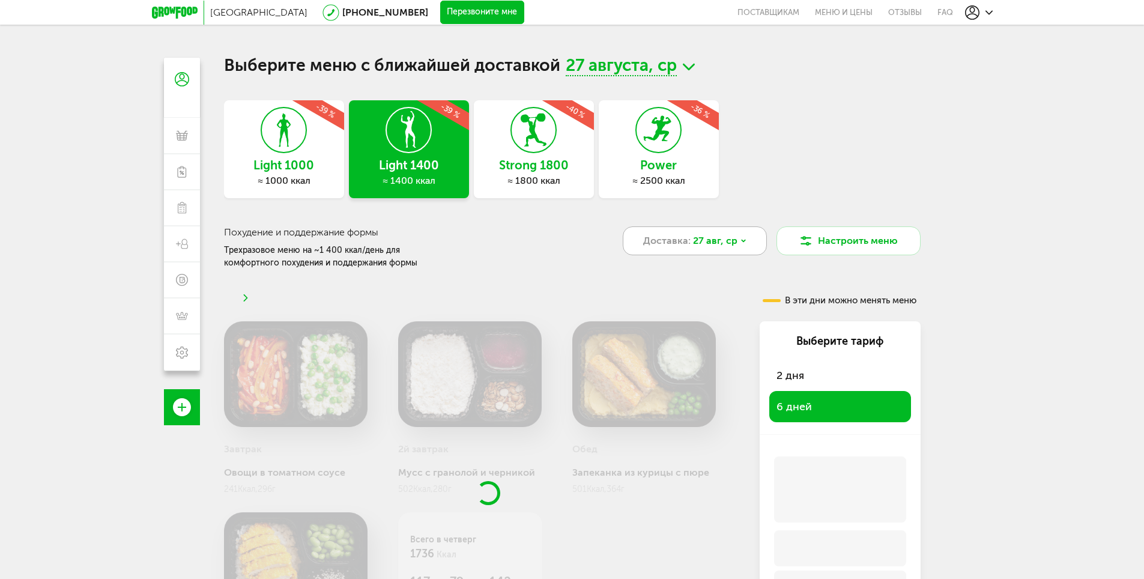
click at [712, 235] on span "27 авг, ср" at bounding box center [715, 241] width 44 height 14
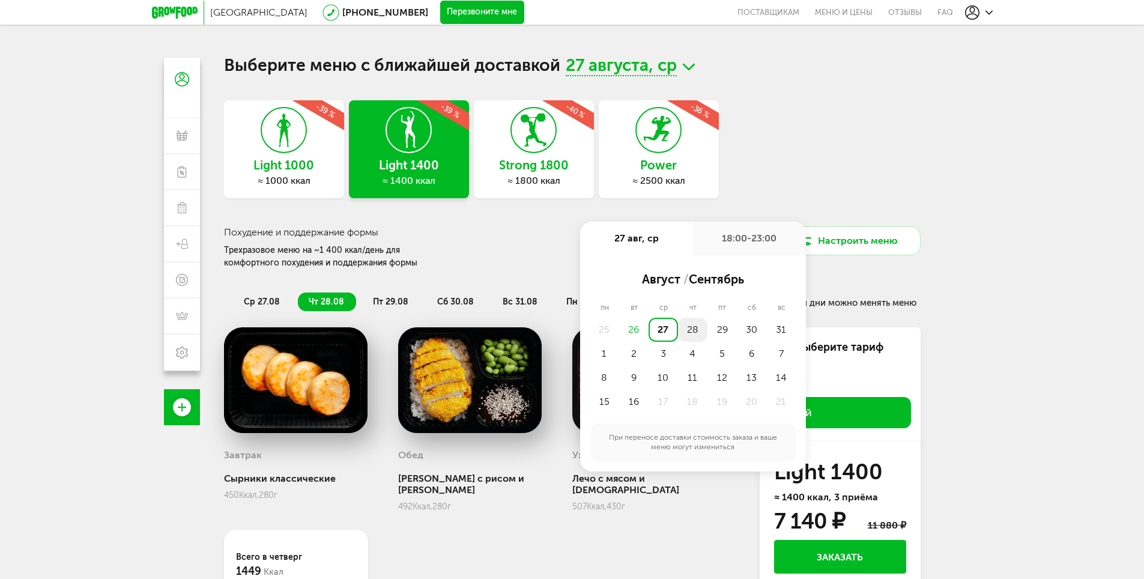
click at [695, 325] on div "28" at bounding box center [692, 330] width 29 height 24
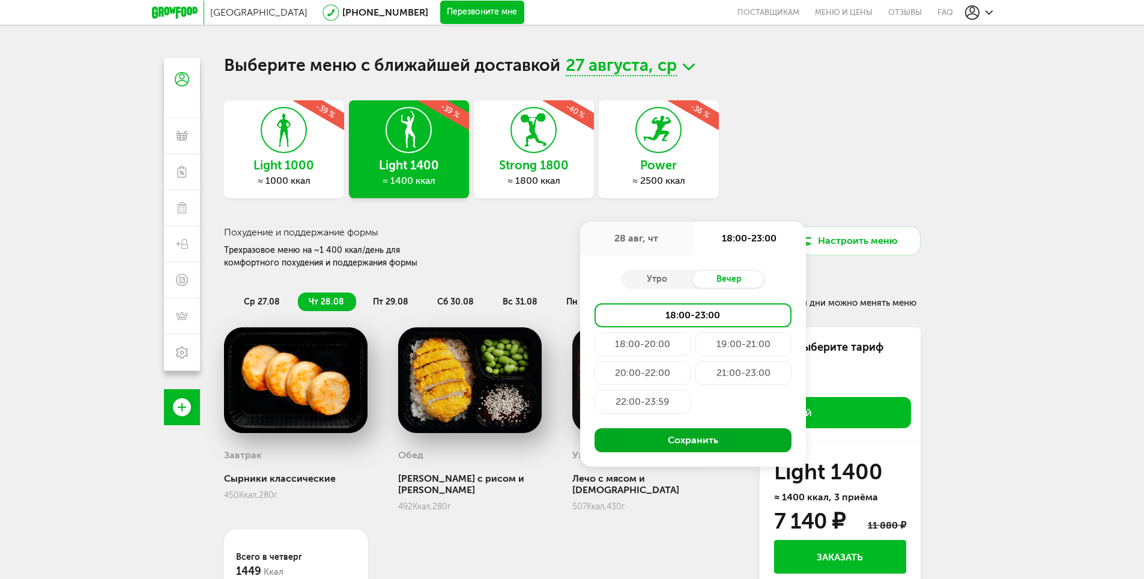
click at [721, 435] on button "Сохранить" at bounding box center [692, 440] width 197 height 24
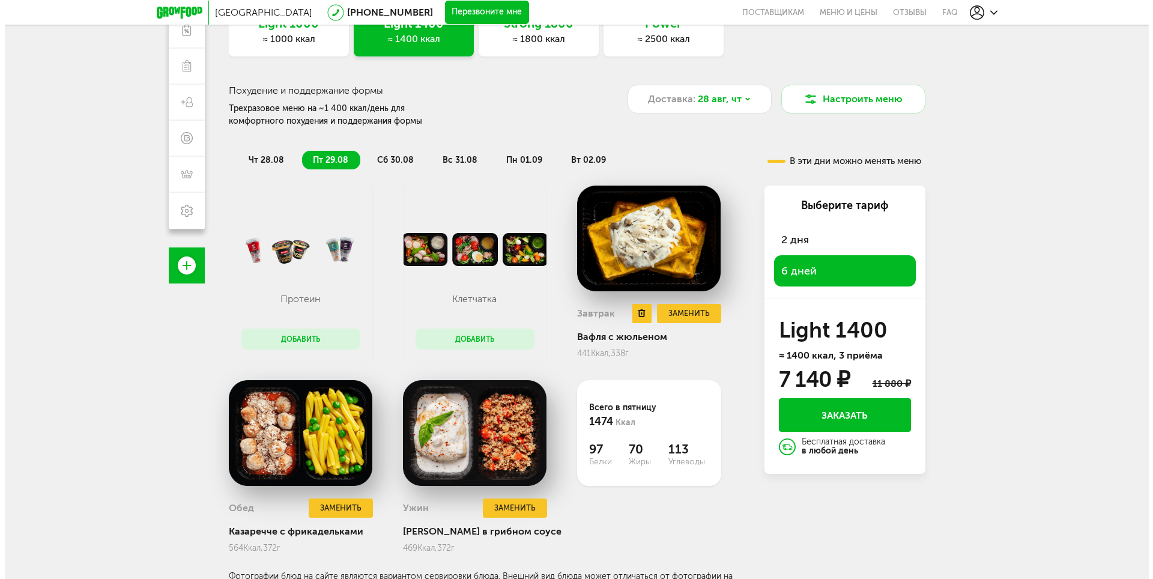
scroll to position [154, 0]
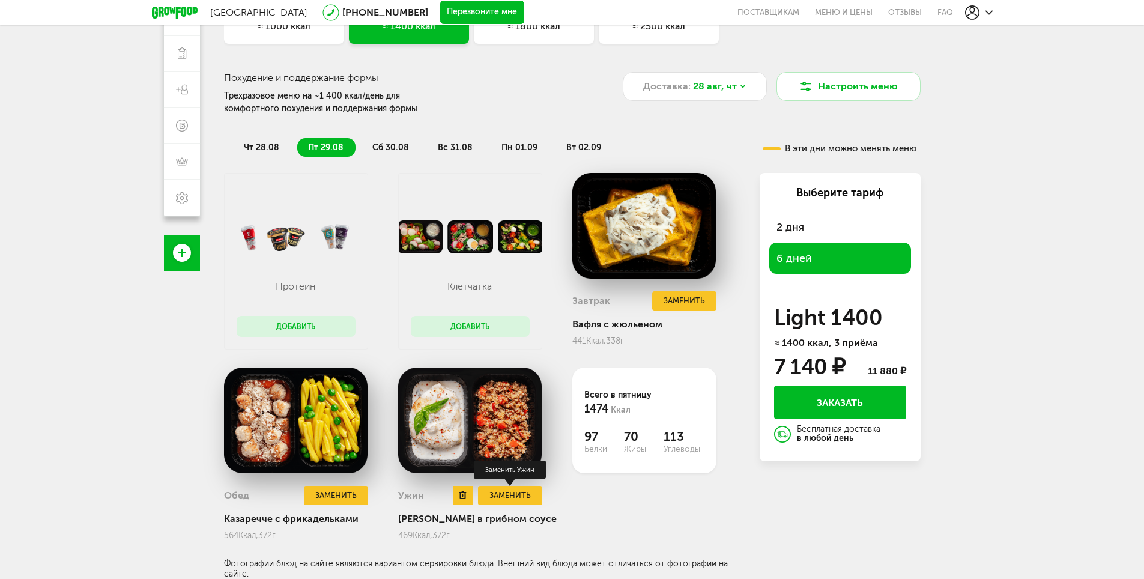
click at [510, 498] on button "Заменить" at bounding box center [510, 496] width 64 height 20
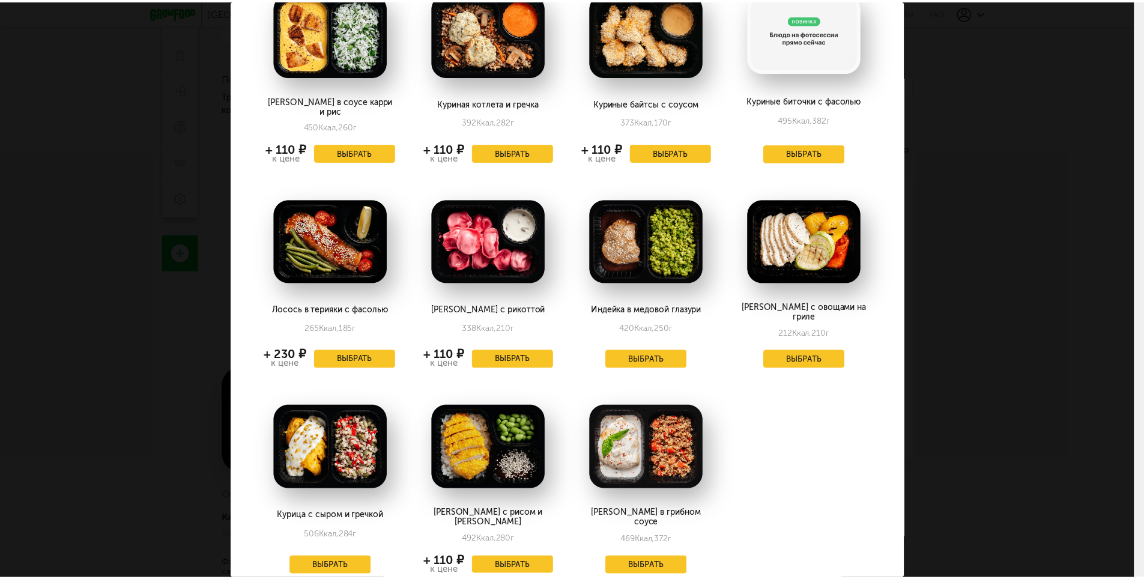
scroll to position [93, 0]
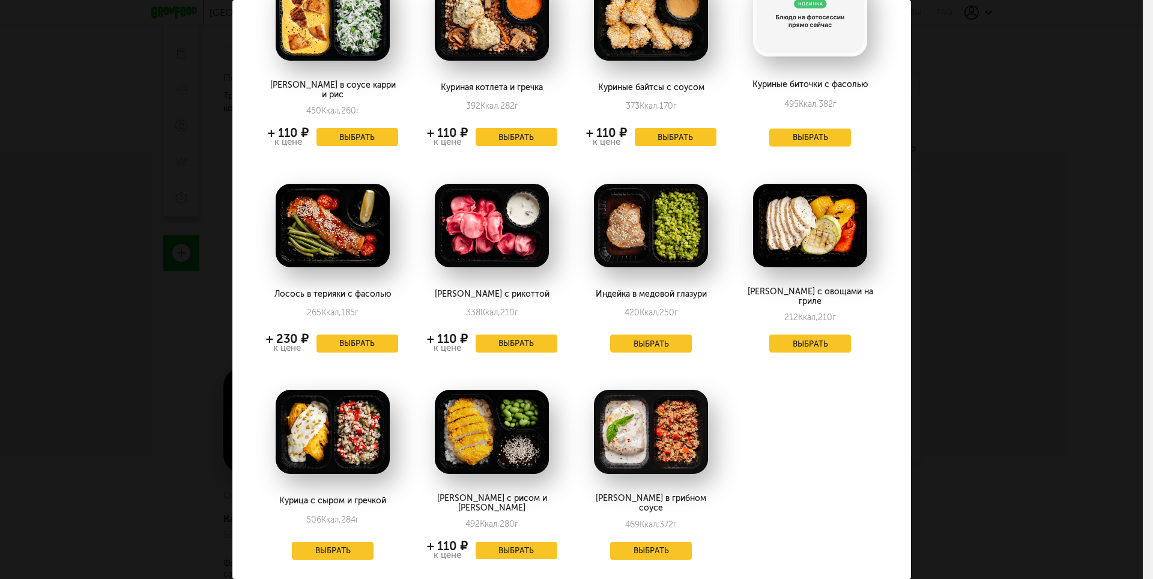
click at [1038, 331] on div "Заменить на пятница, 29.08 Бедро в соусе карри и рис 450 Ккал, 260 г + 110 ₽ к …" at bounding box center [571, 289] width 1143 height 579
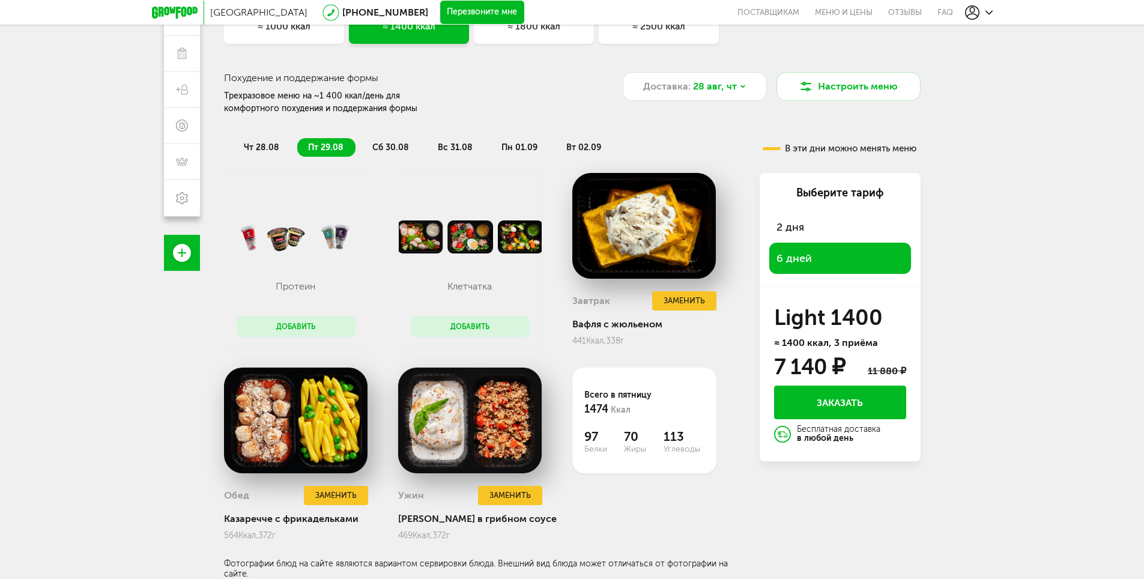
click at [1039, 255] on div "Санкт-Петербург 8 (800) 555-21-78 Перезвоните мне поставщикам Меню и цены Отзыв…" at bounding box center [572, 188] width 1144 height 684
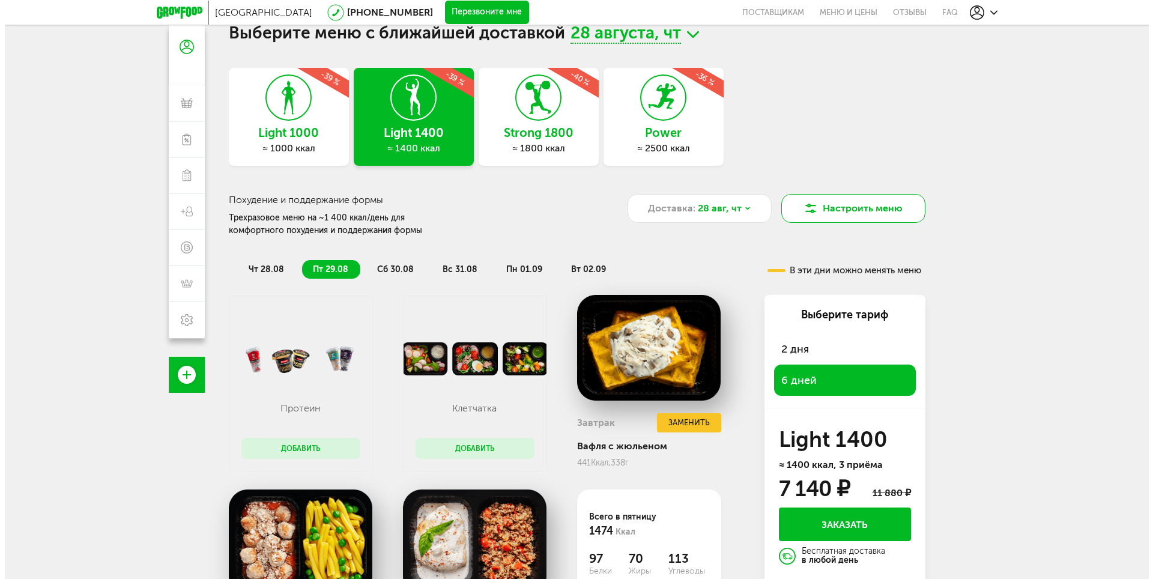
scroll to position [0, 0]
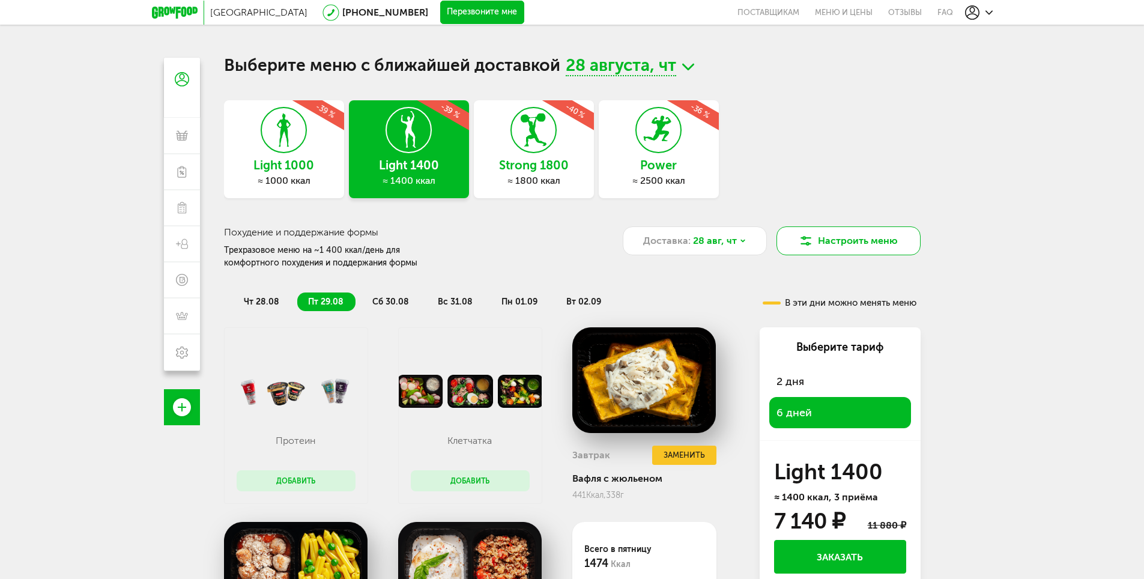
click at [896, 245] on button "Настроить меню" at bounding box center [848, 240] width 144 height 29
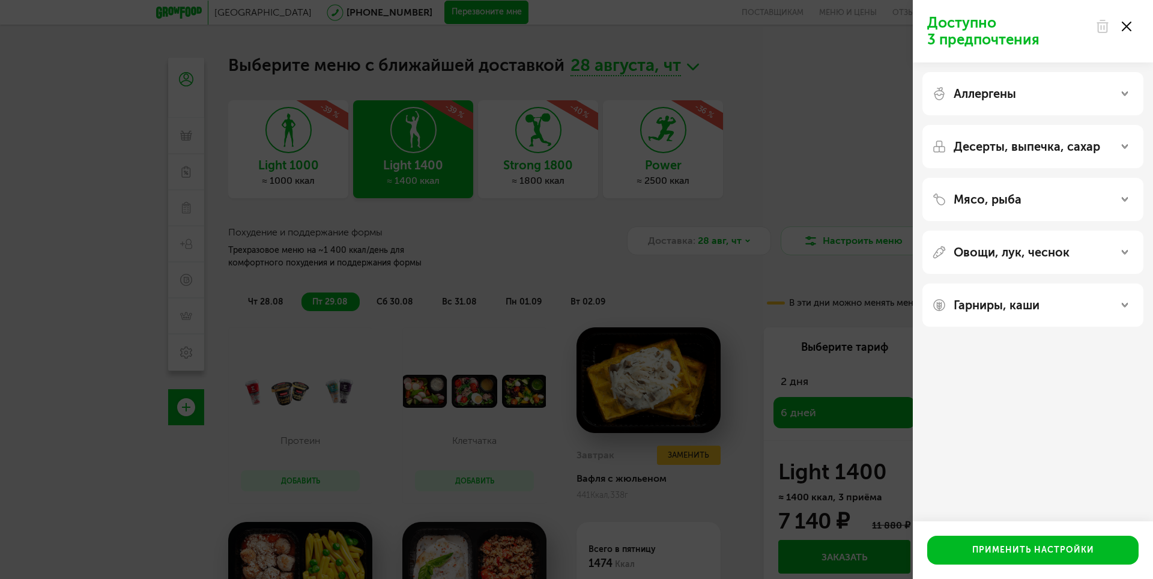
click at [1050, 81] on div "Аллергены" at bounding box center [1032, 93] width 221 height 43
click at [1092, 97] on div "Аллергены" at bounding box center [1033, 93] width 202 height 14
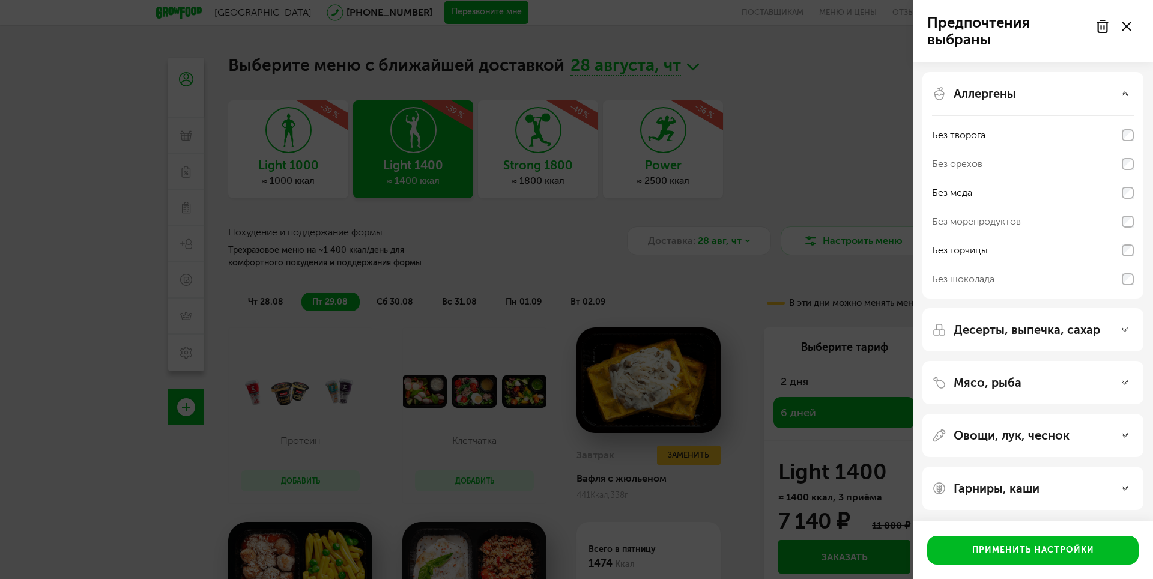
click at [1111, 332] on div "Десерты, выпечка, сахар" at bounding box center [1033, 329] width 202 height 14
click at [1124, 393] on div "Без выпечки" at bounding box center [1033, 399] width 202 height 29
click at [1121, 406] on div "Без выпечки" at bounding box center [1033, 399] width 202 height 29
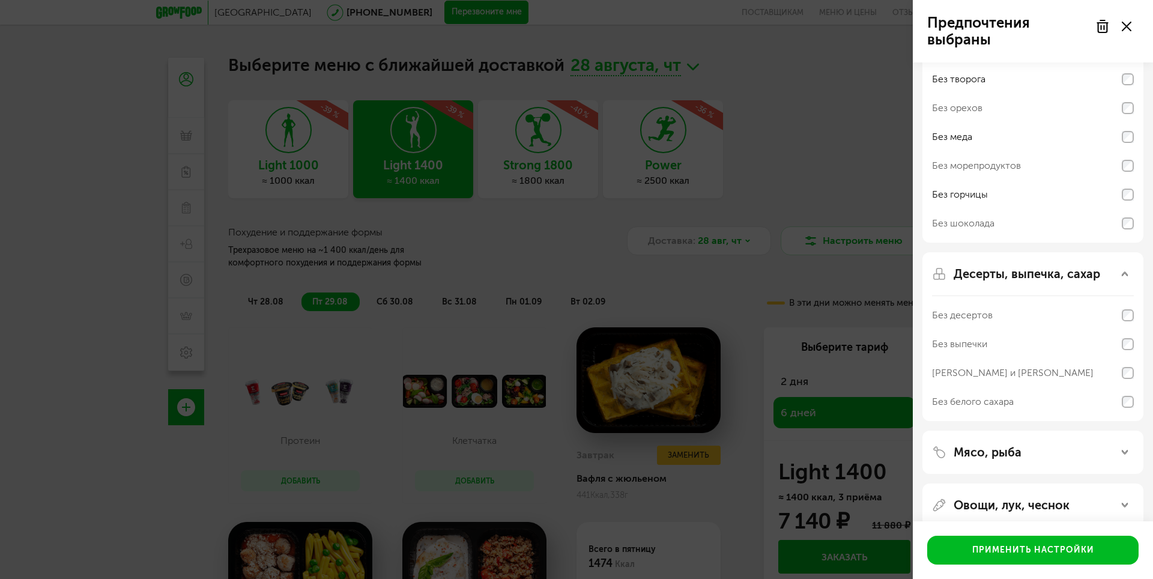
scroll to position [60, 0]
click at [1131, 378] on div "Без сэндвичей и круассанов" at bounding box center [1033, 368] width 202 height 29
click at [1123, 441] on div "Мясо, рыба" at bounding box center [1033, 448] width 202 height 14
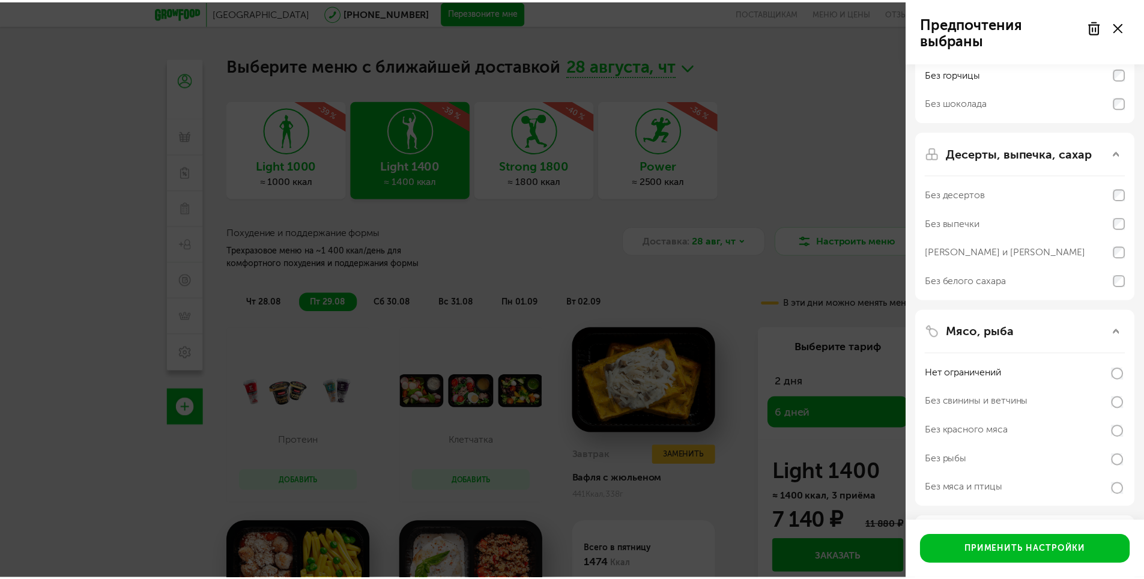
scroll to position [240, 0]
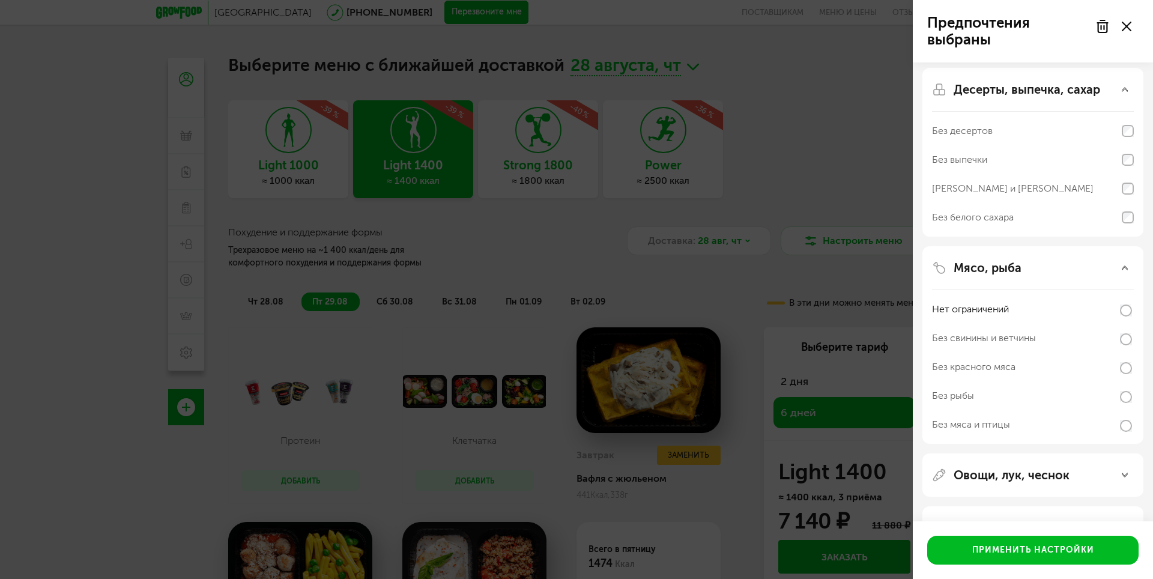
click at [749, 266] on div "Предпочтения выбраны Аллергены Без творога Без орехов Без меда Без морепродукто…" at bounding box center [576, 289] width 1153 height 579
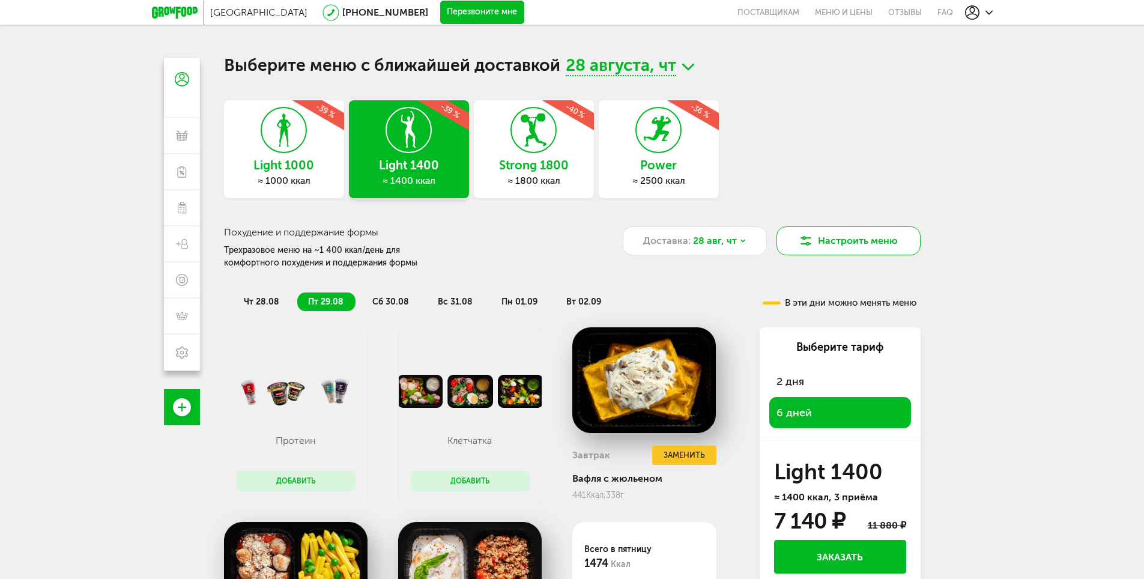
click at [852, 241] on button "Настроить меню" at bounding box center [848, 240] width 144 height 29
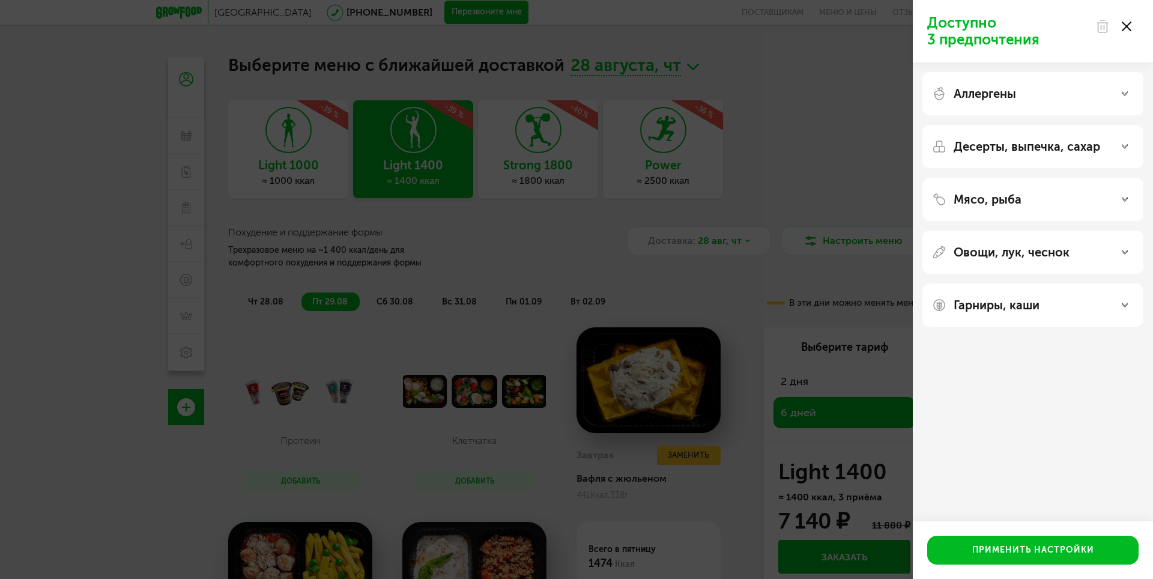
click at [993, 384] on div "Доступно 3 предпочтения Аллергены Десерты, выпечка, сахар Мясо, рыба Овощи, лук…" at bounding box center [1033, 289] width 240 height 579
click at [833, 198] on div "Доступно 3 предпочтения Аллергены Десерты, выпечка, сахар Мясо, рыба Овощи, лук…" at bounding box center [576, 289] width 1153 height 579
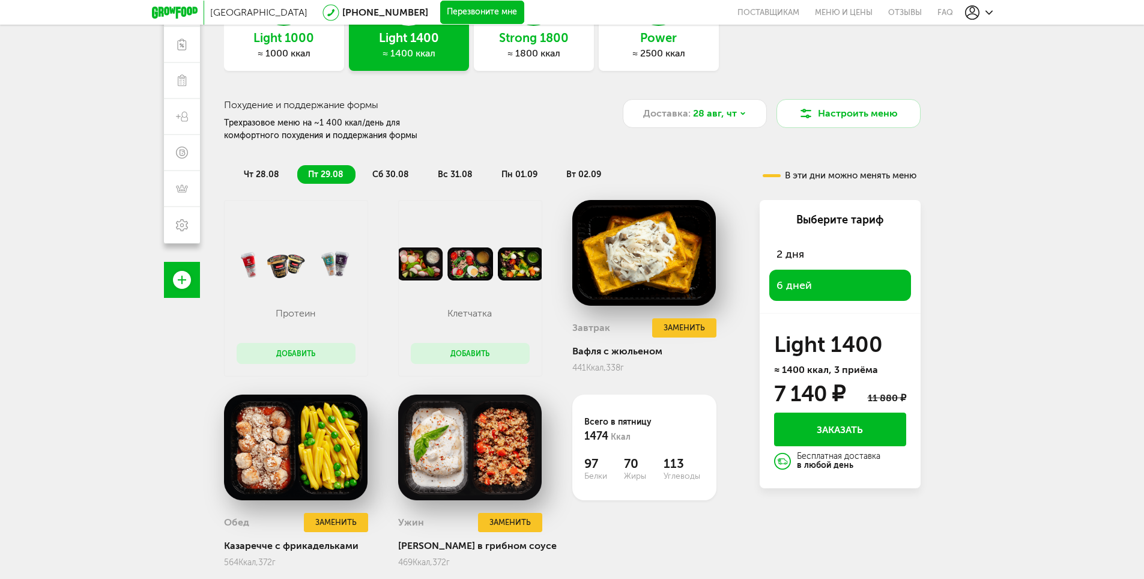
scroll to position [154, 0]
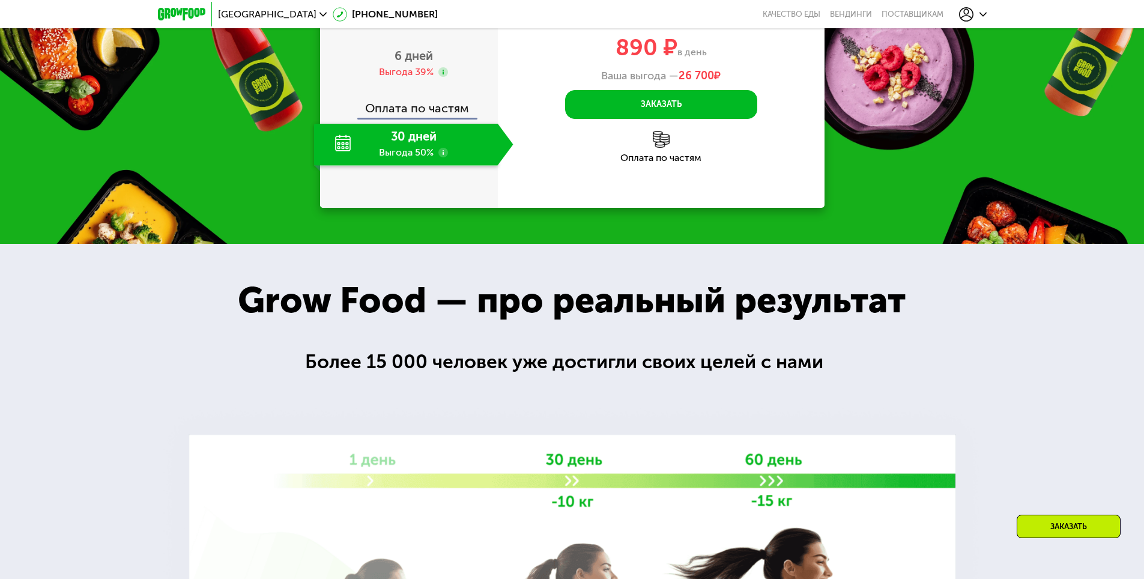
scroll to position [1340, 0]
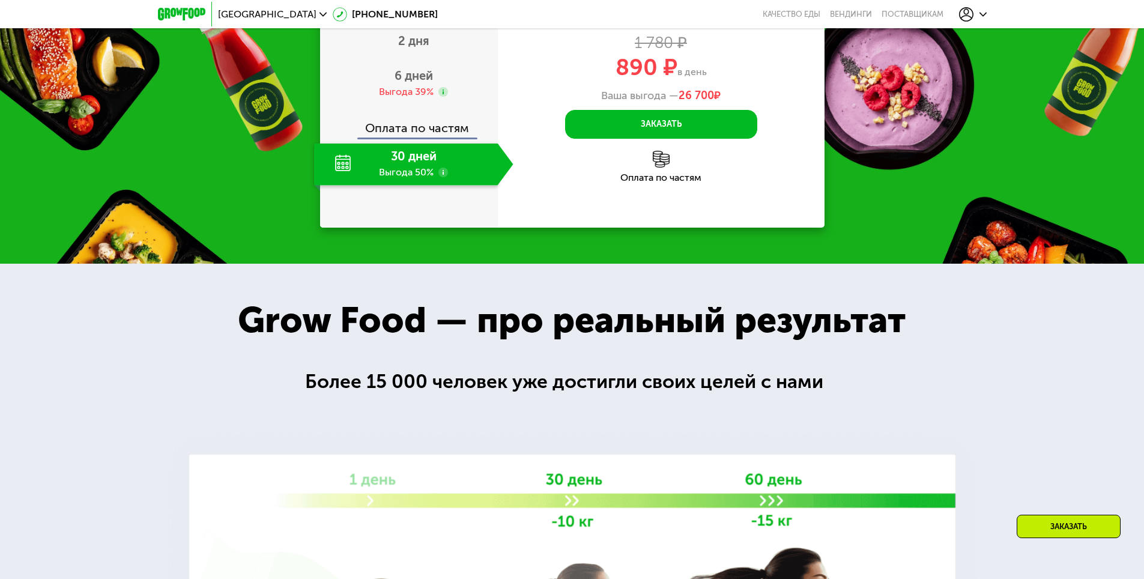
click at [420, 186] on div "30 дней Выгода 50%" at bounding box center [406, 165] width 184 height 42
click at [445, 177] on use at bounding box center [443, 173] width 10 height 10
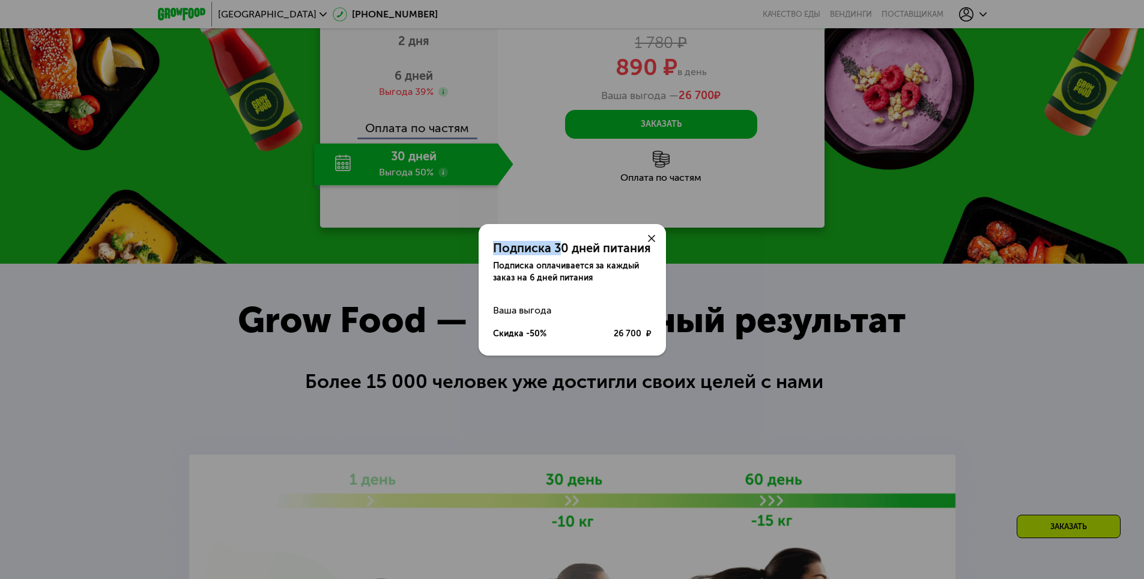
drag, startPoint x: 563, startPoint y: 249, endPoint x: 644, endPoint y: 250, distance: 81.7
click at [644, 250] on div "Подписка 30 дней питания Подписка оплачивается за каждый заказ на 6 дней питания" at bounding box center [572, 254] width 187 height 60
drag, startPoint x: 570, startPoint y: 268, endPoint x: 622, endPoint y: 283, distance: 53.8
click at [622, 283] on div "Подписка оплачивается за каждый заказ на 6 дней питания" at bounding box center [572, 272] width 159 height 24
click at [552, 280] on div "Подписка оплачивается за каждый заказ на 6 дней питания" at bounding box center [572, 272] width 159 height 24
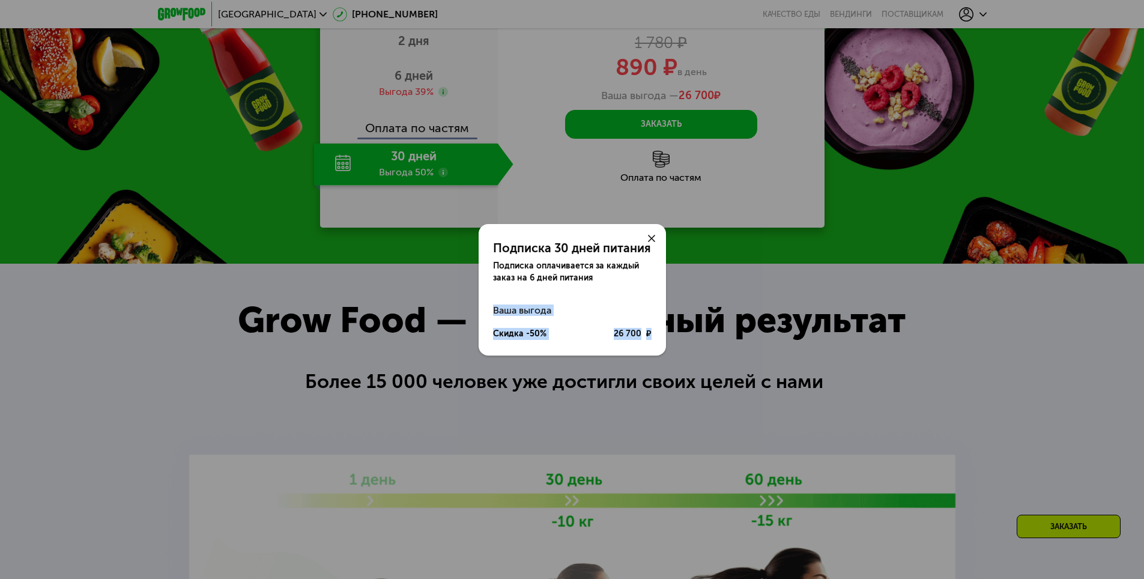
drag, startPoint x: 492, startPoint y: 307, endPoint x: 654, endPoint y: 333, distance: 164.2
click at [654, 333] on div "Ваша выгода Скидка -50% 26 700 ₽" at bounding box center [572, 321] width 187 height 47
click at [555, 295] on div "Подписка 30 дней питания Подписка оплачивается за каждый заказ на 6 дней питани…" at bounding box center [572, 285] width 187 height 122
click at [547, 288] on div "Подписка 30 дней питания Подписка оплачивается за каждый заказ на 6 дней питани…" at bounding box center [572, 285] width 187 height 122
drag, startPoint x: 552, startPoint y: 244, endPoint x: 599, endPoint y: 246, distance: 46.9
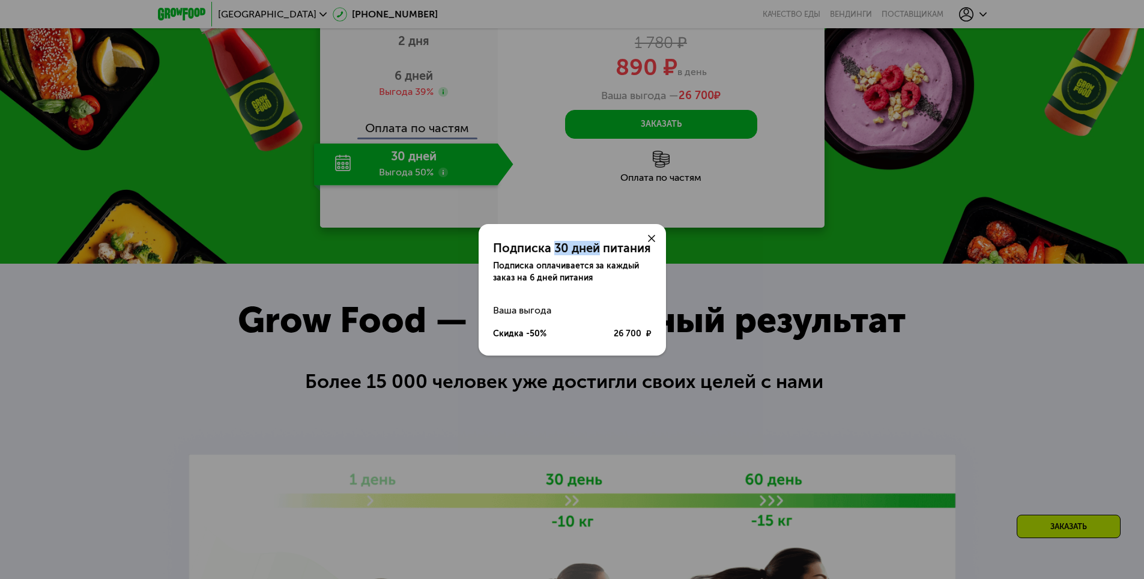
click at [599, 246] on div "Подписка 30 дней питания" at bounding box center [572, 248] width 159 height 14
drag, startPoint x: 497, startPoint y: 267, endPoint x: 617, endPoint y: 280, distance: 121.5
click at [617, 280] on div "Подписка оплачивается за каждый заказ на 6 дней питания" at bounding box center [572, 272] width 159 height 24
click at [546, 274] on div "Подписка оплачивается за каждый заказ на 6 дней питания" at bounding box center [572, 272] width 159 height 24
click at [651, 237] on icon at bounding box center [651, 238] width 7 height 7
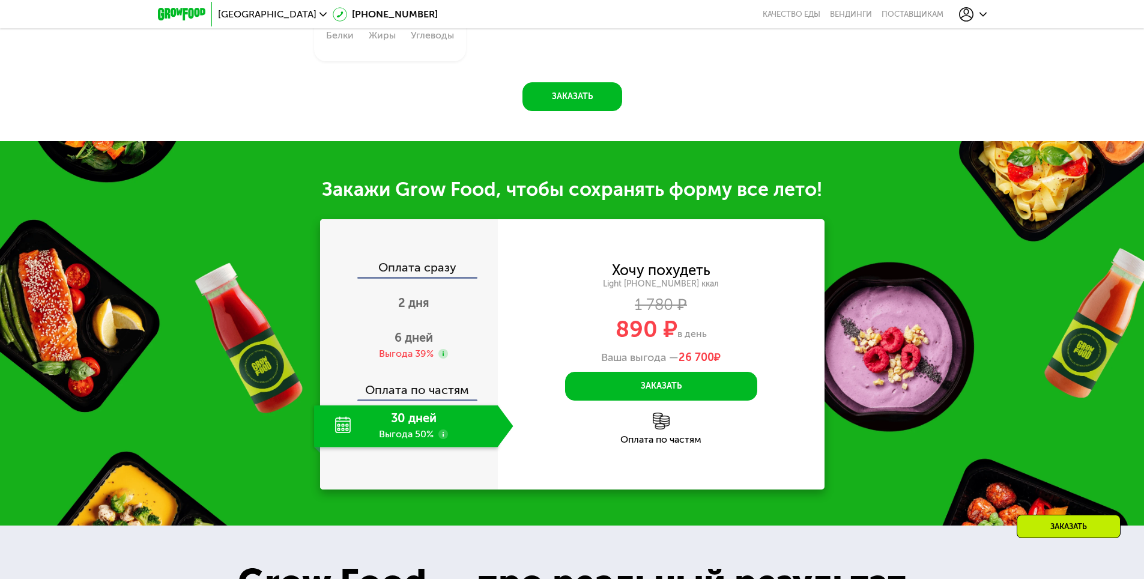
scroll to position [1220, 0]
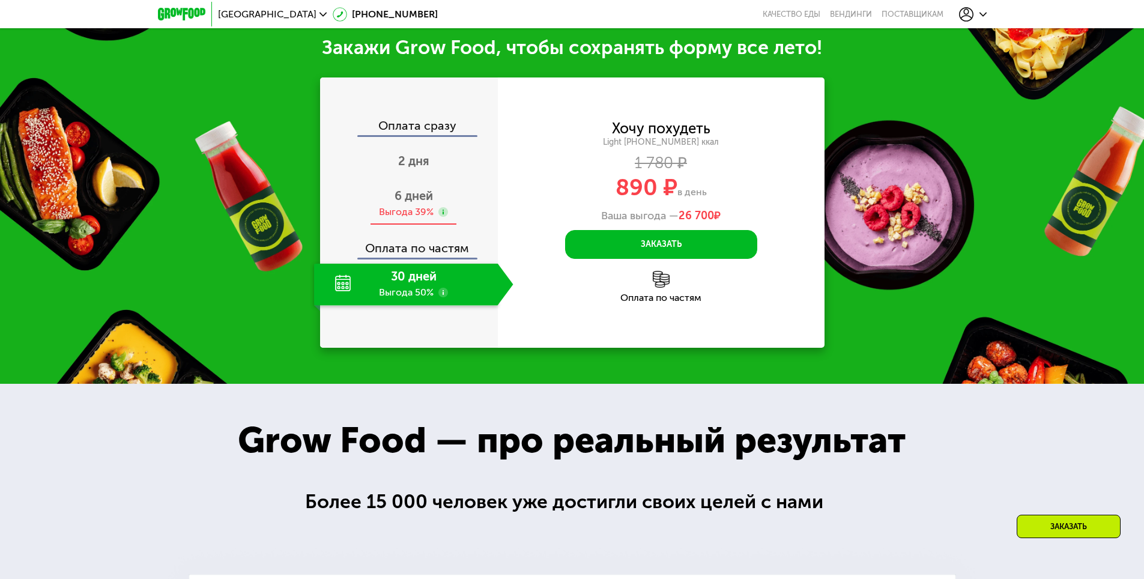
click at [430, 203] on span "6 дней" at bounding box center [413, 196] width 38 height 14
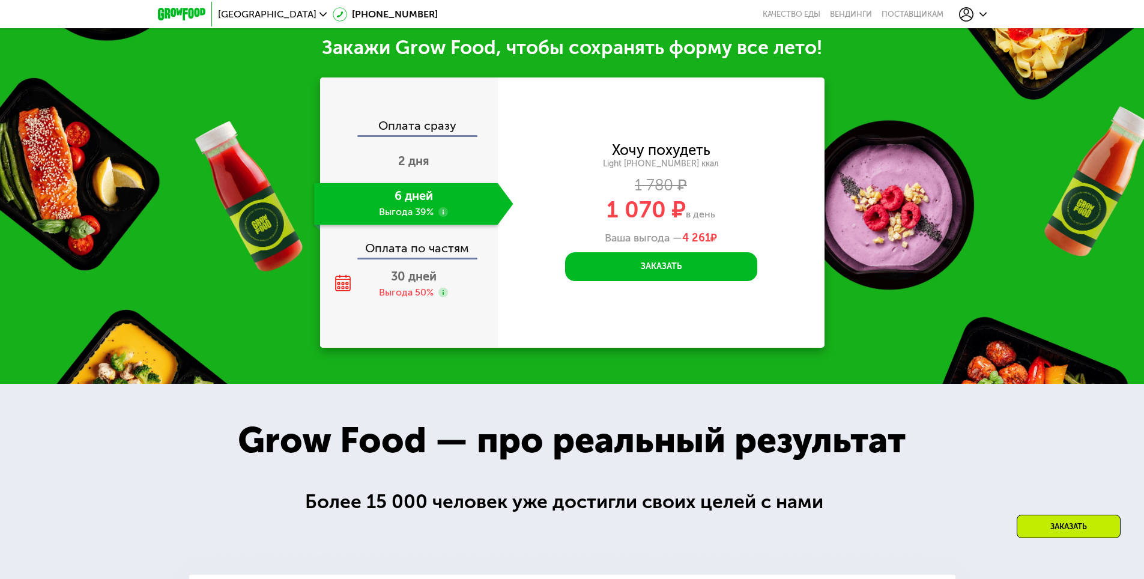
click at [443, 217] on use at bounding box center [443, 212] width 10 height 10
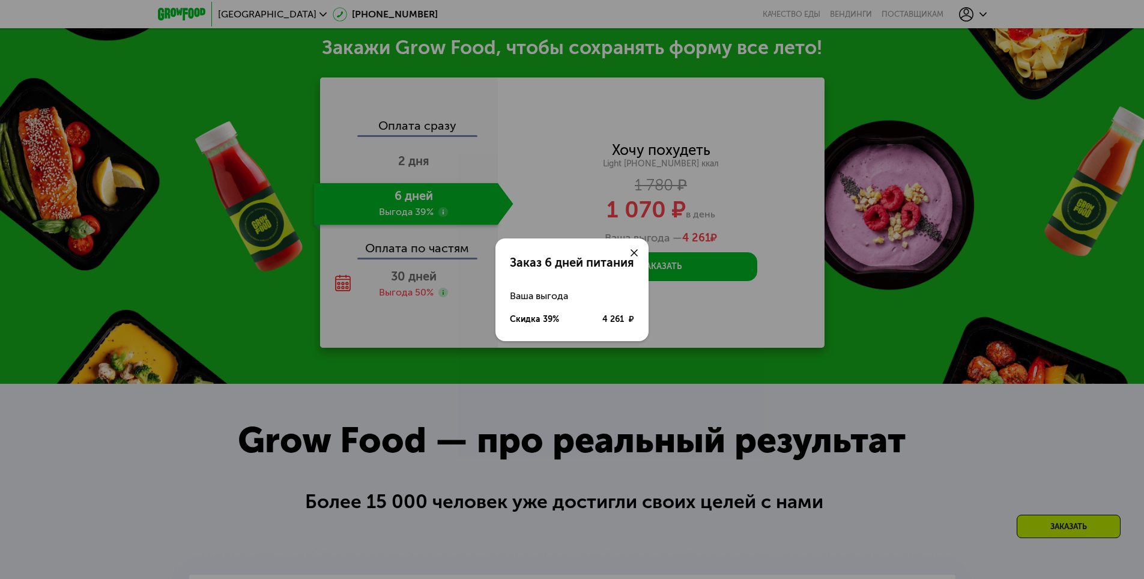
click at [640, 247] on div at bounding box center [634, 252] width 29 height 29
click at [633, 255] on icon at bounding box center [633, 252] width 7 height 7
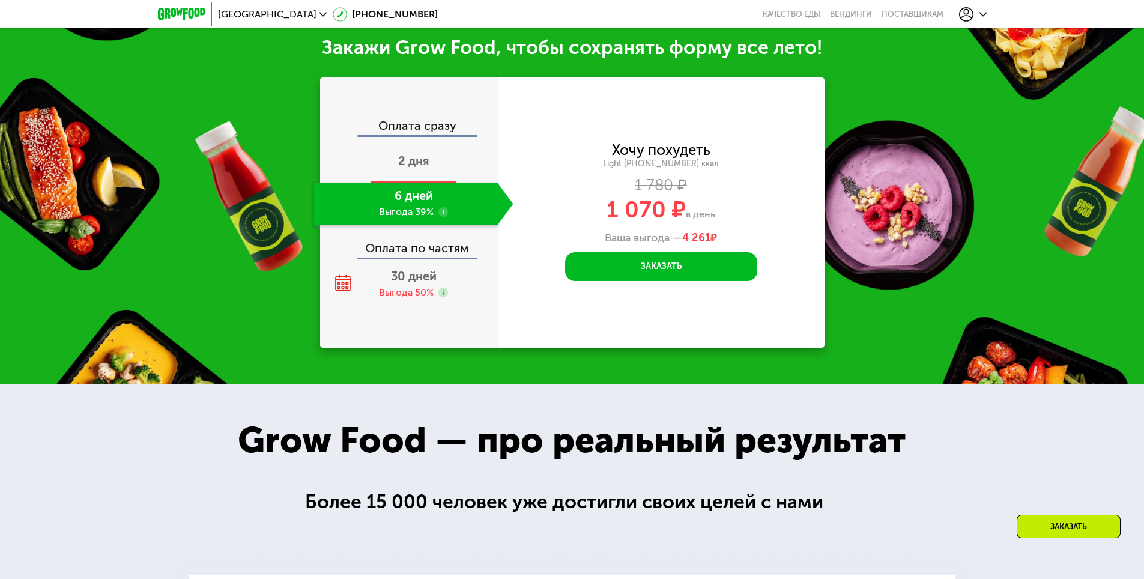
click at [436, 183] on div "2 дня" at bounding box center [413, 162] width 199 height 42
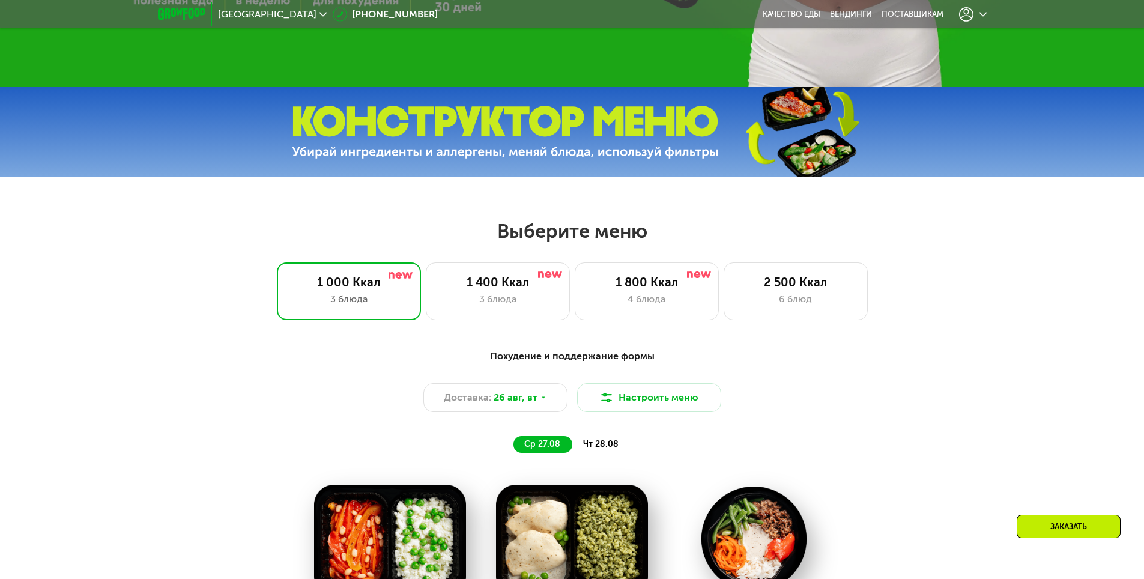
scroll to position [500, 0]
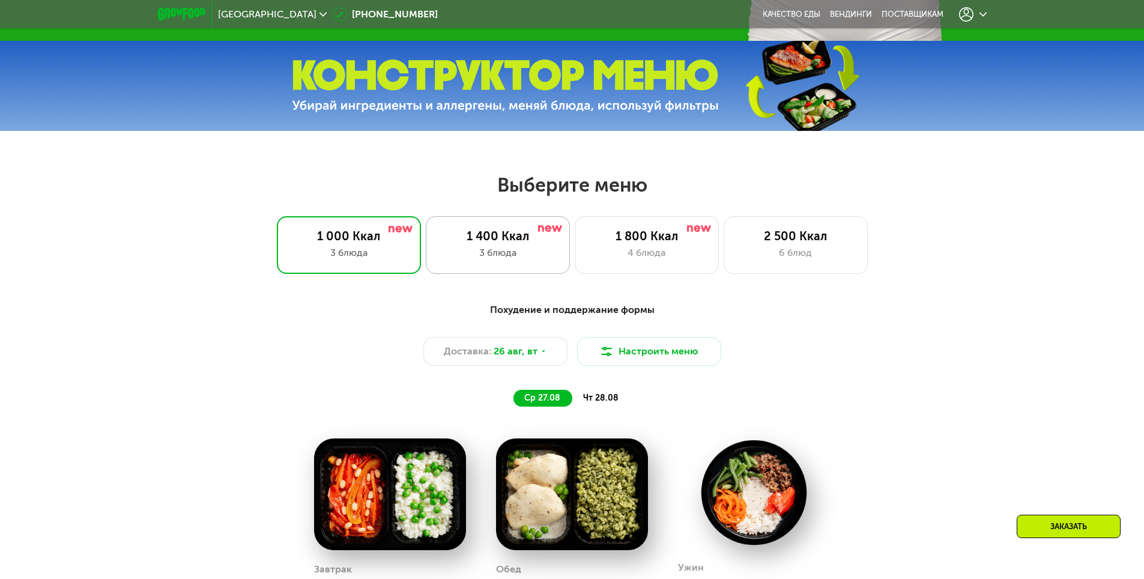
click at [485, 232] on div "1 400 Ккал" at bounding box center [497, 236] width 119 height 14
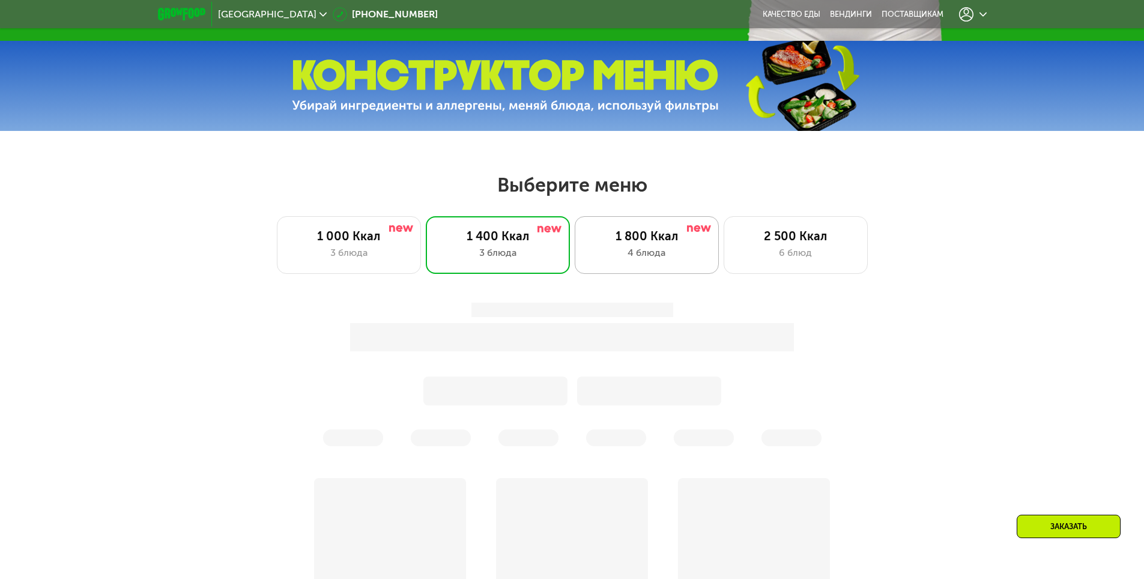
click at [669, 243] on div "1 800 Ккал" at bounding box center [646, 236] width 119 height 14
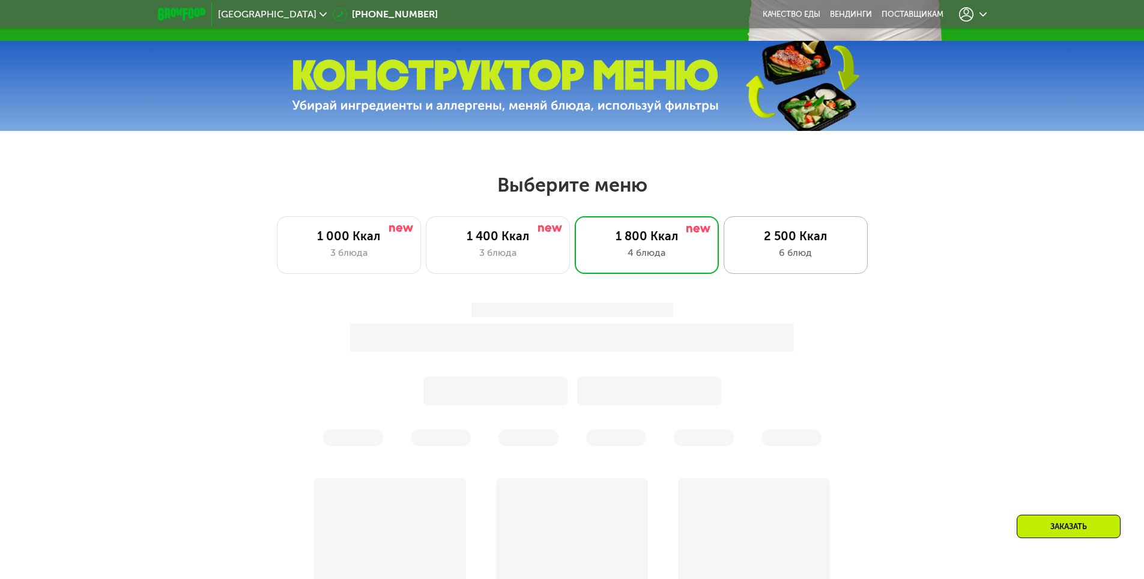
click at [812, 252] on div "6 блюд" at bounding box center [795, 253] width 119 height 14
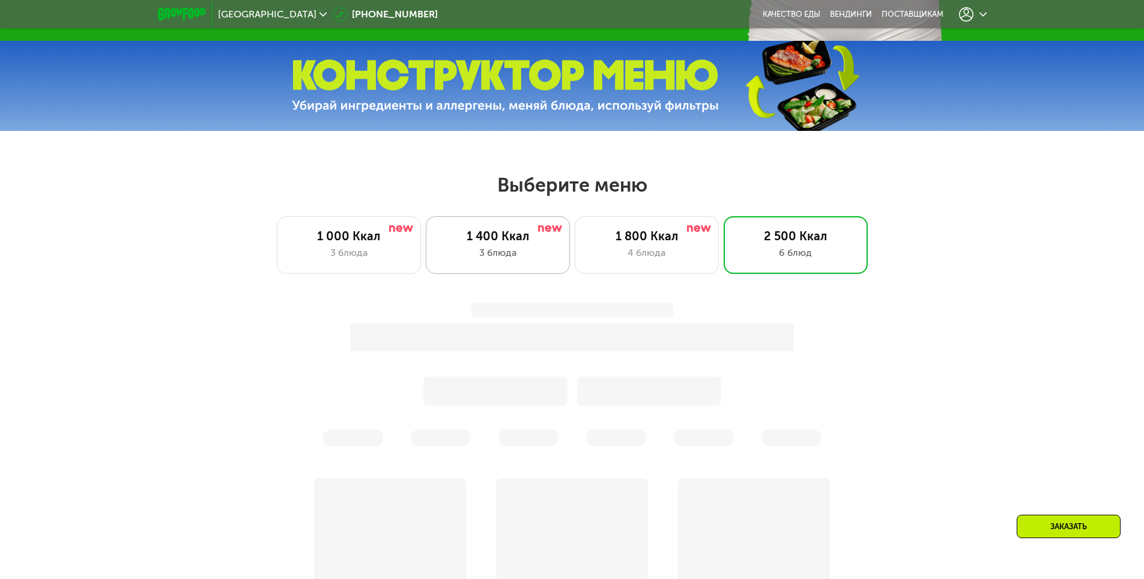
click at [575, 248] on div "1 400 Ккал 3 блюда" at bounding box center [647, 245] width 144 height 58
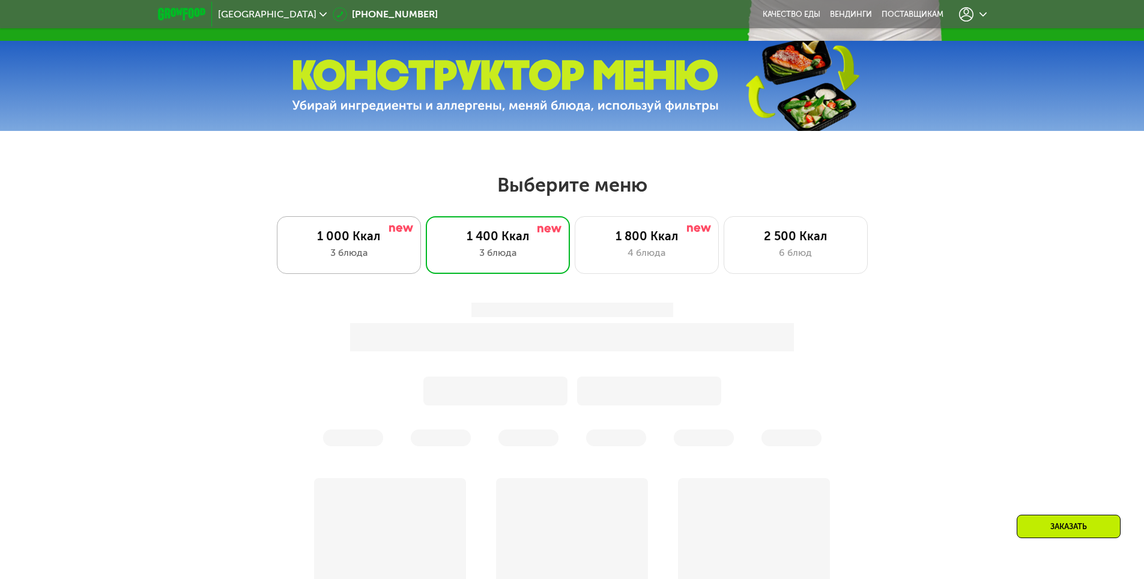
click at [380, 258] on div "3 блюда" at bounding box center [348, 253] width 119 height 14
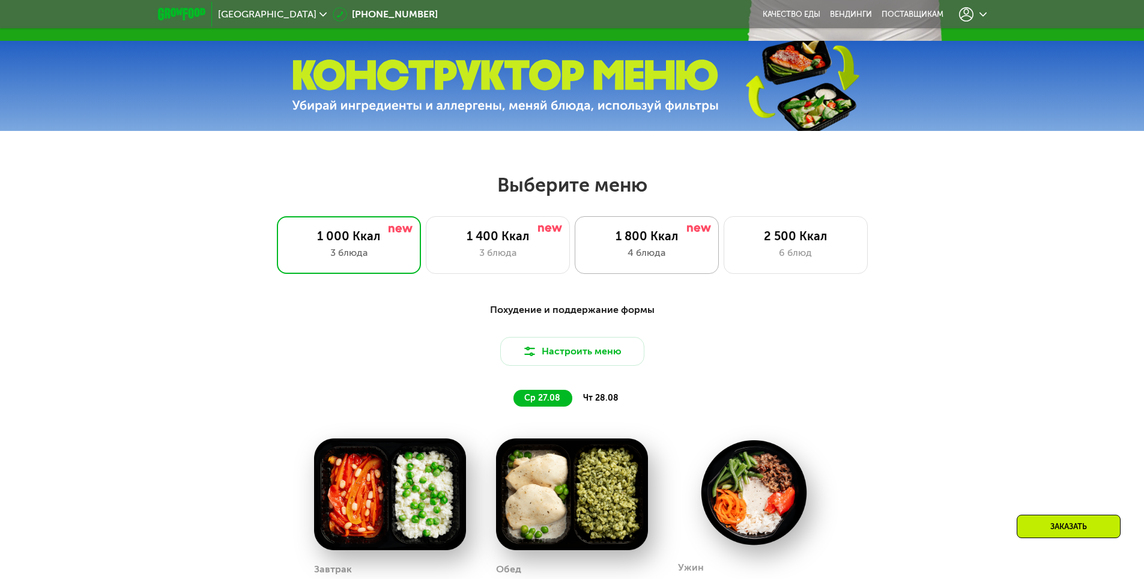
click at [659, 256] on div "4 блюда" at bounding box center [646, 253] width 119 height 14
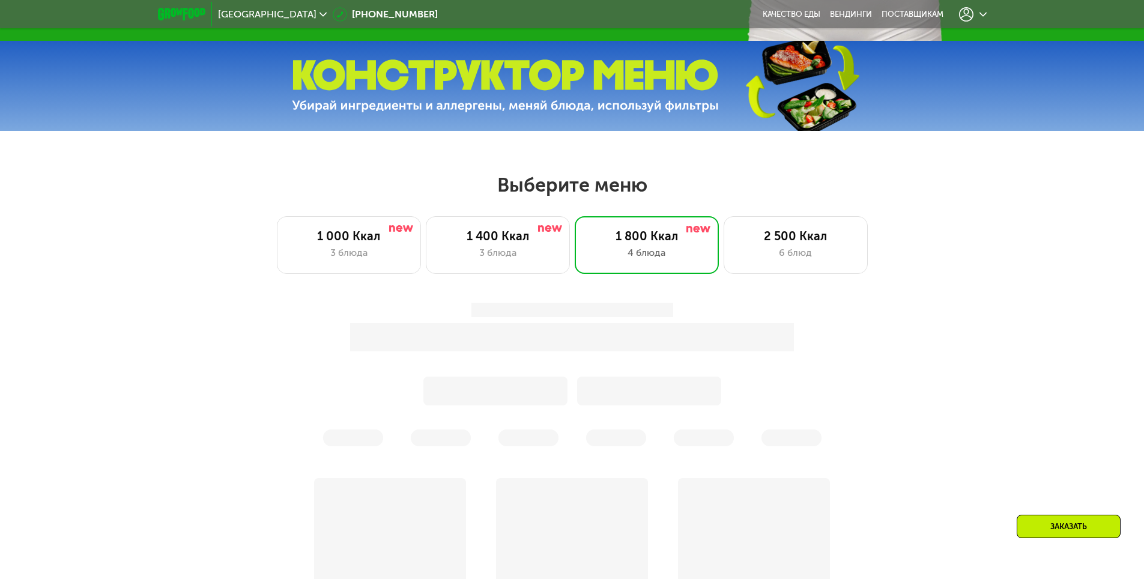
click at [919, 318] on div at bounding box center [572, 330] width 711 height 55
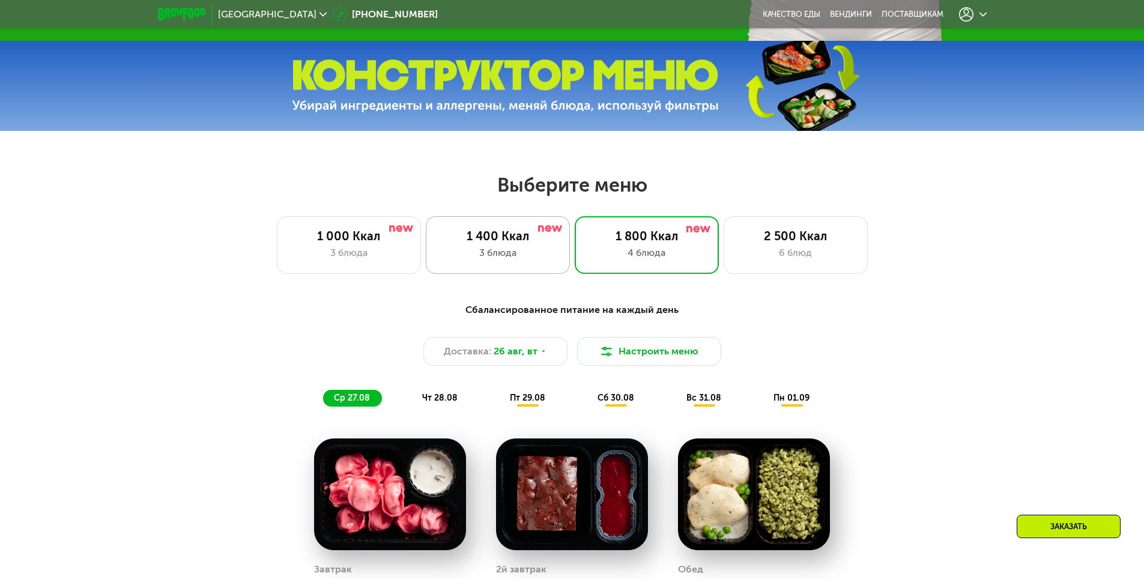
click at [575, 249] on div "1 400 Ккал 3 блюда" at bounding box center [647, 245] width 144 height 58
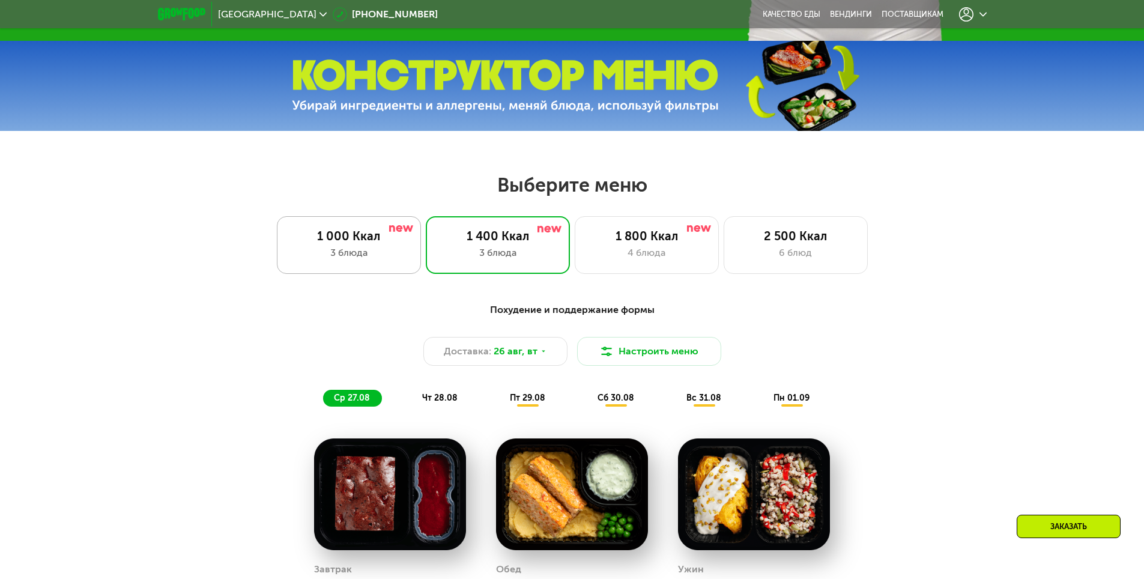
click at [426, 249] on div "1 000 Ккал 3 блюда" at bounding box center [498, 245] width 144 height 58
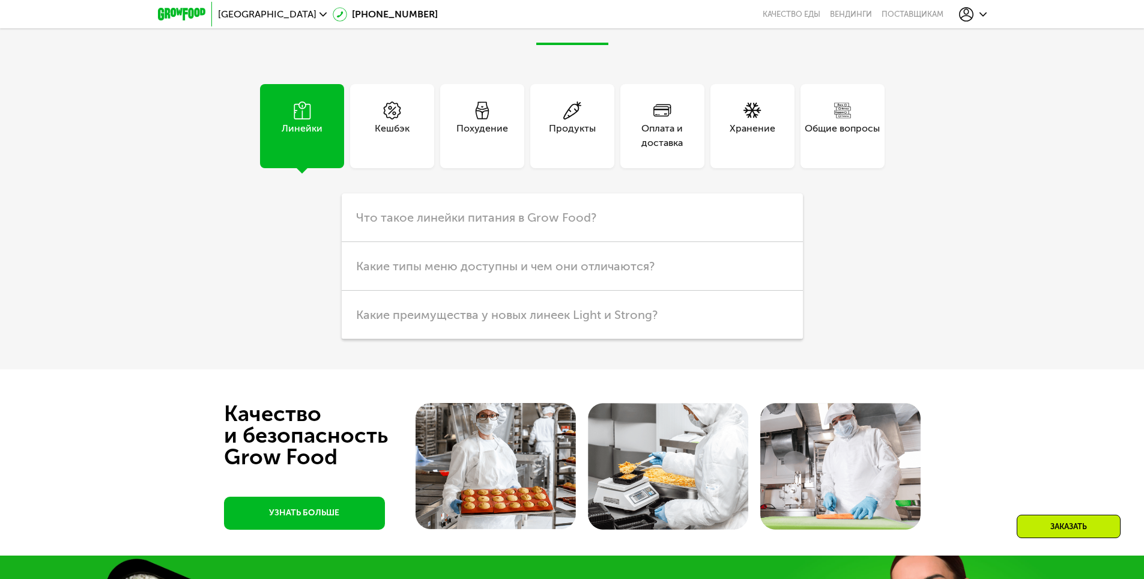
scroll to position [3182, 0]
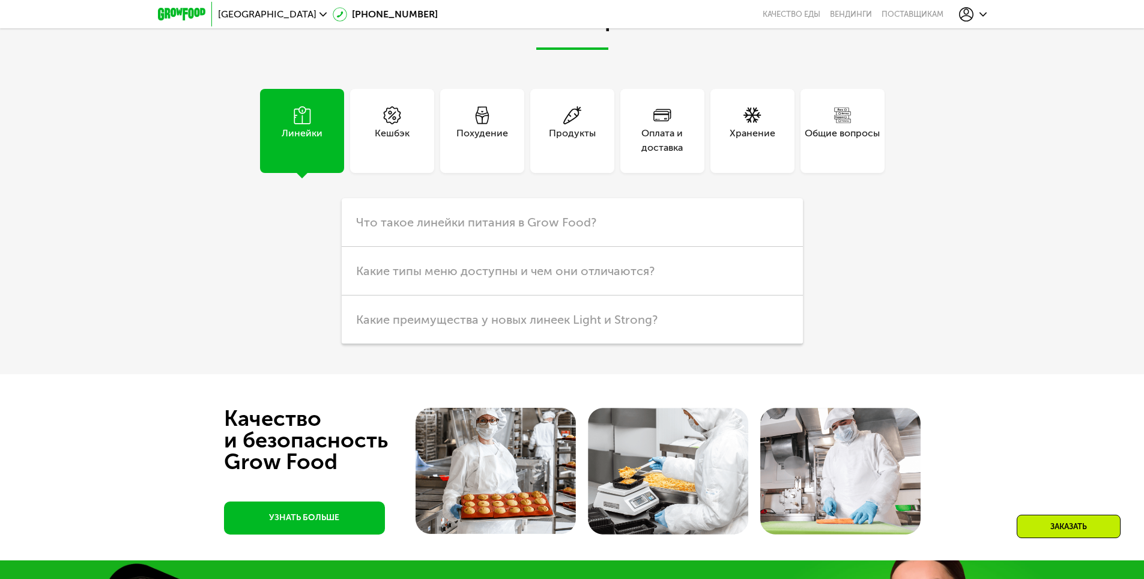
click at [395, 146] on div "Кешбэк" at bounding box center [392, 140] width 35 height 29
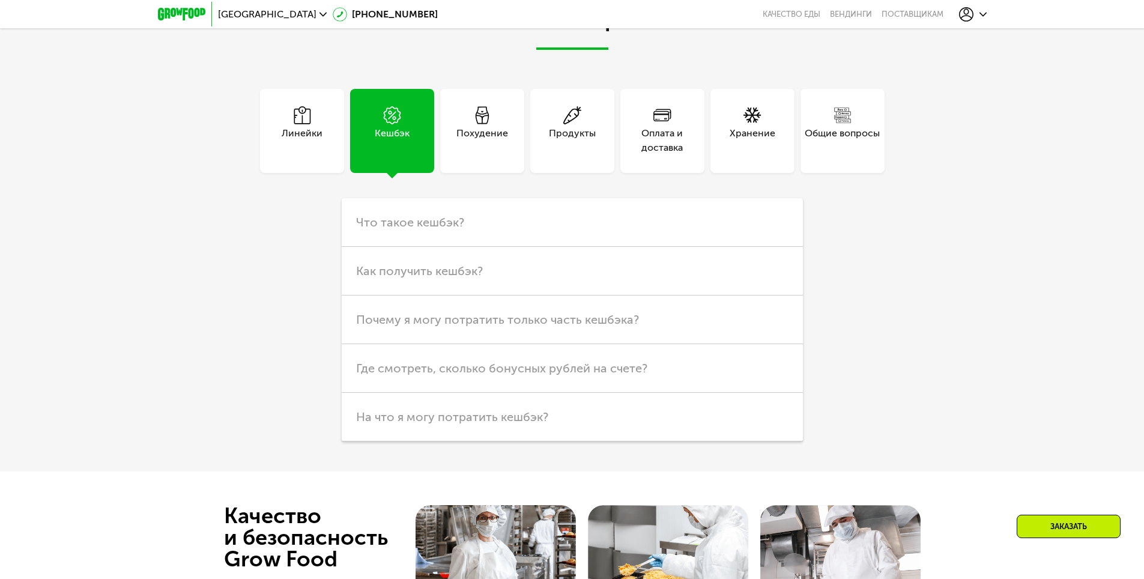
click at [477, 144] on div "Похудение" at bounding box center [482, 140] width 52 height 29
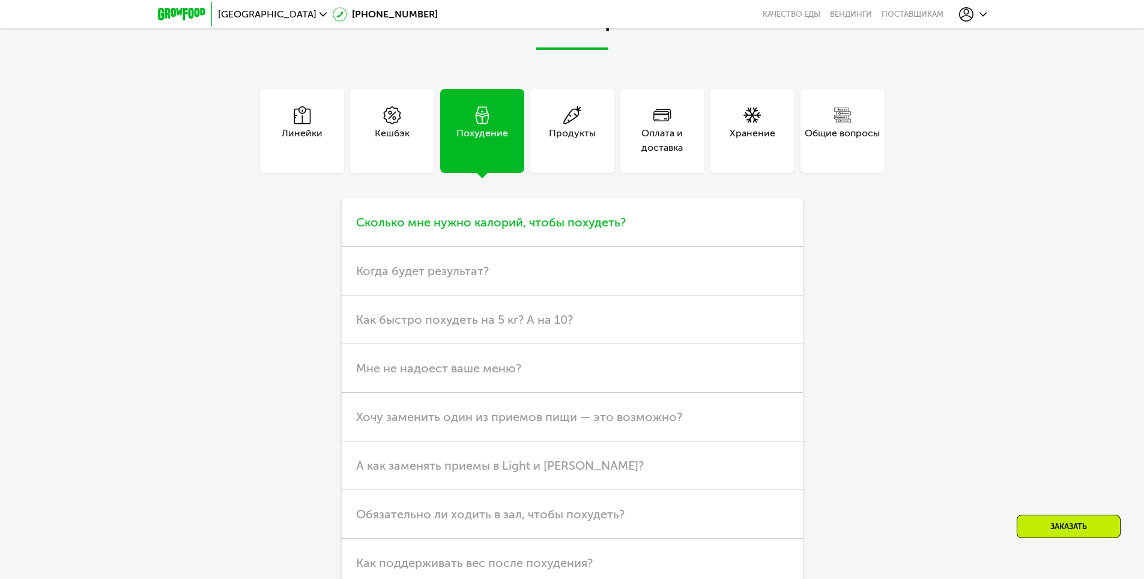
click at [452, 229] on span "Сколько мне нужно калорий, чтобы похудеть?" at bounding box center [491, 222] width 270 height 14
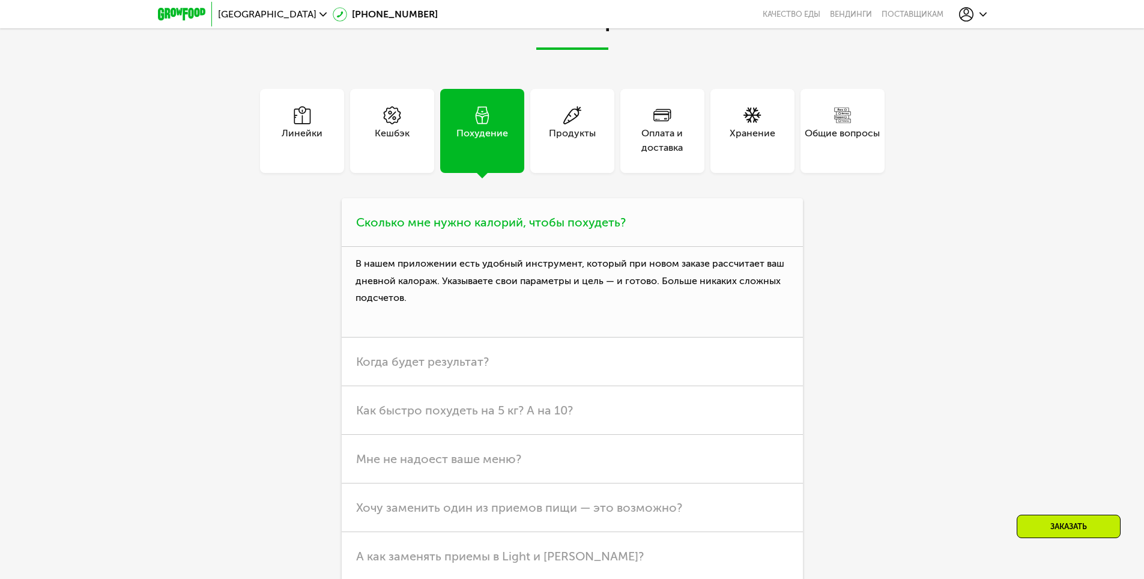
click at [512, 333] on p "В нашем приложении есть удобный инструмент, который при новом заказе рассчитает…" at bounding box center [572, 292] width 461 height 91
click at [574, 158] on div "Продукты" at bounding box center [572, 131] width 84 height 84
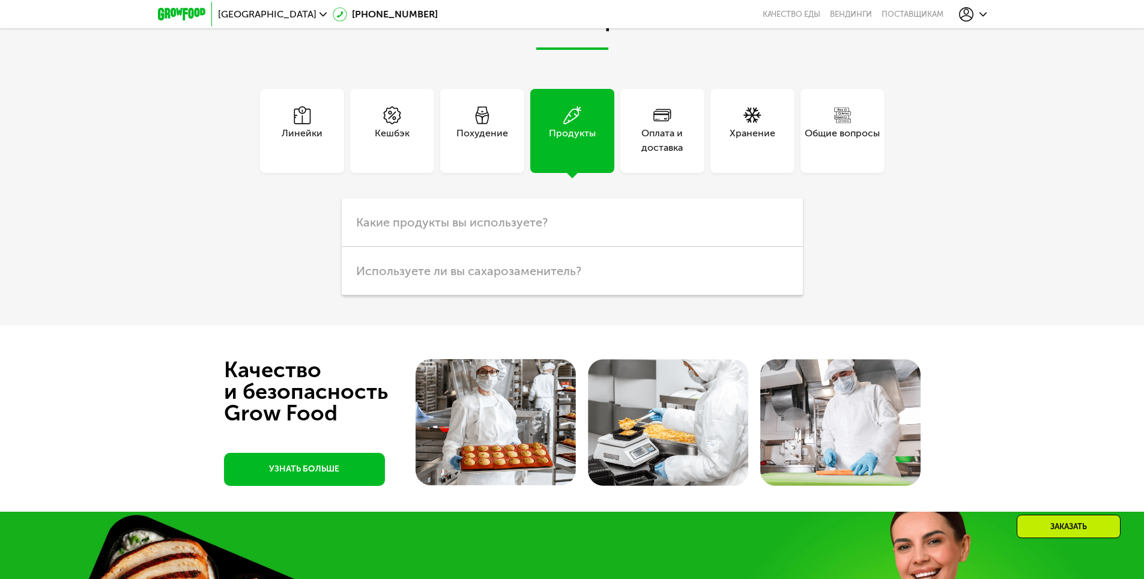
click at [661, 157] on div "Оплата и доставка" at bounding box center [662, 131] width 84 height 84
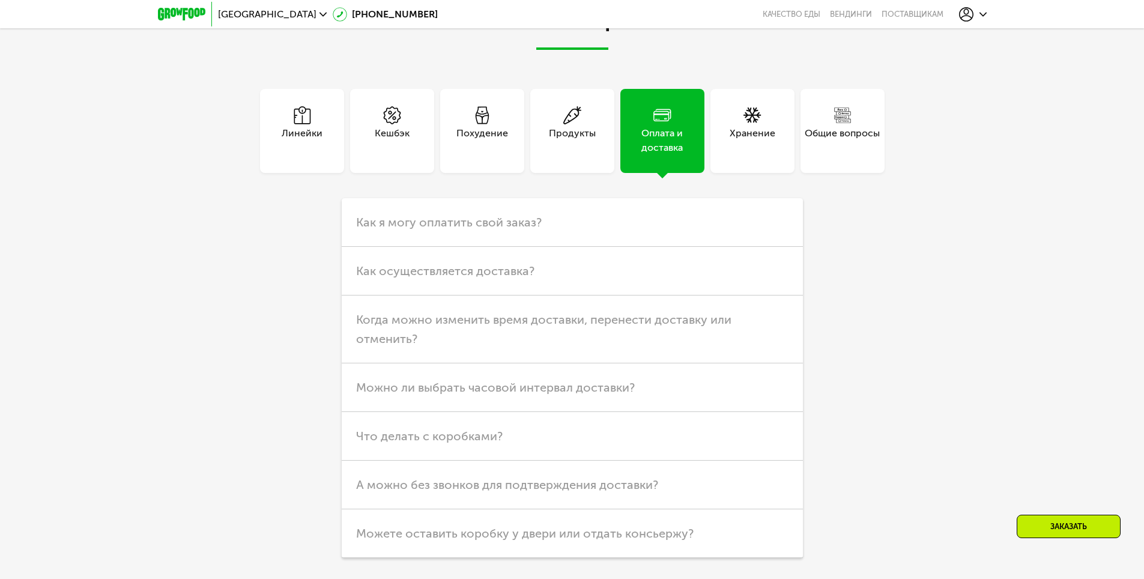
click at [734, 148] on div "Хранение" at bounding box center [753, 140] width 46 height 29
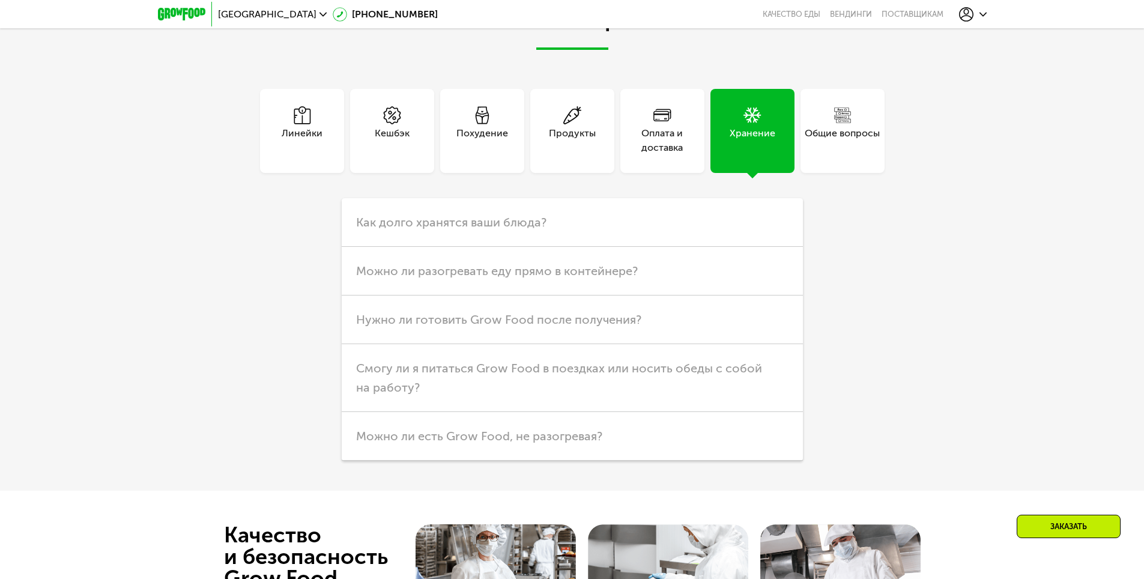
click at [841, 148] on div "Общие вопросы" at bounding box center [842, 140] width 75 height 29
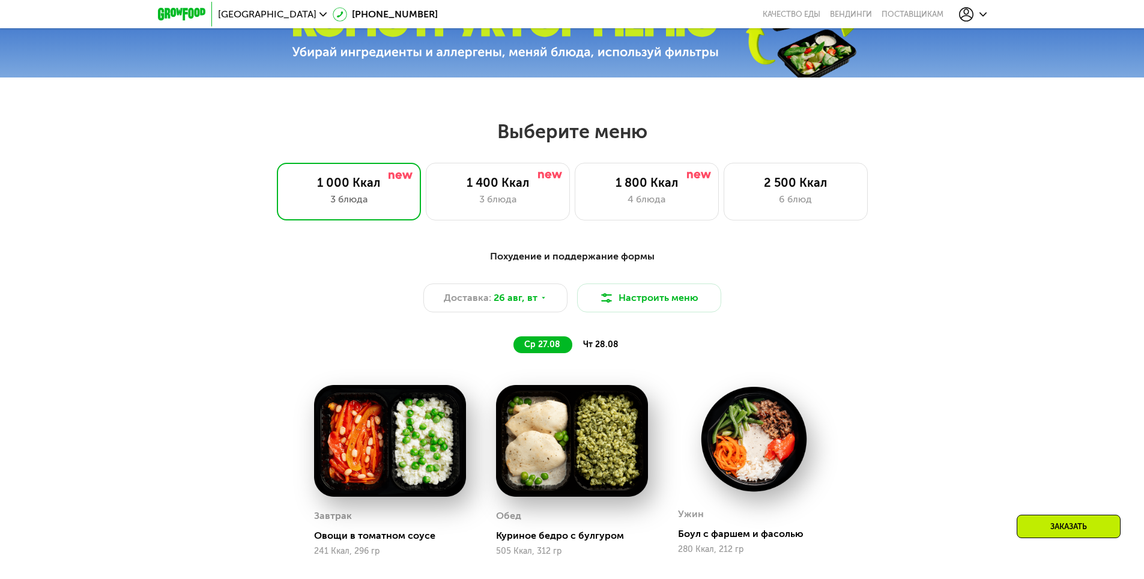
scroll to position [542, 0]
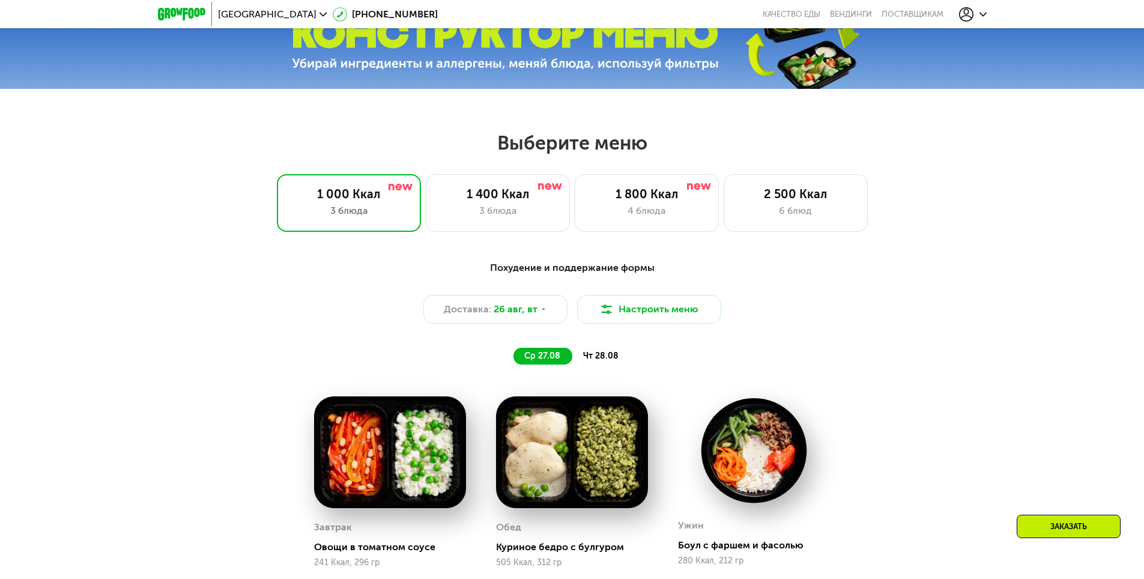
click at [479, 247] on div "Выберите меню 1 000 Ккал 3 блюда 1 400 Ккал 3 блюда 1 800 Ккал 4 блюда 2 500 Кк…" at bounding box center [572, 456] width 1144 height 651
click at [575, 223] on div "1 400 Ккал 3 блюда" at bounding box center [647, 203] width 144 height 58
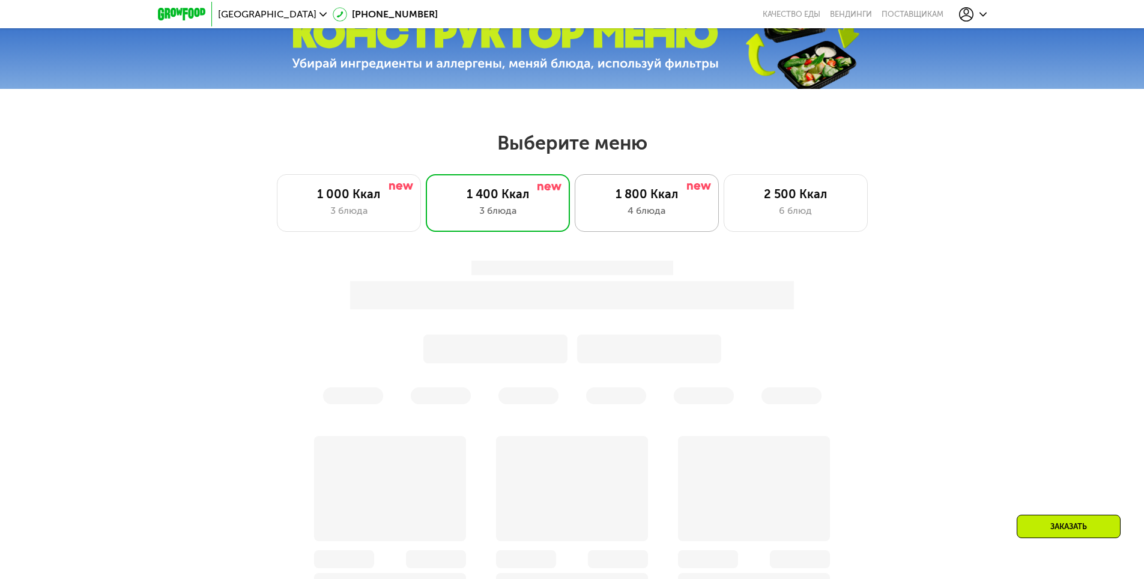
click at [633, 214] on div "4 блюда" at bounding box center [646, 211] width 119 height 14
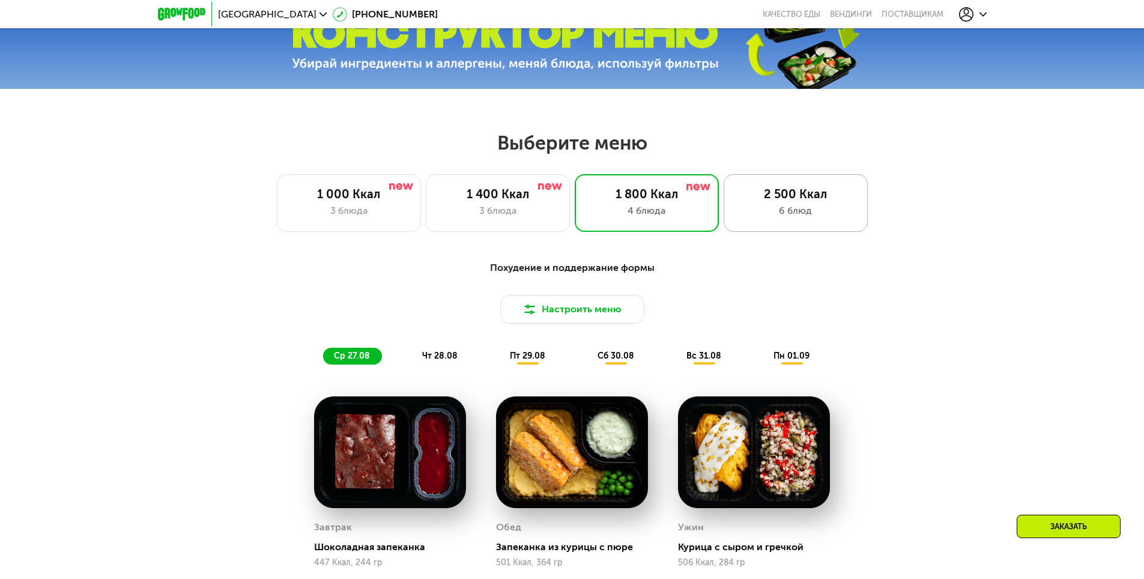
click at [796, 211] on div "6 блюд" at bounding box center [795, 211] width 119 height 14
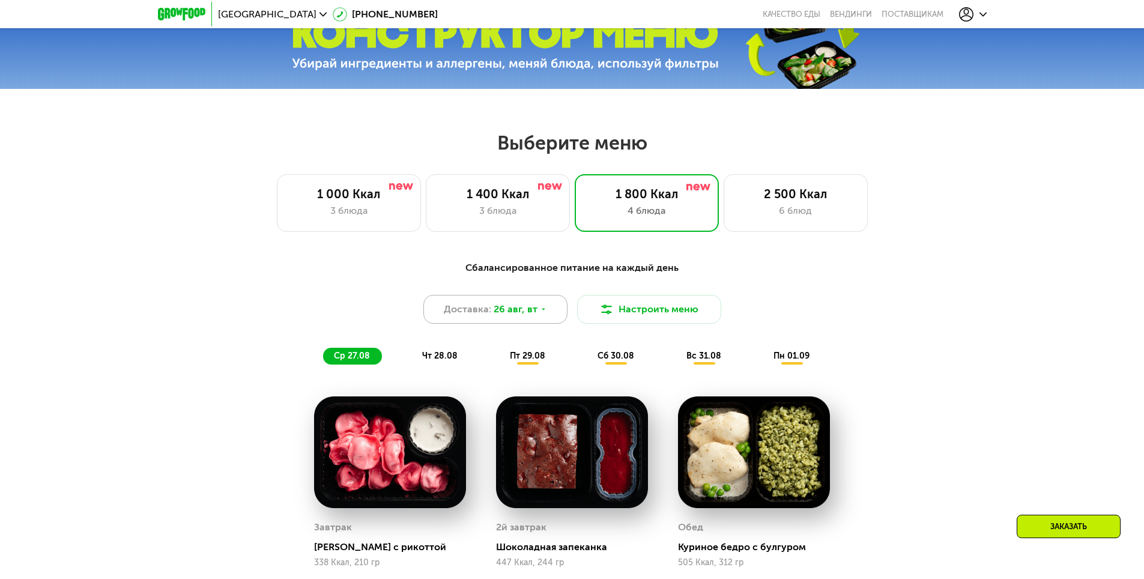
click at [494, 313] on span "26 авг, вт" at bounding box center [516, 309] width 44 height 14
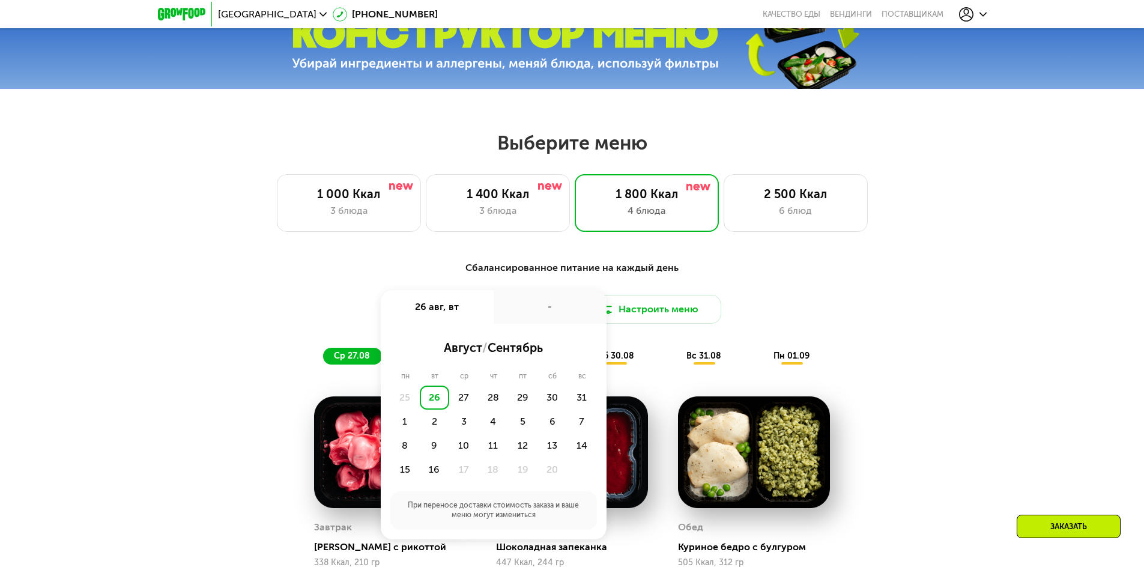
click at [800, 328] on div "Сбалансированное питание на каждый день Доставка: 26 авг, вт 26 авг, вт - авгус…" at bounding box center [572, 313] width 711 height 104
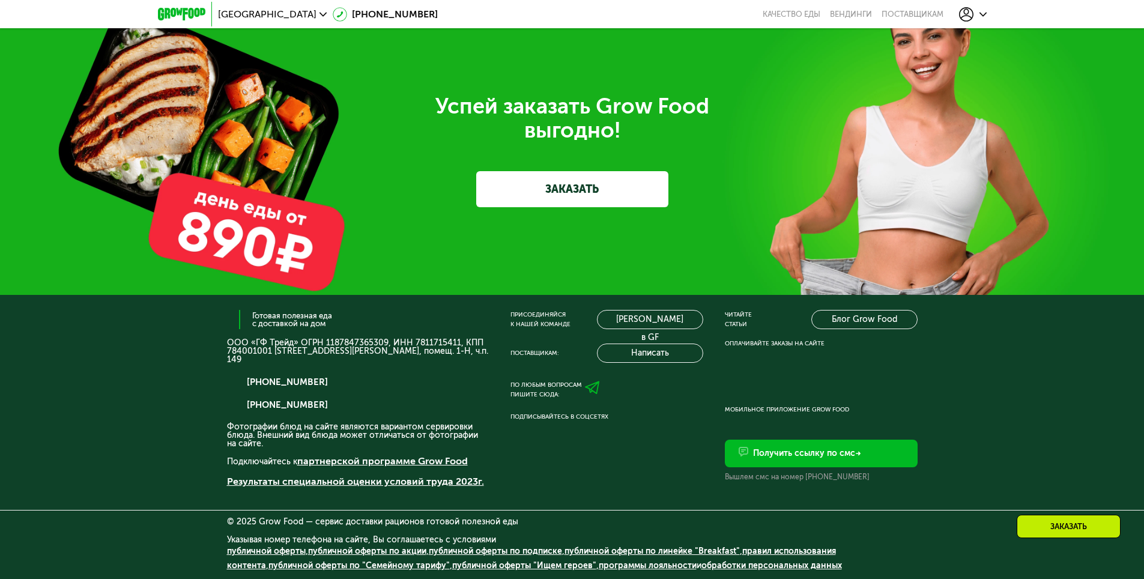
scroll to position [3911, 0]
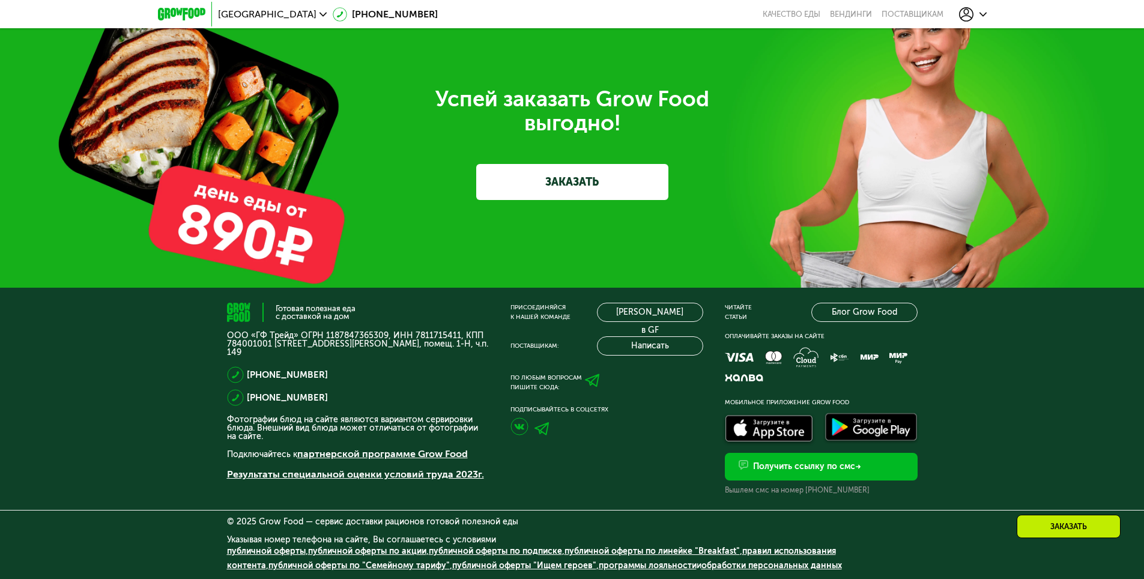
click at [167, 13] on img at bounding box center [181, 14] width 47 height 13
click at [199, 12] on img at bounding box center [181, 14] width 47 height 13
click at [198, 13] on img at bounding box center [181, 14] width 47 height 13
click at [863, 307] on link "Блог Grow Food" at bounding box center [864, 312] width 106 height 19
